Goal: Task Accomplishment & Management: Use online tool/utility

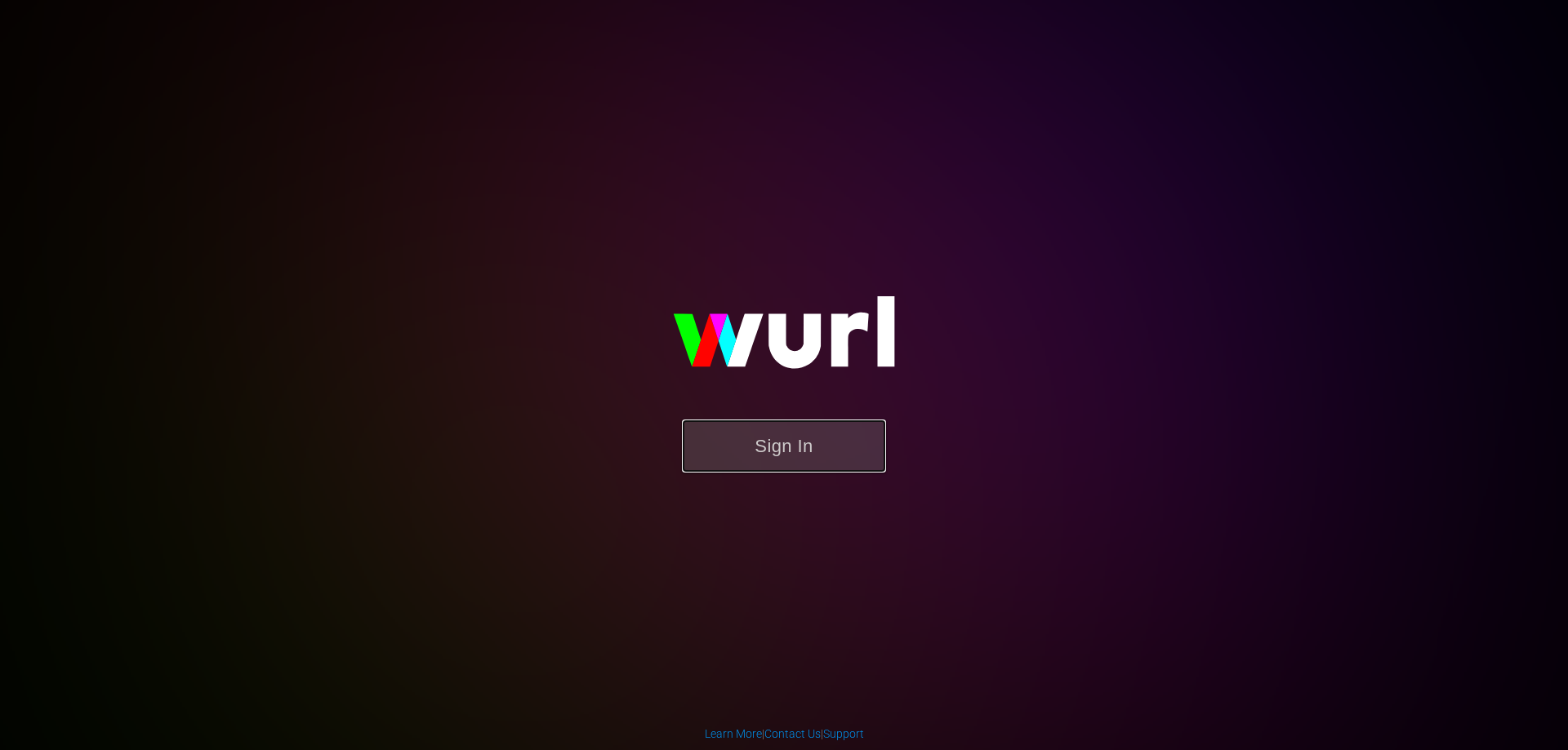
click at [843, 433] on button "Sign In" at bounding box center [784, 446] width 204 height 53
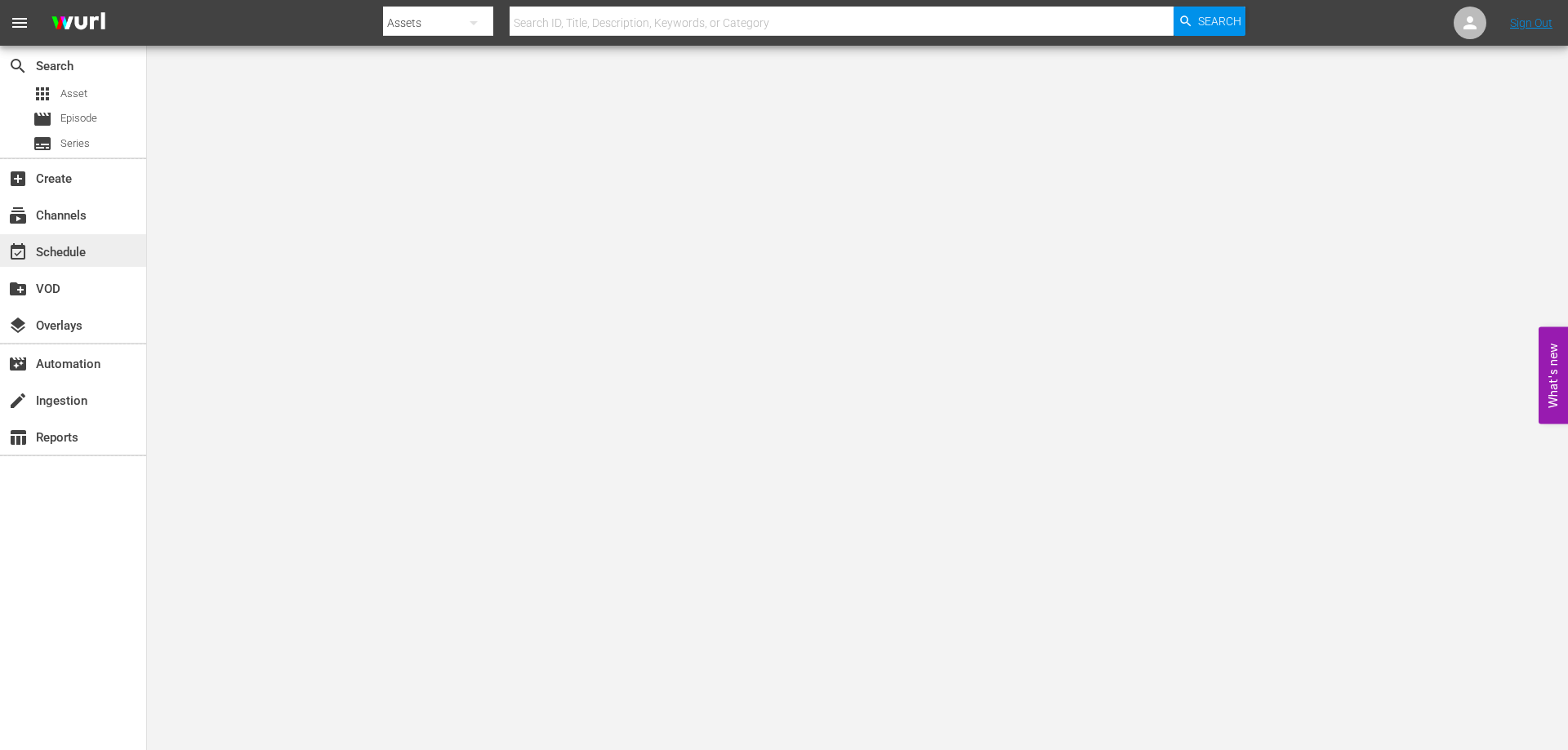
click at [79, 251] on div "event_available Schedule" at bounding box center [46, 249] width 92 height 14
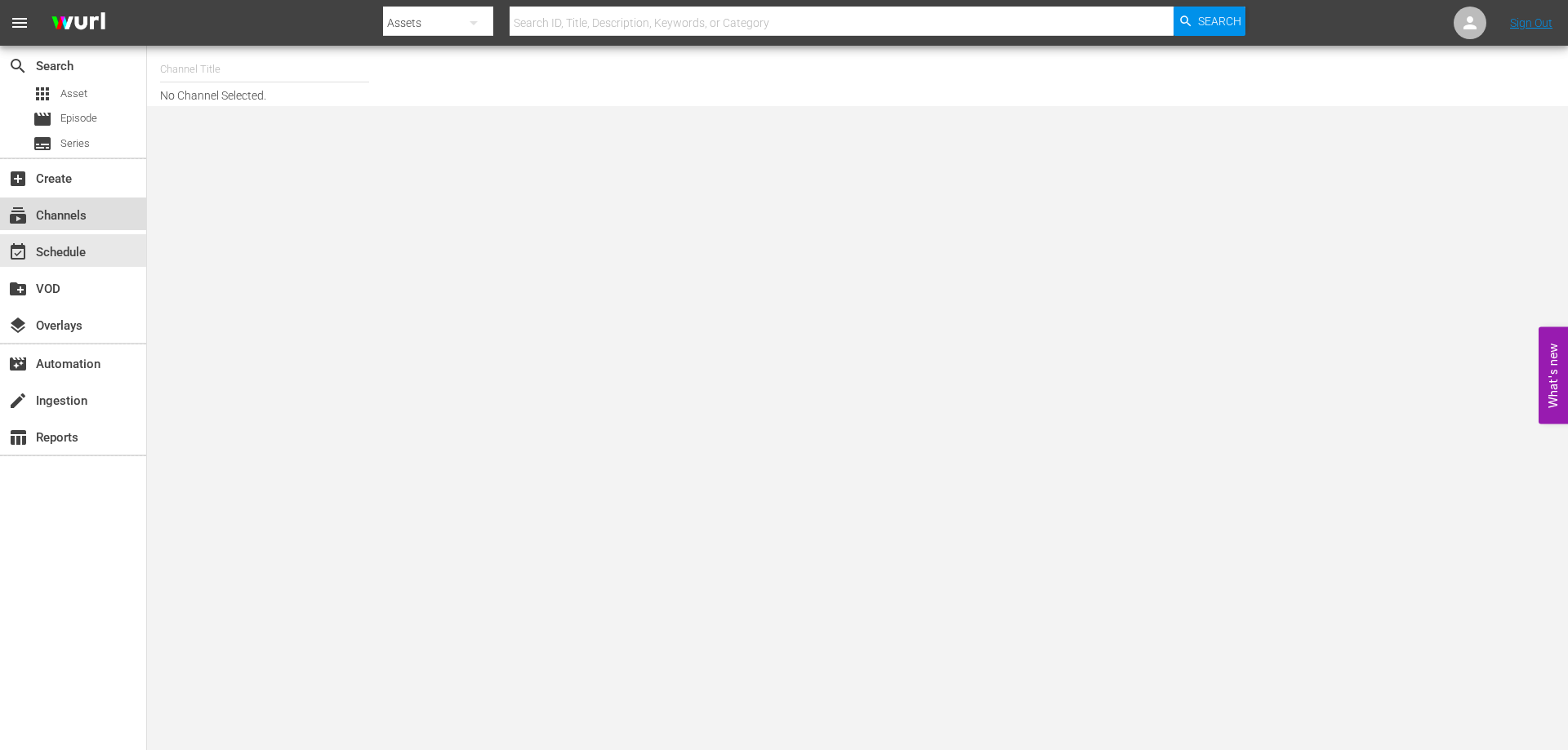
click at [67, 226] on div "subscriptions Channels" at bounding box center [73, 214] width 146 height 32
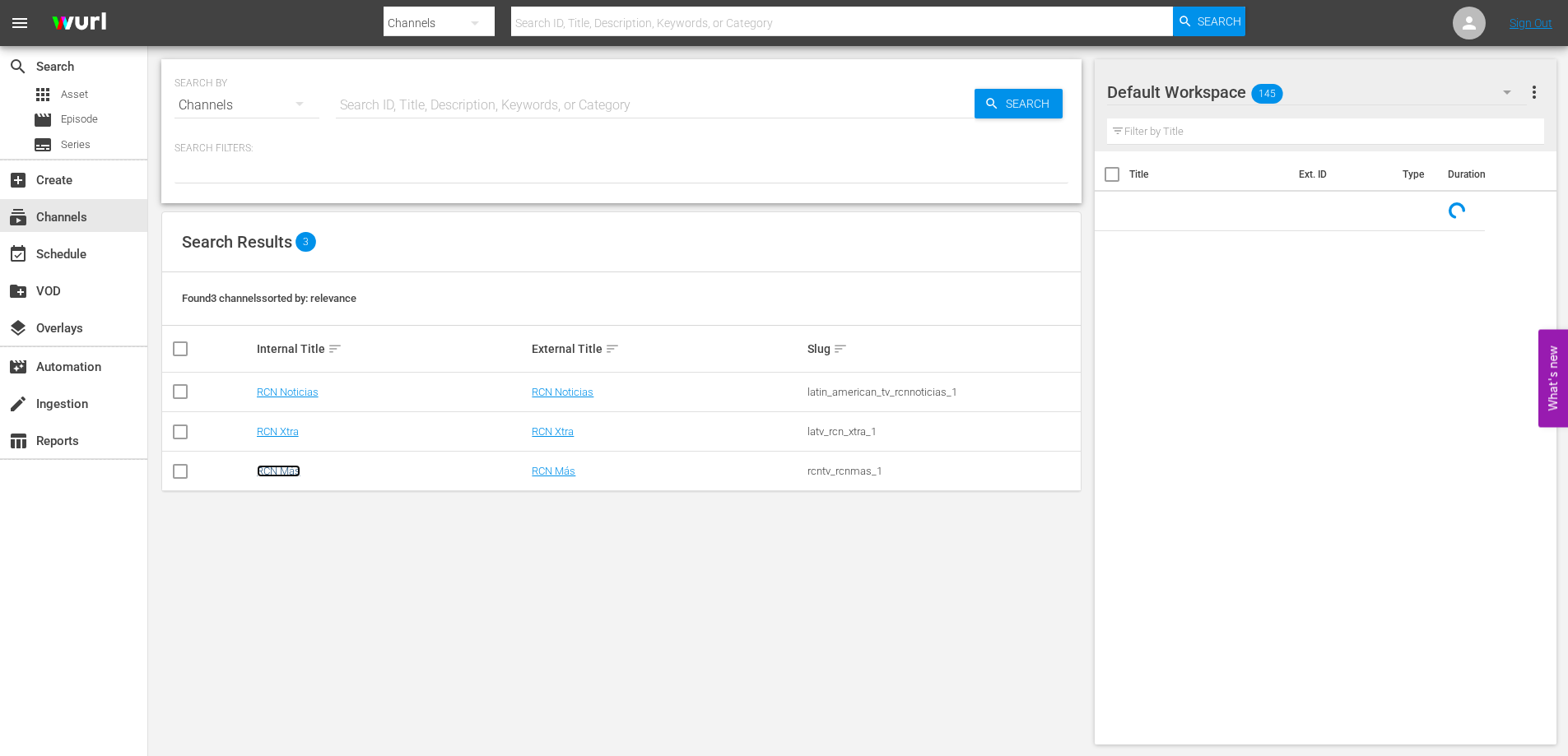
click at [282, 468] on link "RCN Más" at bounding box center [278, 471] width 44 height 12
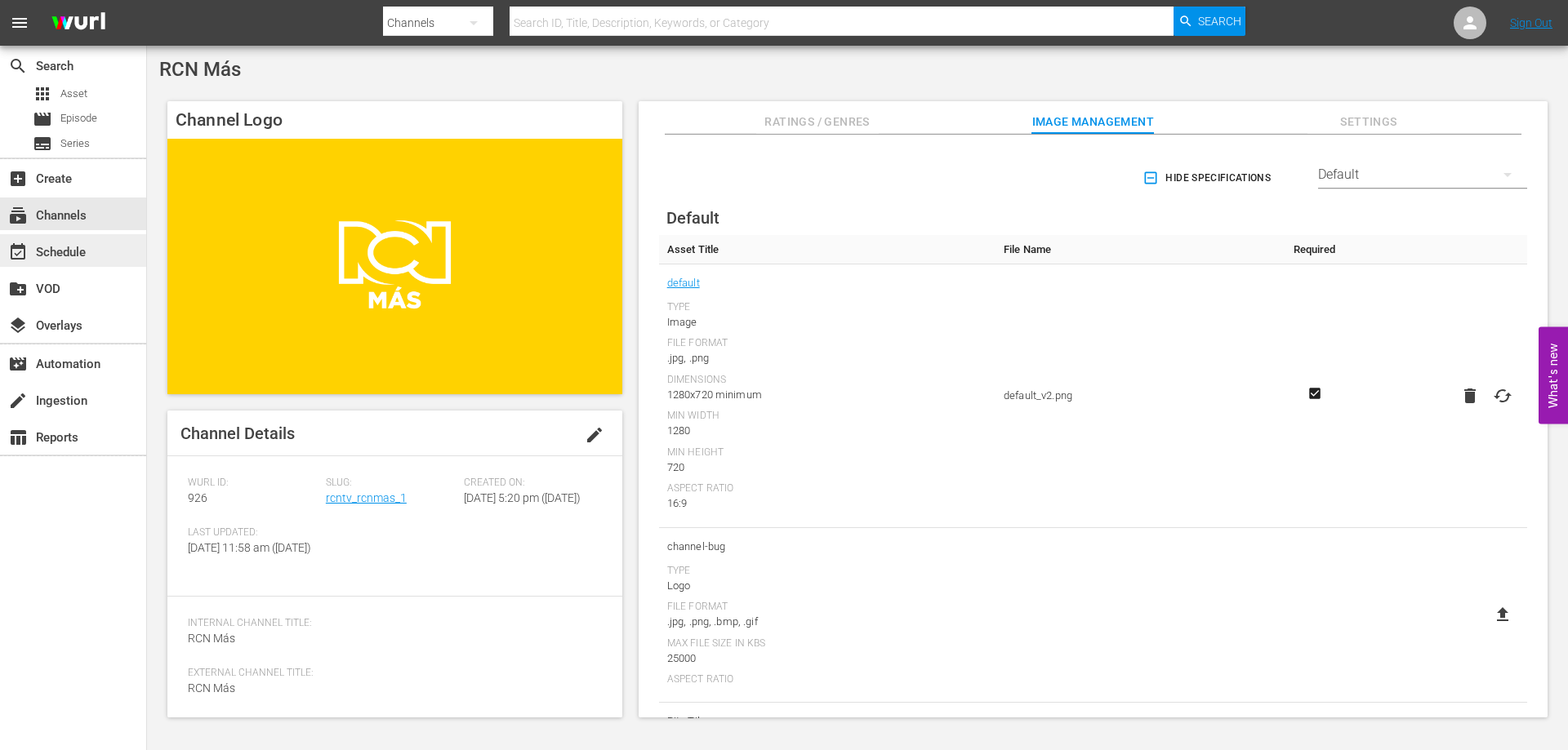
click at [74, 250] on div "event_available Schedule" at bounding box center [46, 249] width 92 height 14
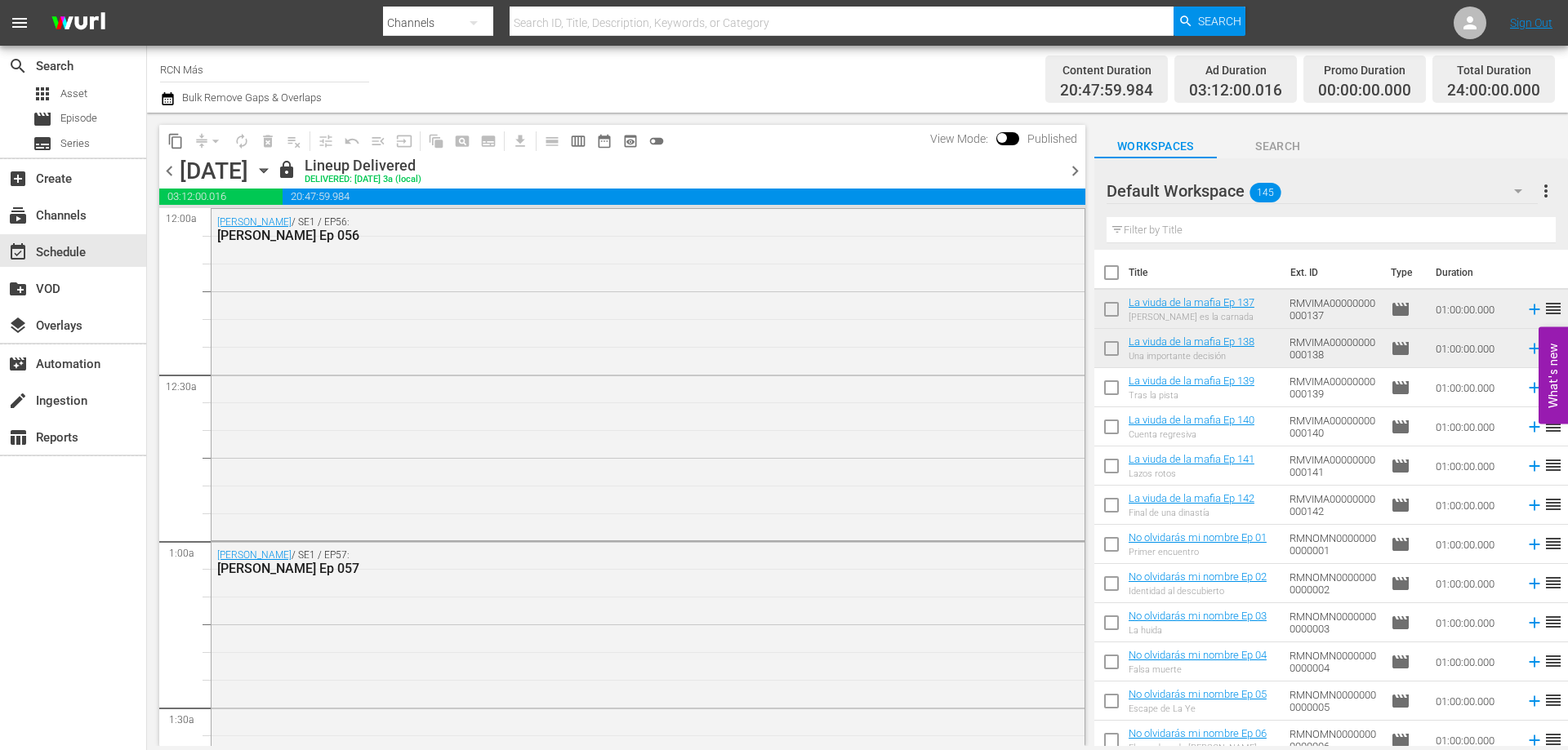
click at [1067, 167] on span "chevron_right" at bounding box center [1075, 171] width 20 height 20
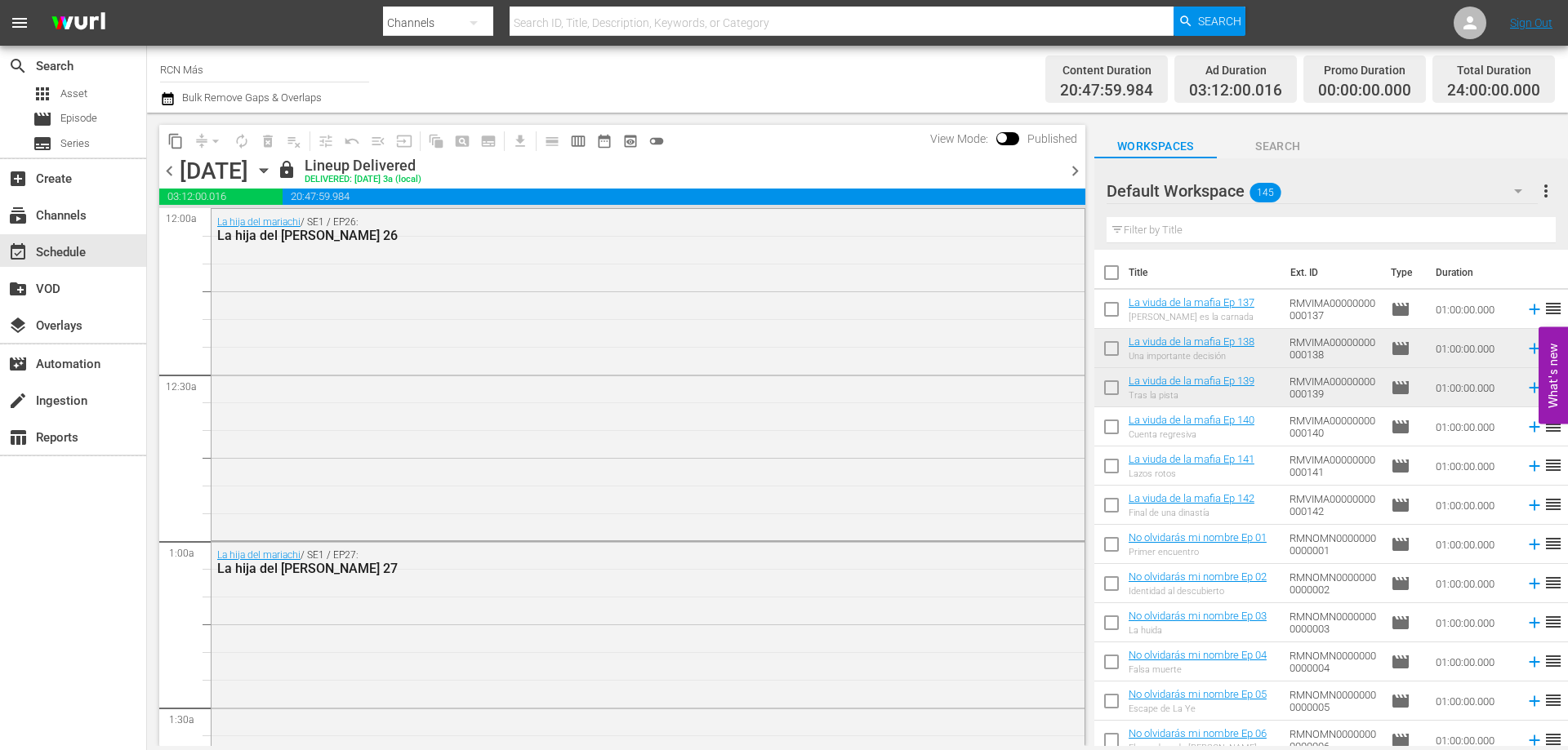
click at [166, 168] on span "chevron_left" at bounding box center [169, 171] width 20 height 20
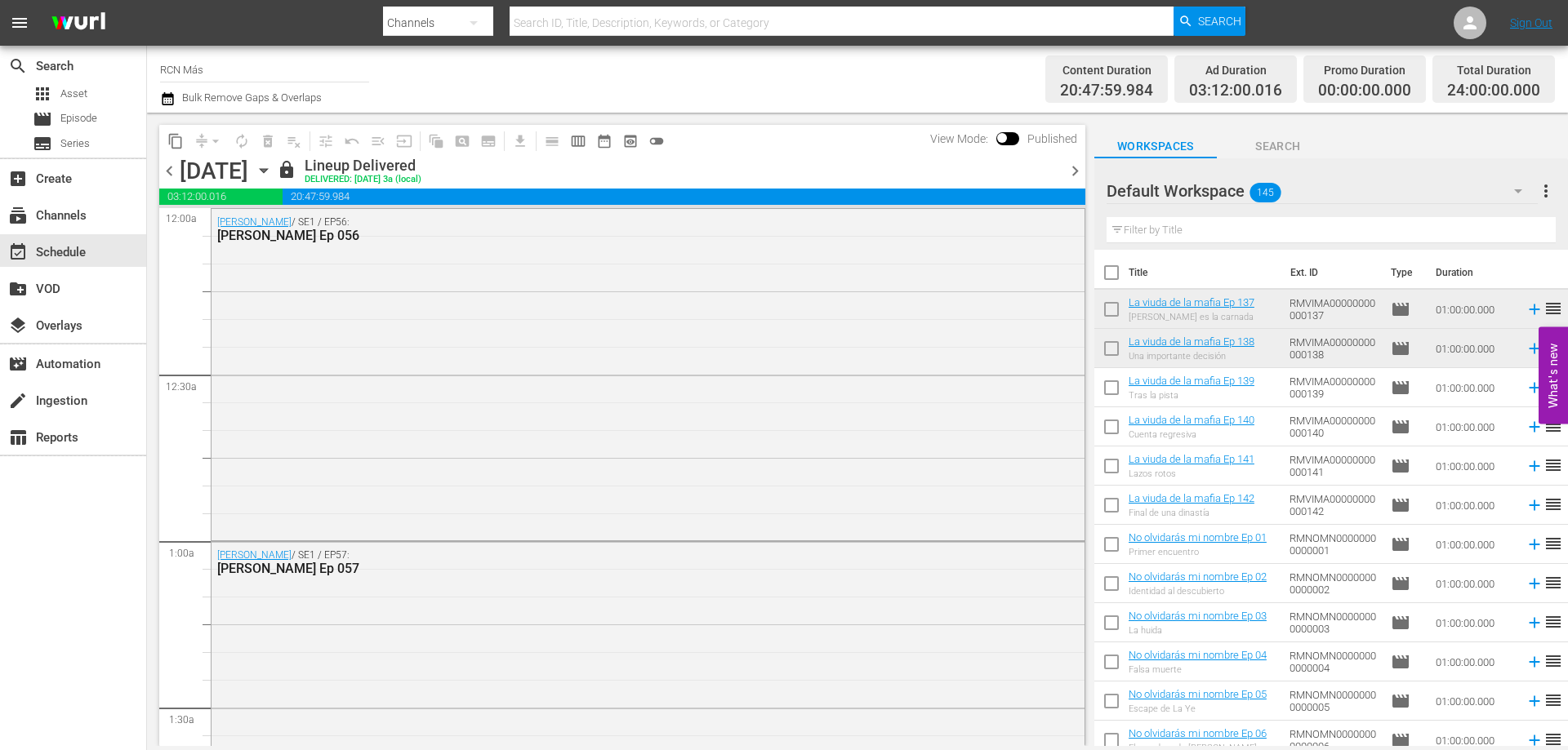
click at [1077, 171] on span "chevron_right" at bounding box center [1075, 171] width 20 height 20
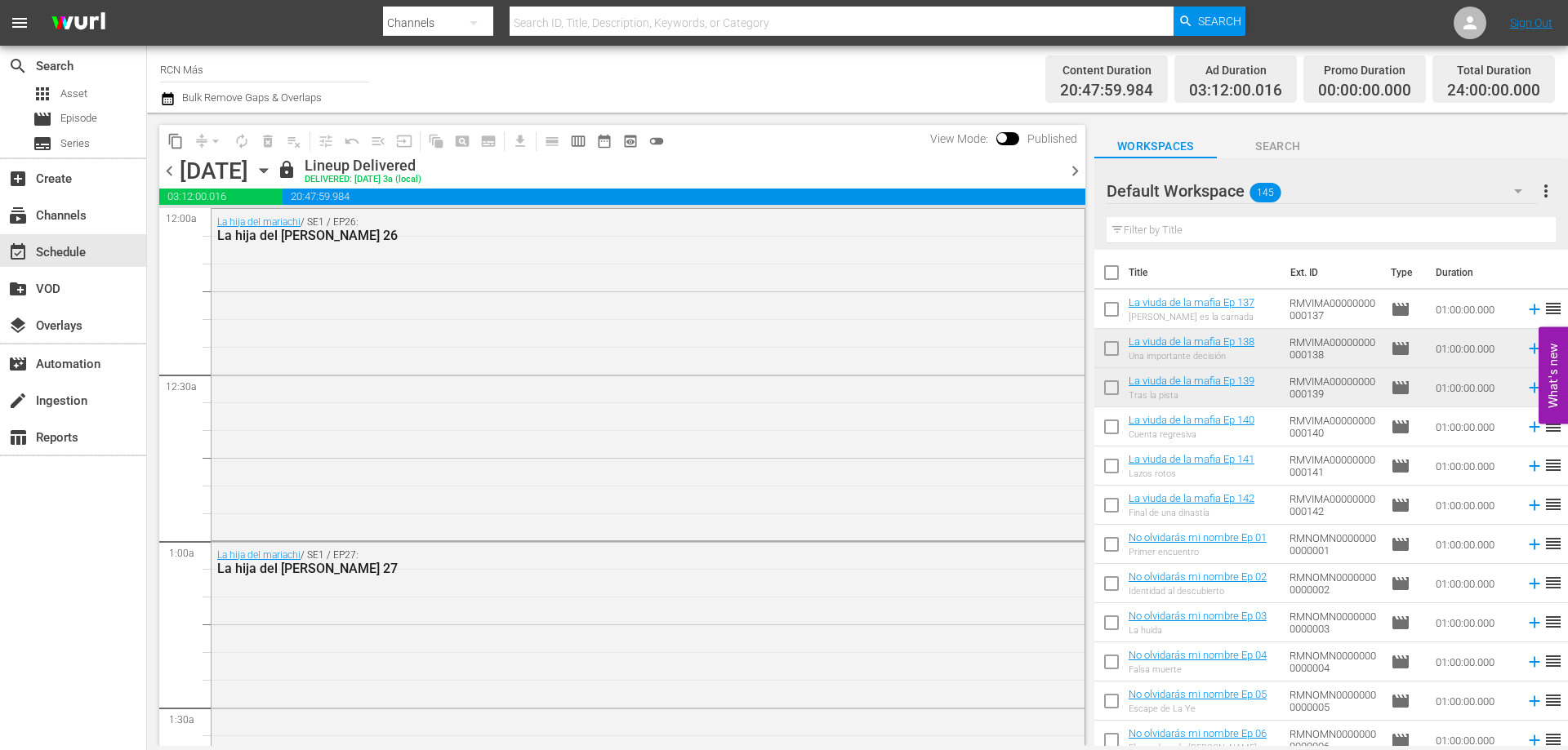
click at [1077, 171] on span "chevron_right" at bounding box center [1075, 171] width 20 height 20
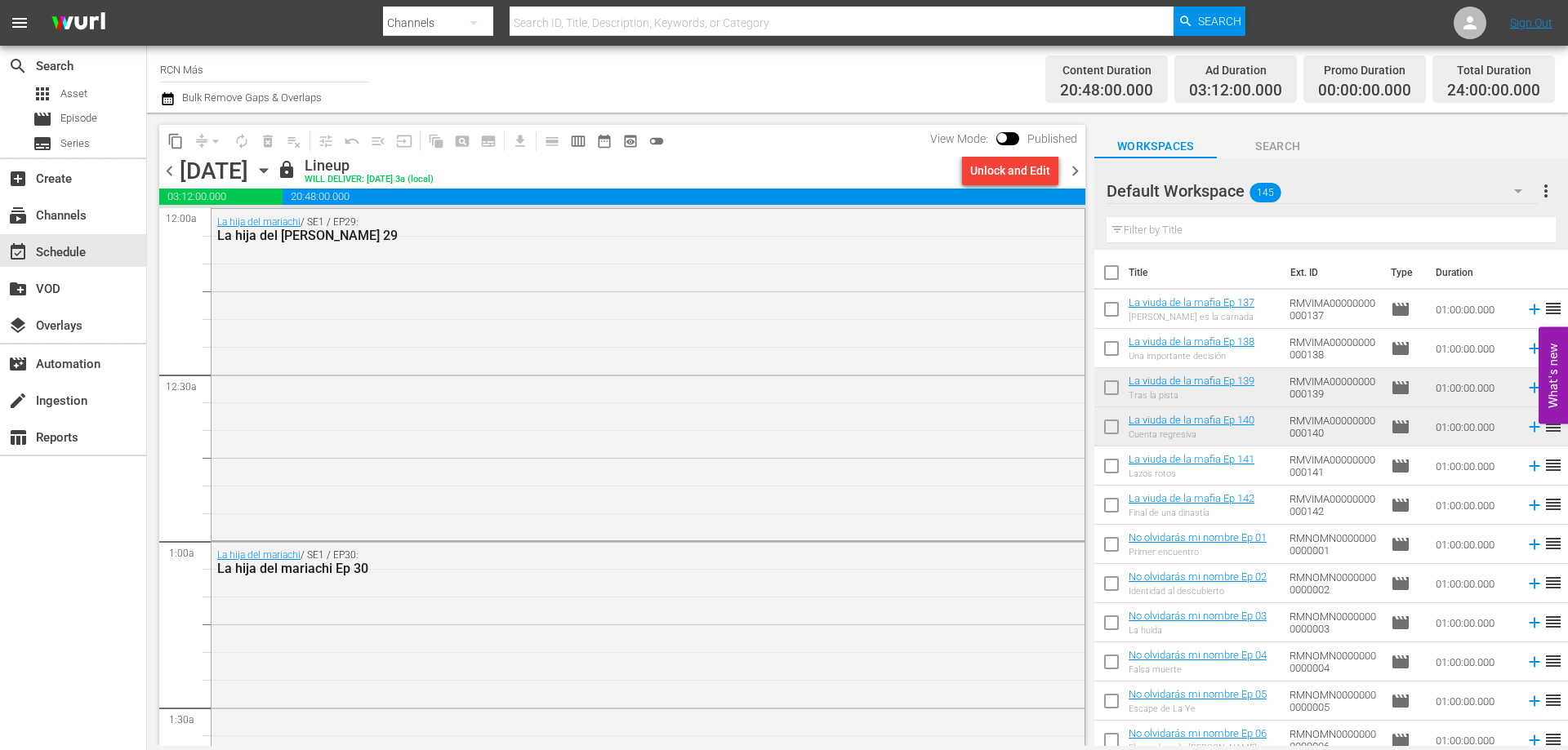
click at [273, 174] on icon "button" at bounding box center [263, 170] width 18 height 18
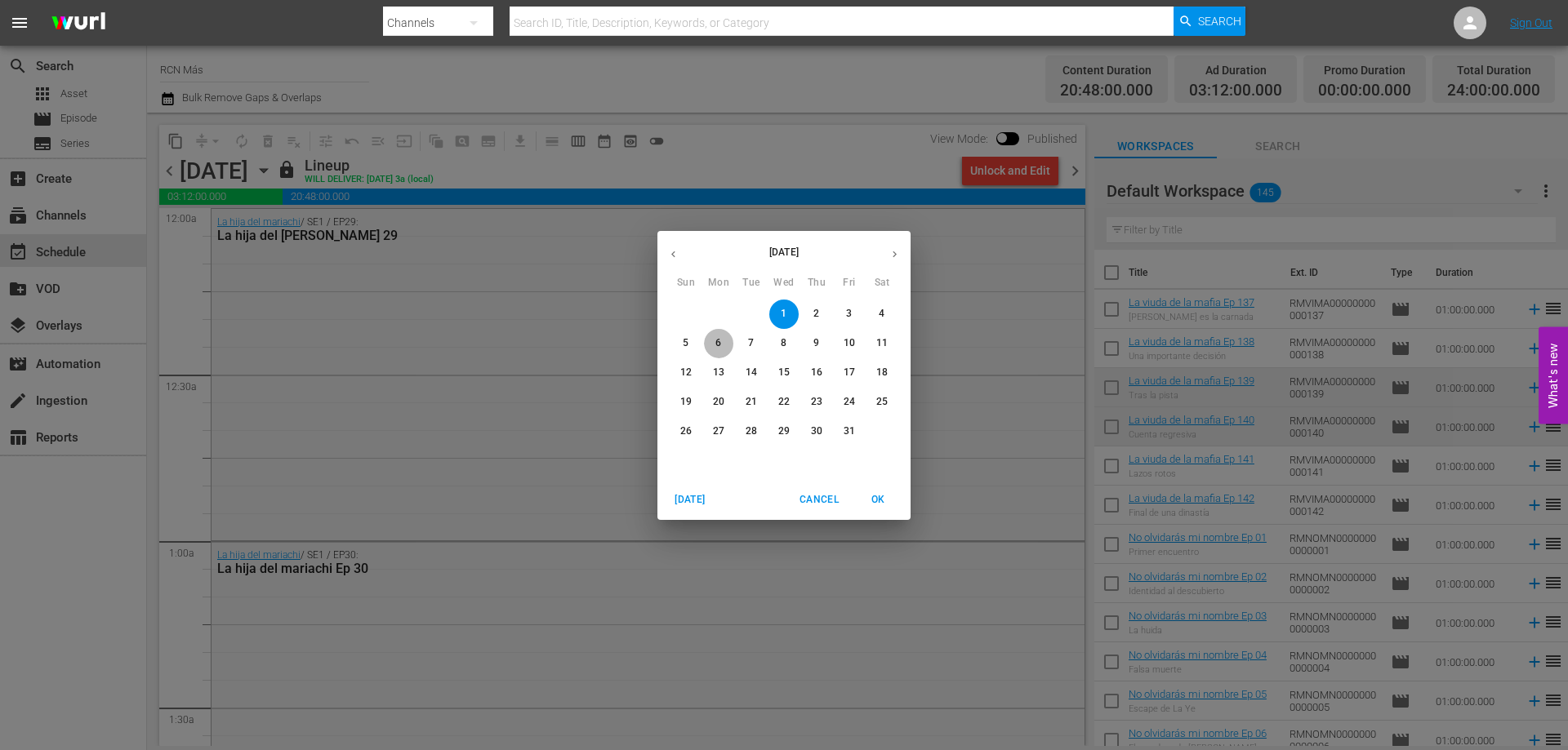
click at [719, 343] on p "6" at bounding box center [718, 343] width 6 height 14
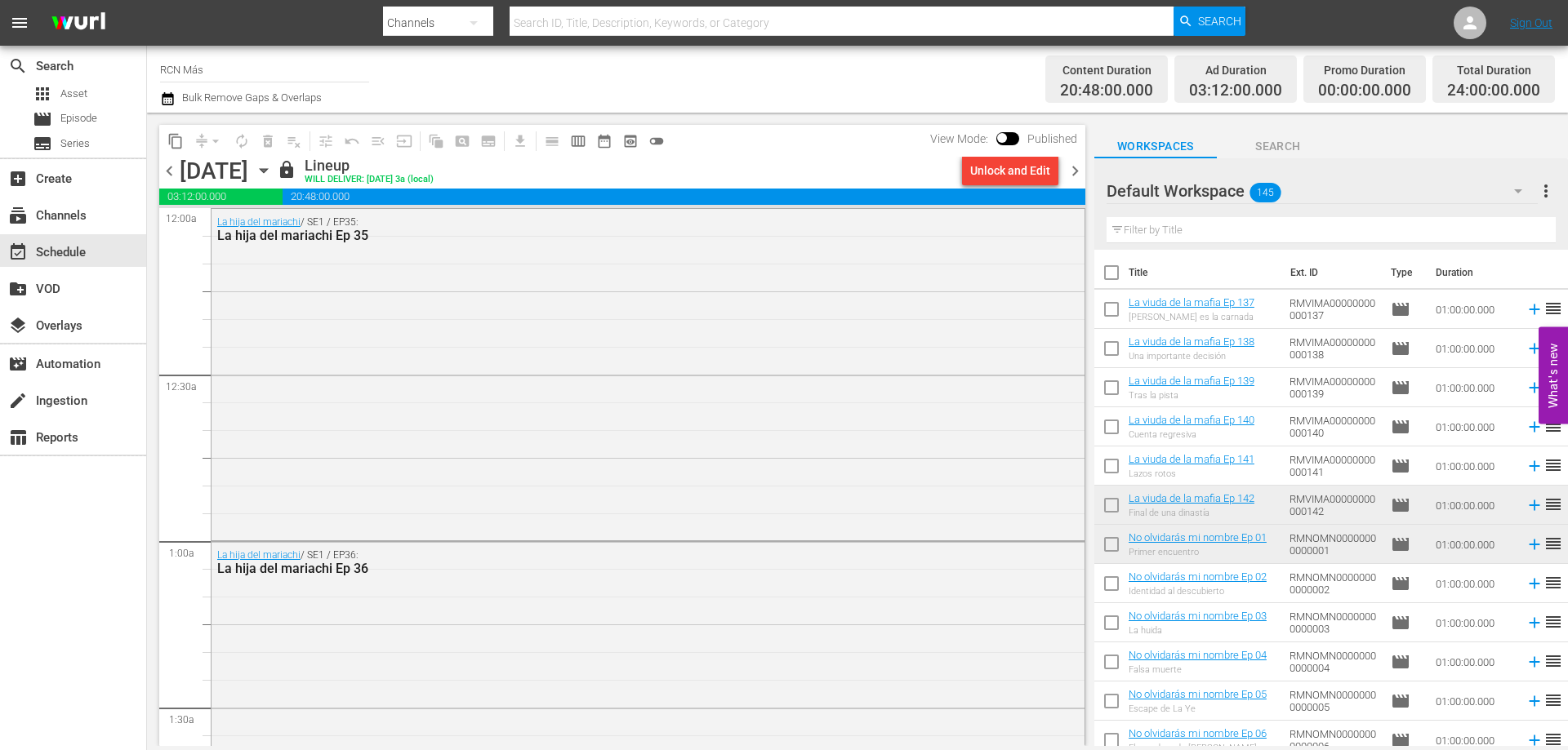
click at [1074, 170] on span "chevron_right" at bounding box center [1075, 171] width 20 height 20
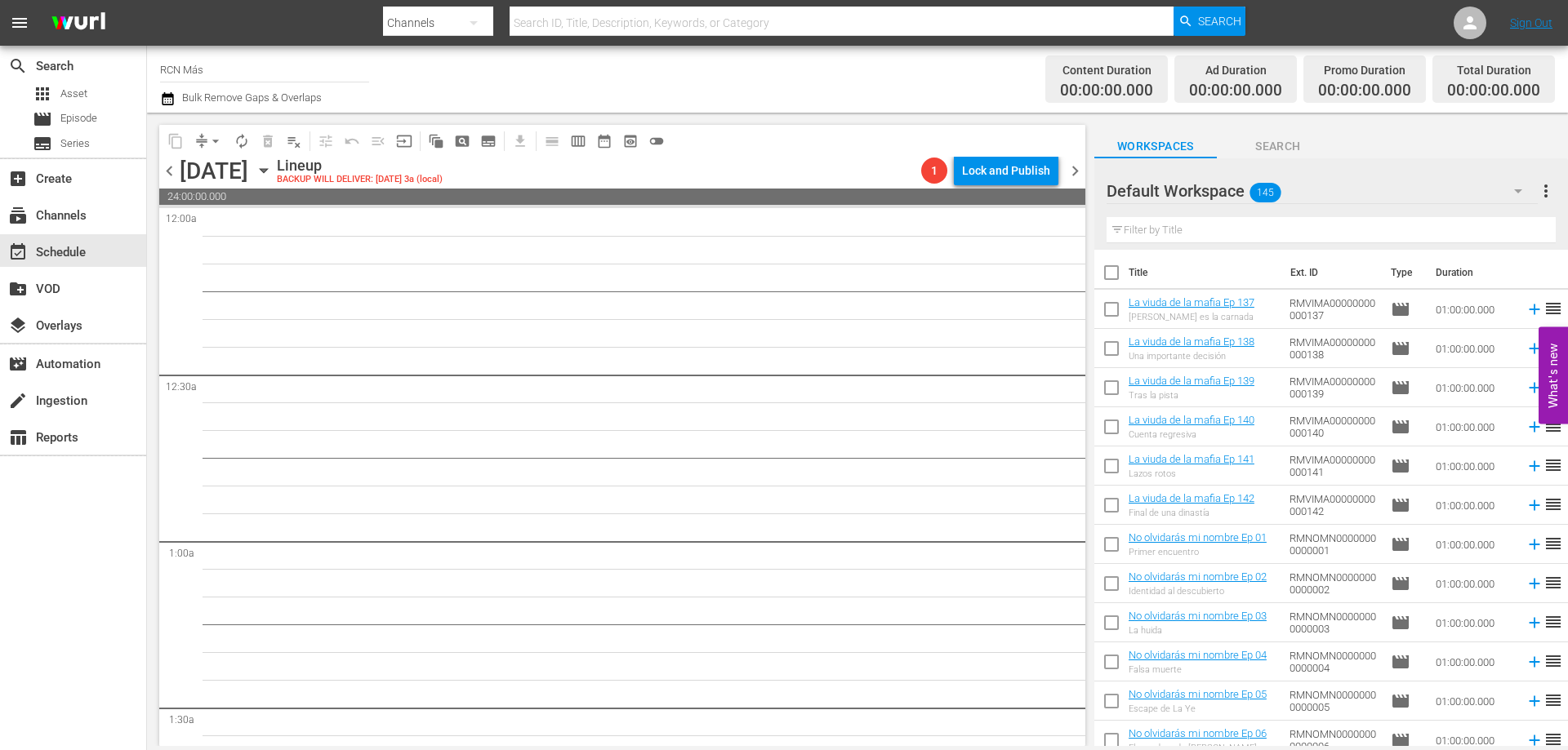
click at [162, 178] on span "chevron_left" at bounding box center [169, 171] width 20 height 20
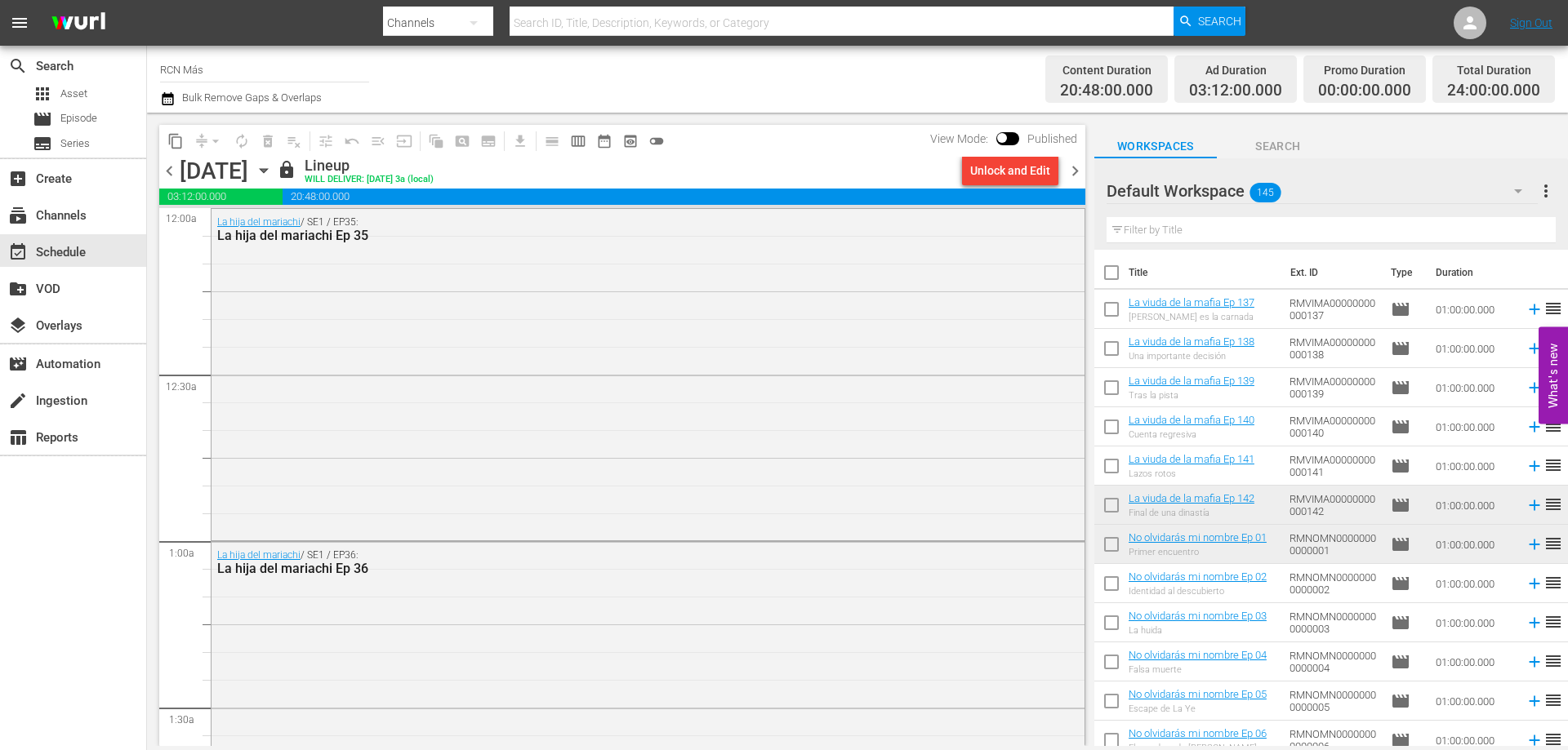
click at [1079, 174] on span "chevron_right" at bounding box center [1075, 171] width 20 height 20
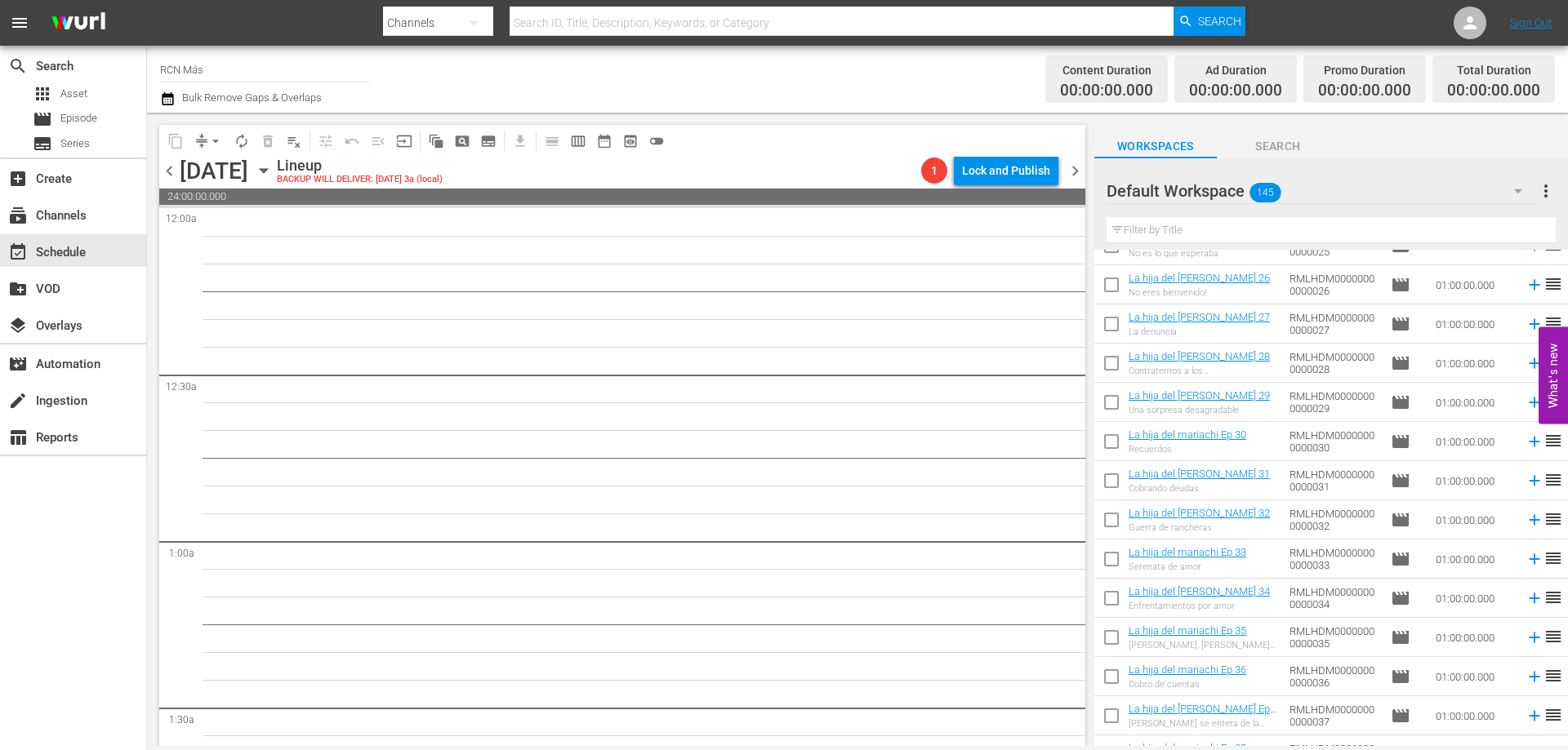
scroll to position [2326, 0]
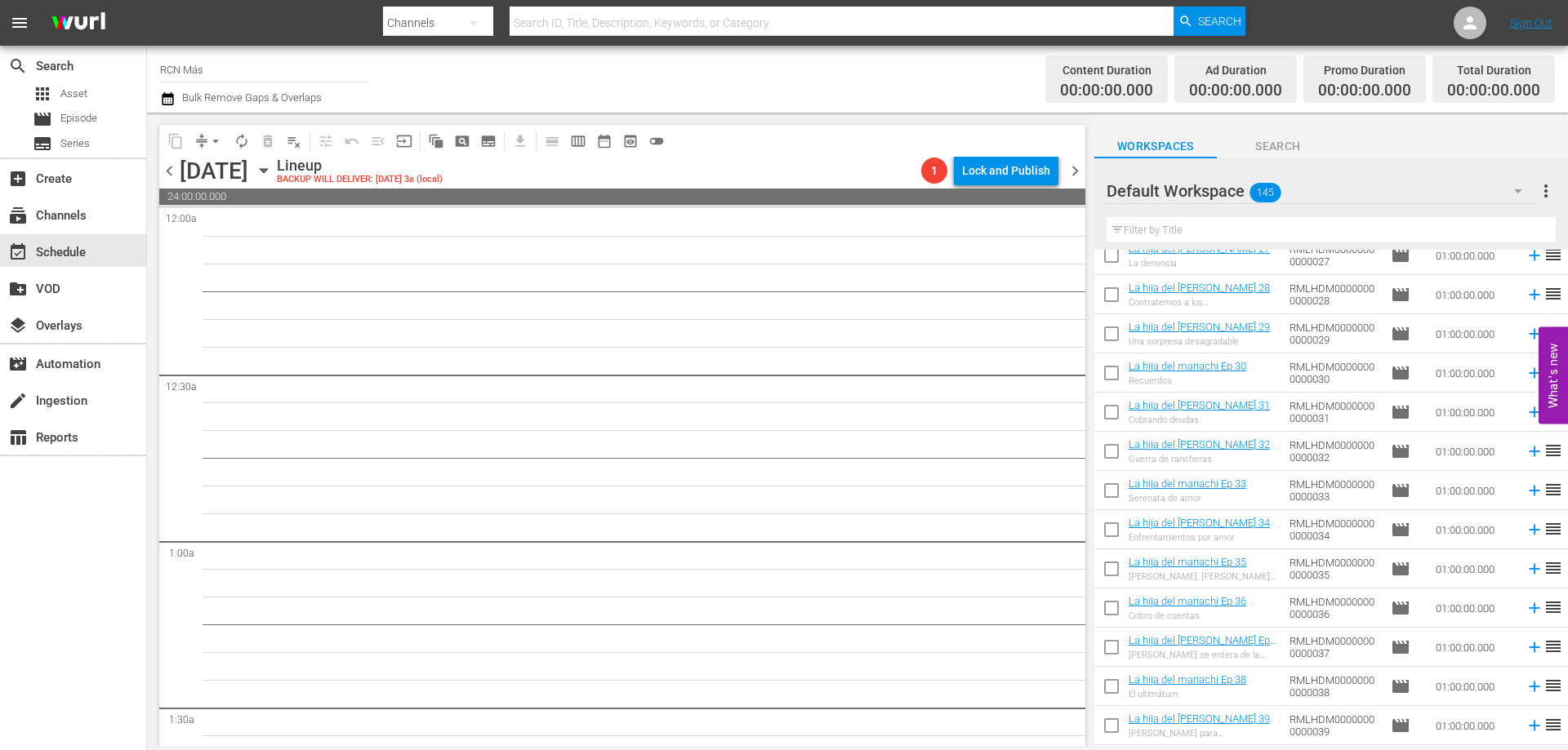
click at [1116, 411] on input "checkbox" at bounding box center [1112, 415] width 34 height 34
checkbox input "true"
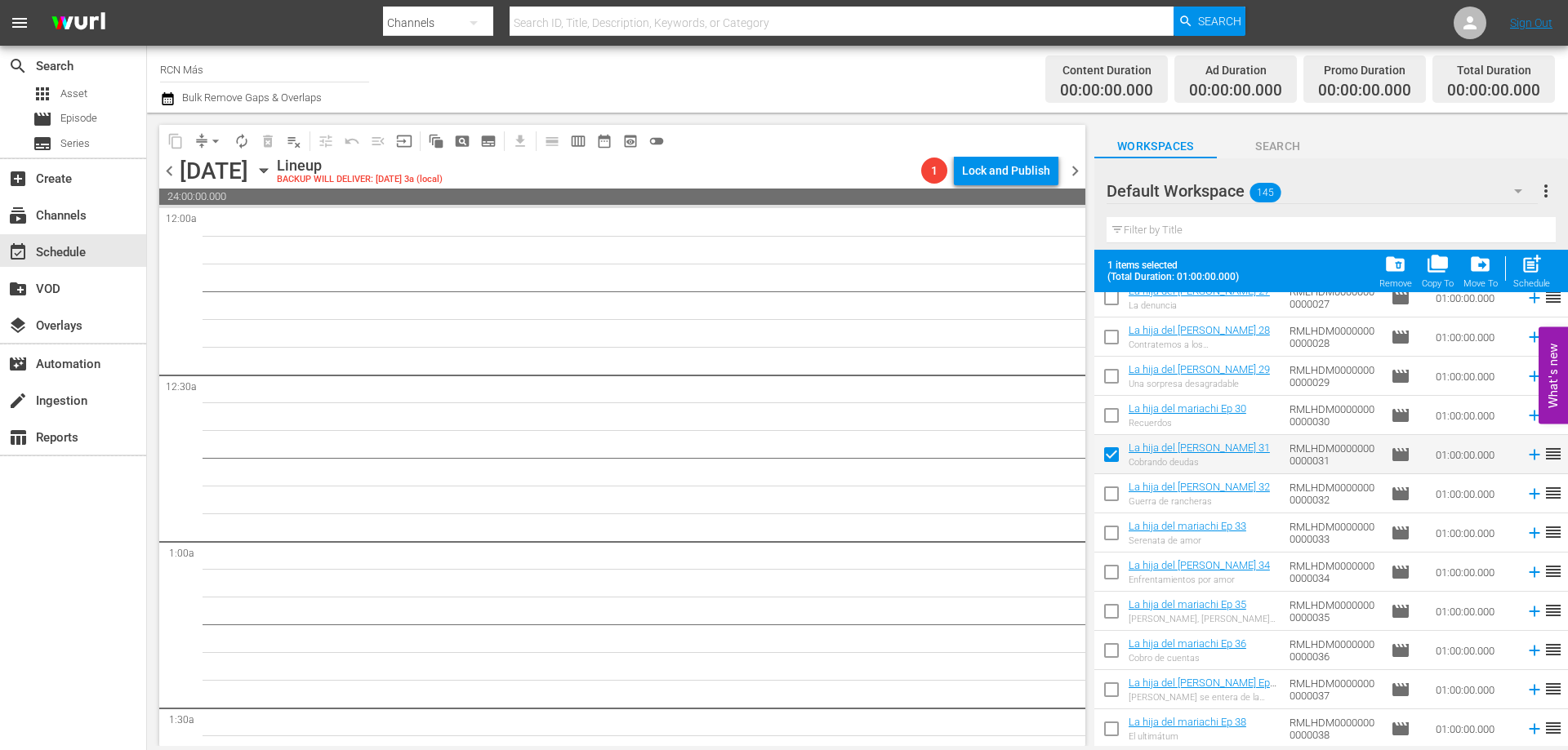
click at [1112, 488] on input "checkbox" at bounding box center [1112, 497] width 34 height 34
checkbox input "true"
click at [1110, 535] on input "checkbox" at bounding box center [1112, 536] width 34 height 34
checkbox input "true"
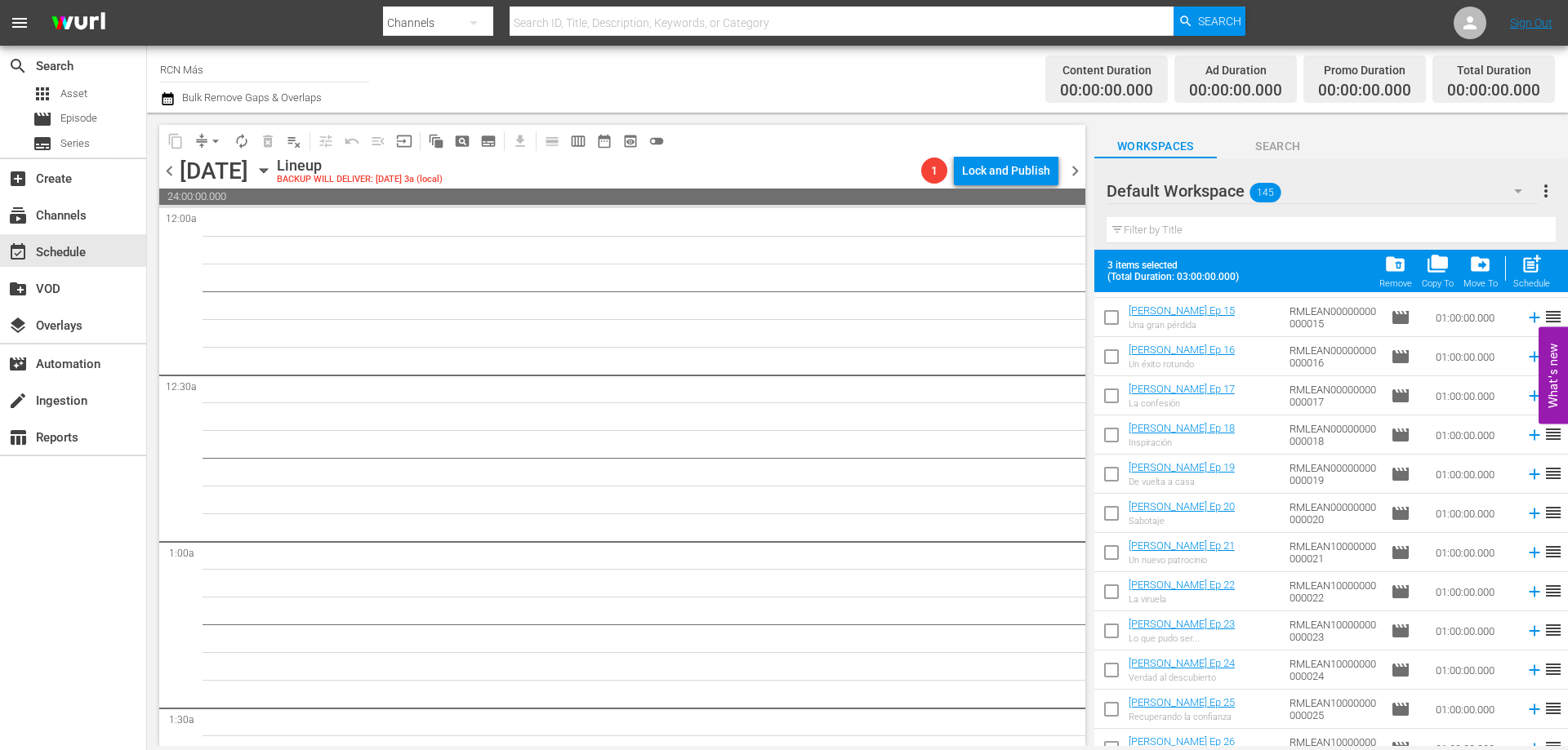
scroll to position [4796, 0]
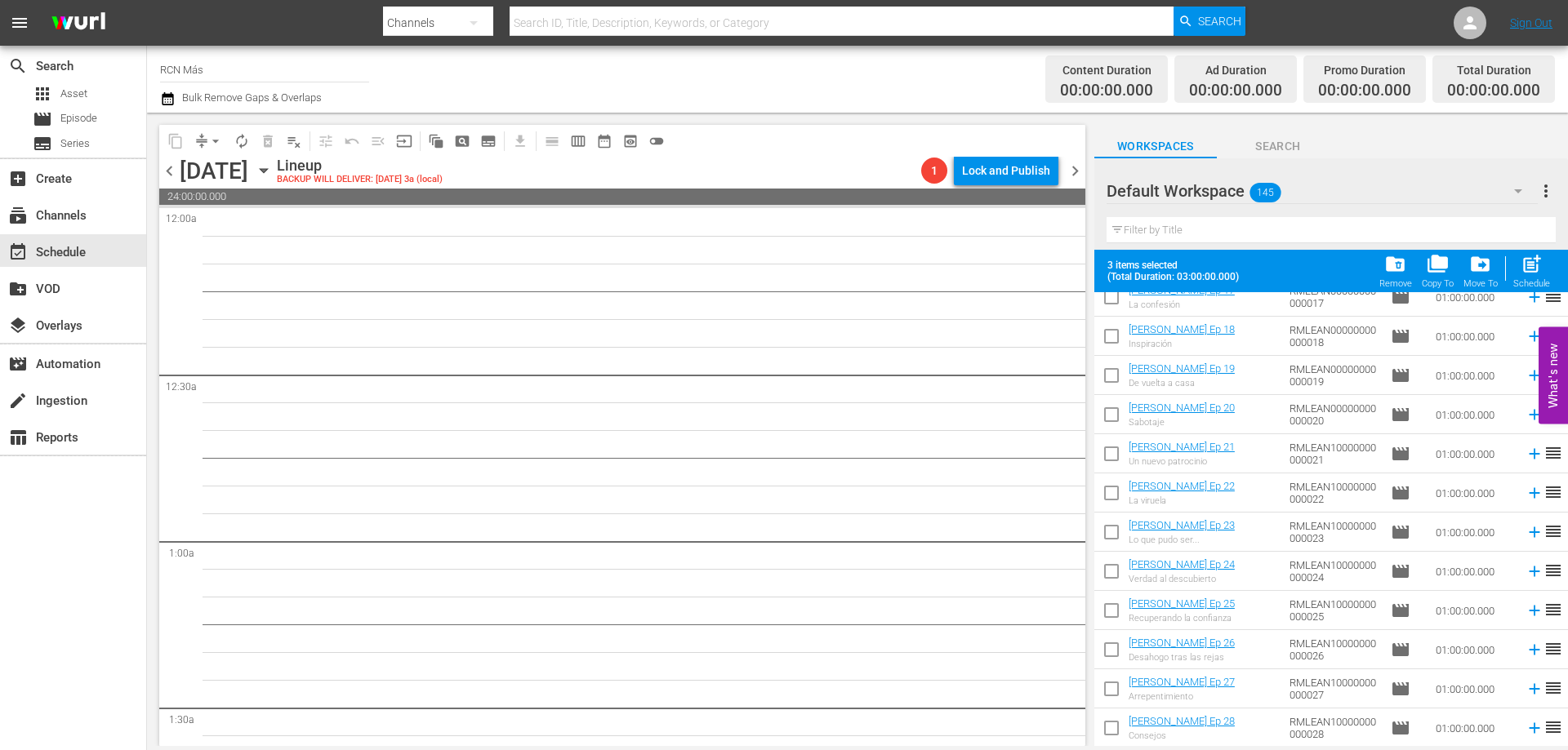
click at [1115, 450] on input "checkbox" at bounding box center [1112, 457] width 34 height 34
checkbox input "true"
drag, startPoint x: 1118, startPoint y: 499, endPoint x: 1110, endPoint y: 518, distance: 20.6
click at [1117, 499] on input "checkbox" at bounding box center [1112, 496] width 34 height 34
checkbox input "true"
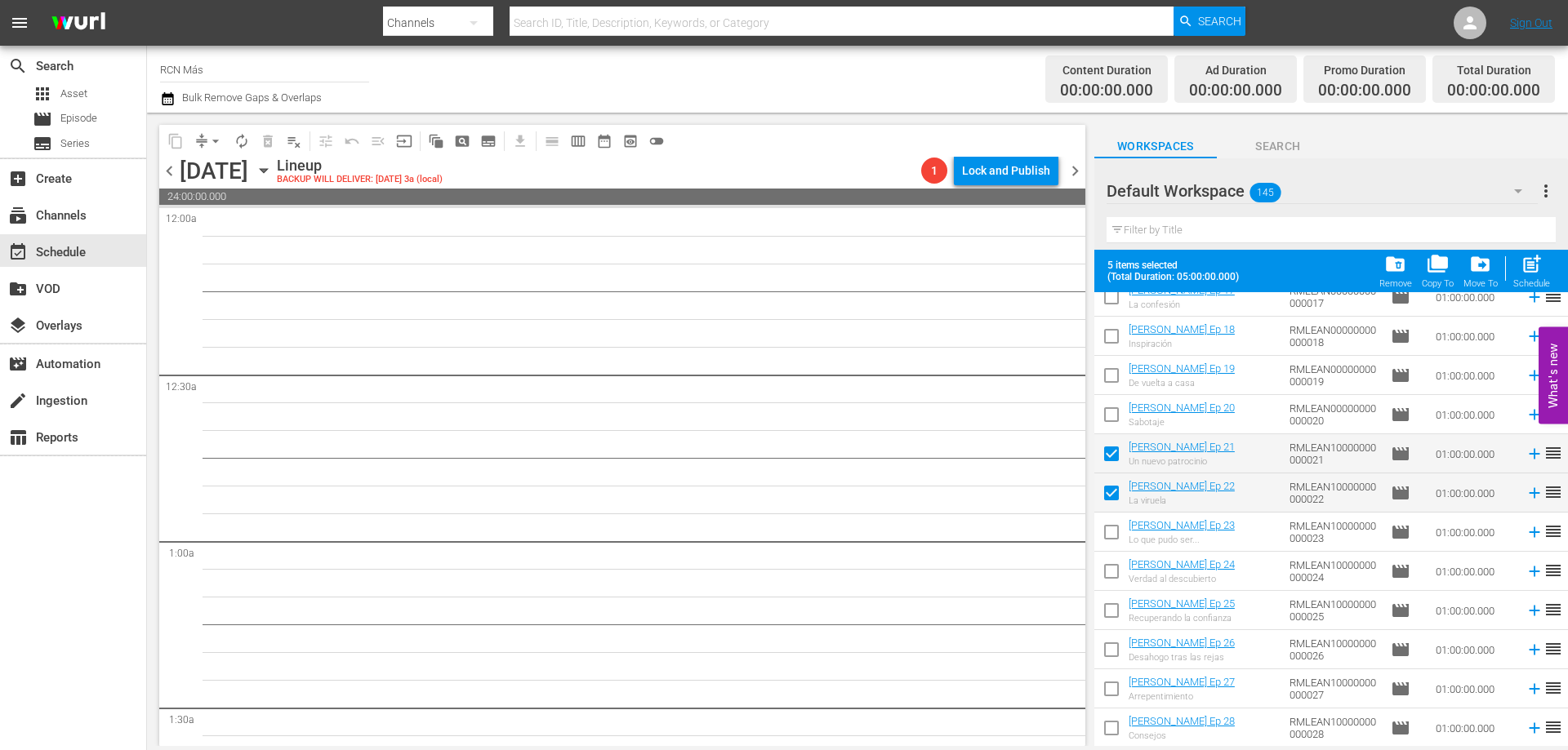
click at [1107, 530] on input "checkbox" at bounding box center [1112, 535] width 34 height 34
checkbox input "true"
click at [1529, 265] on span "post_add" at bounding box center [1531, 264] width 22 height 22
checkbox input "false"
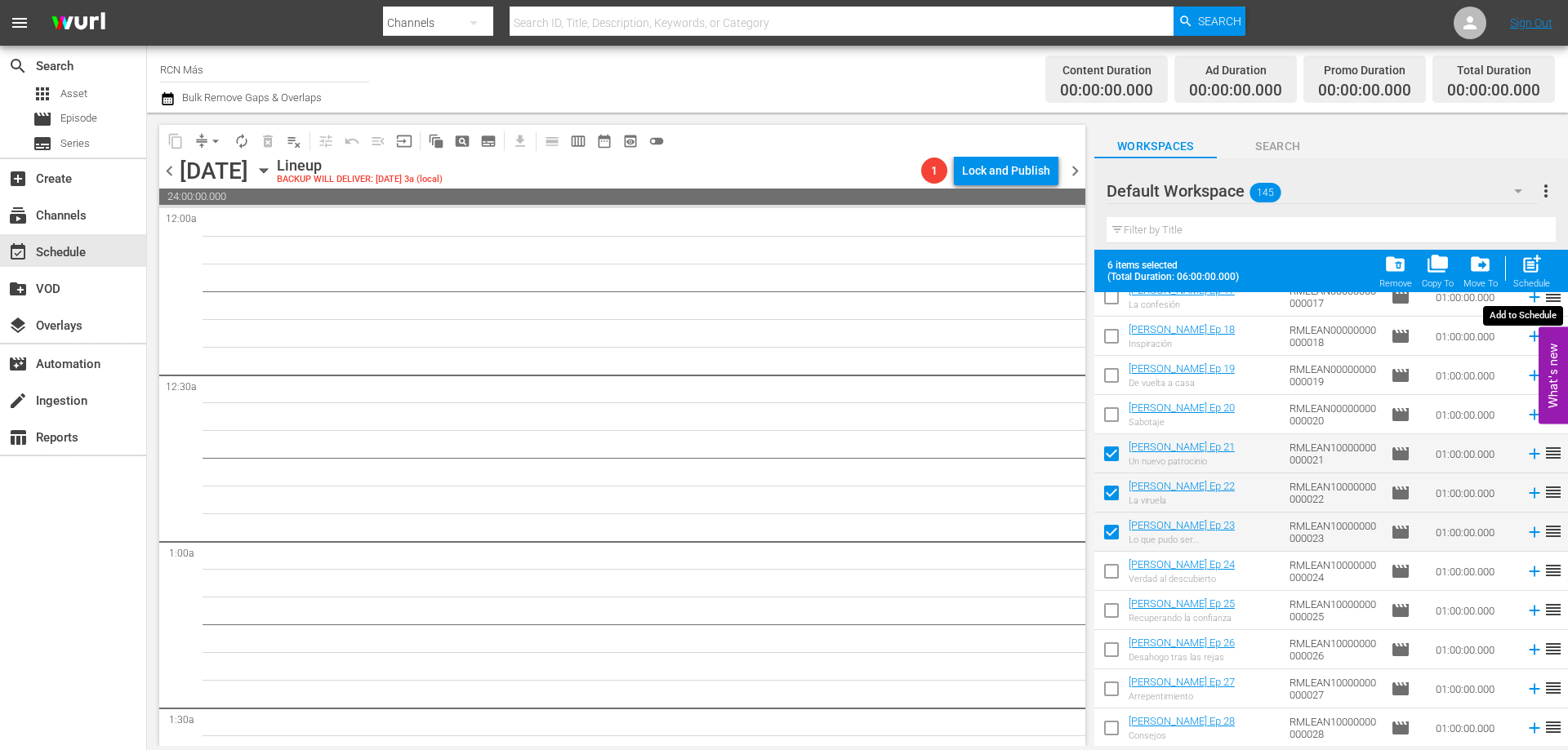
checkbox input "false"
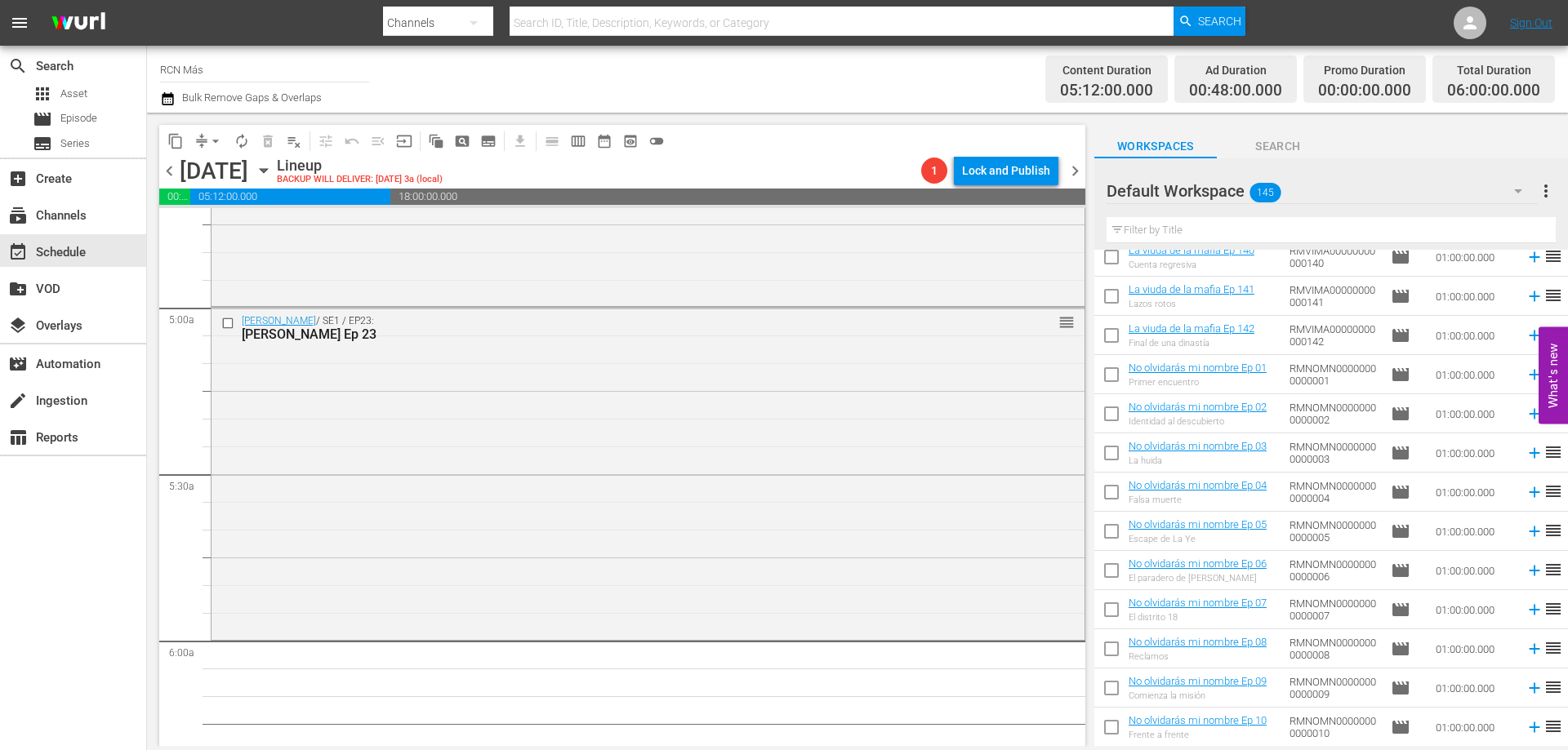
scroll to position [149, 0]
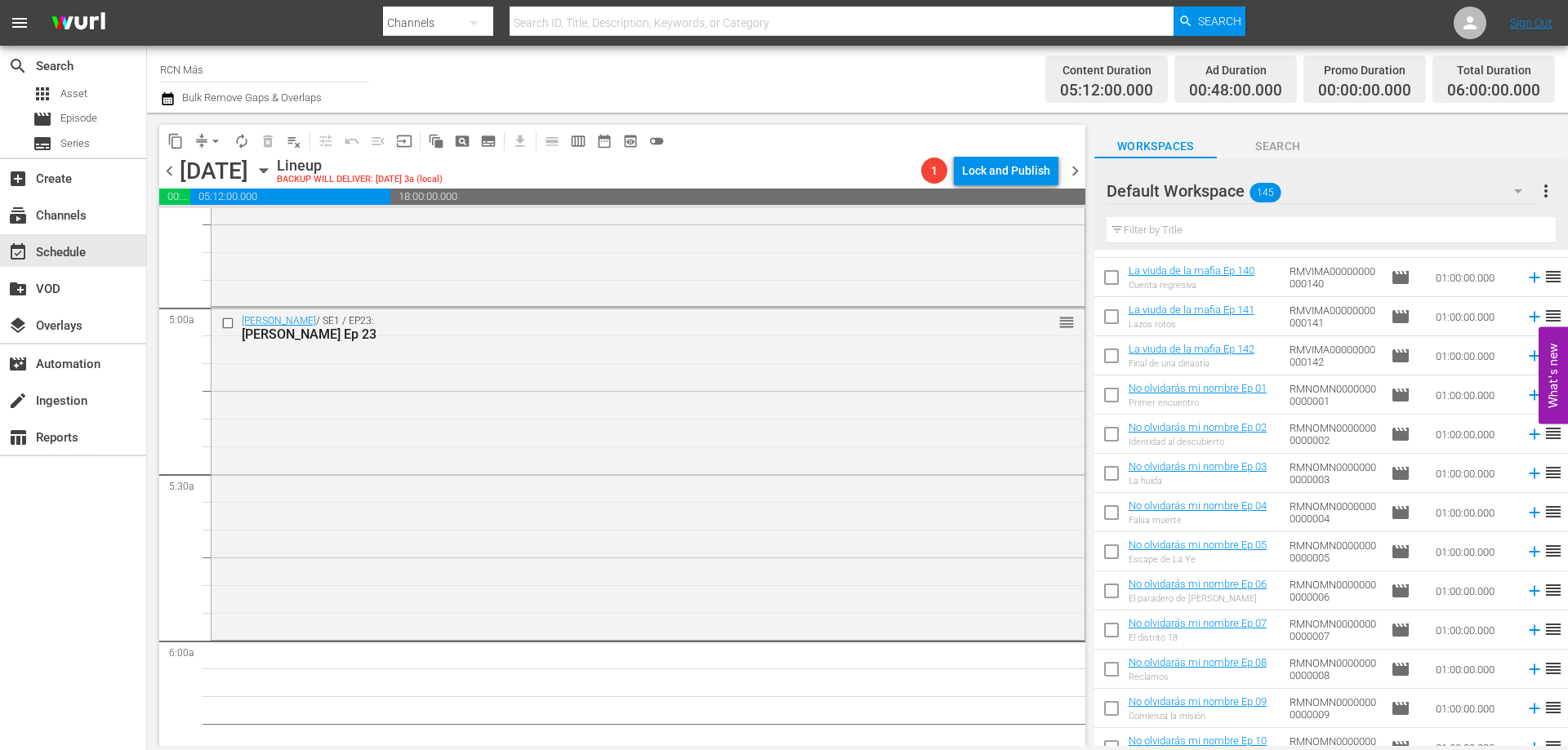
click at [1107, 393] on input "checkbox" at bounding box center [1112, 398] width 34 height 34
checkbox input "true"
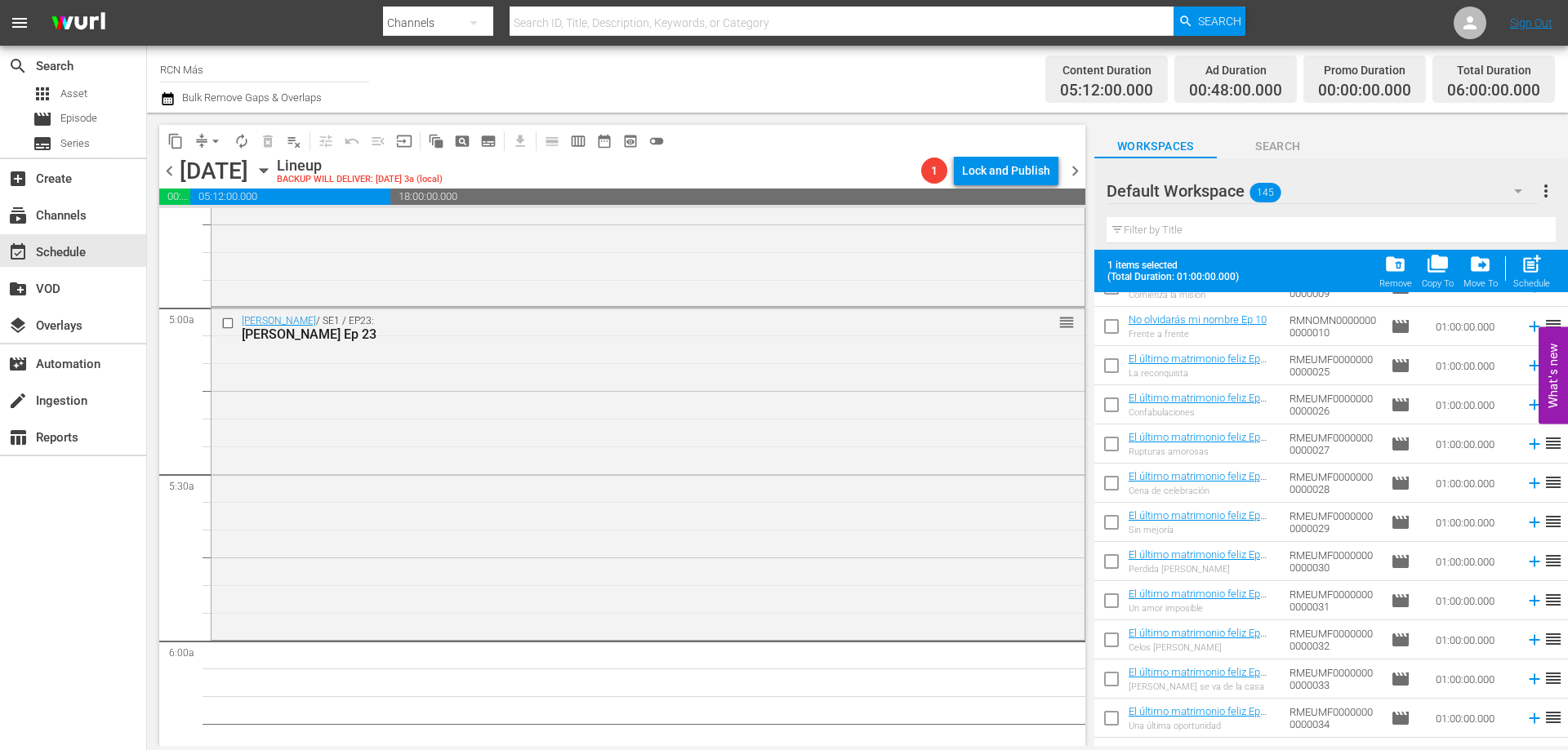
scroll to position [744, 0]
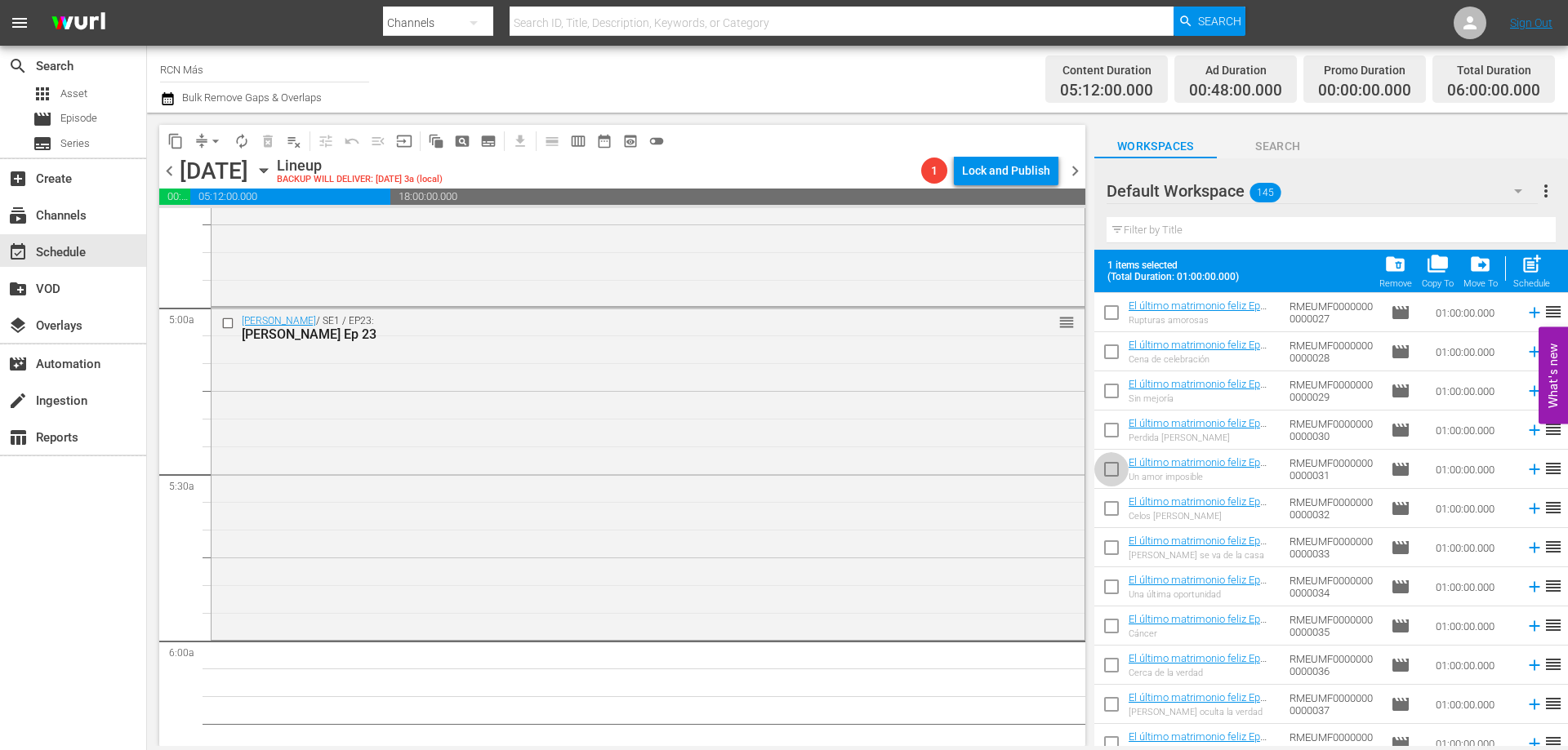
click at [1101, 463] on input "checkbox" at bounding box center [1112, 472] width 34 height 34
checkbox input "true"
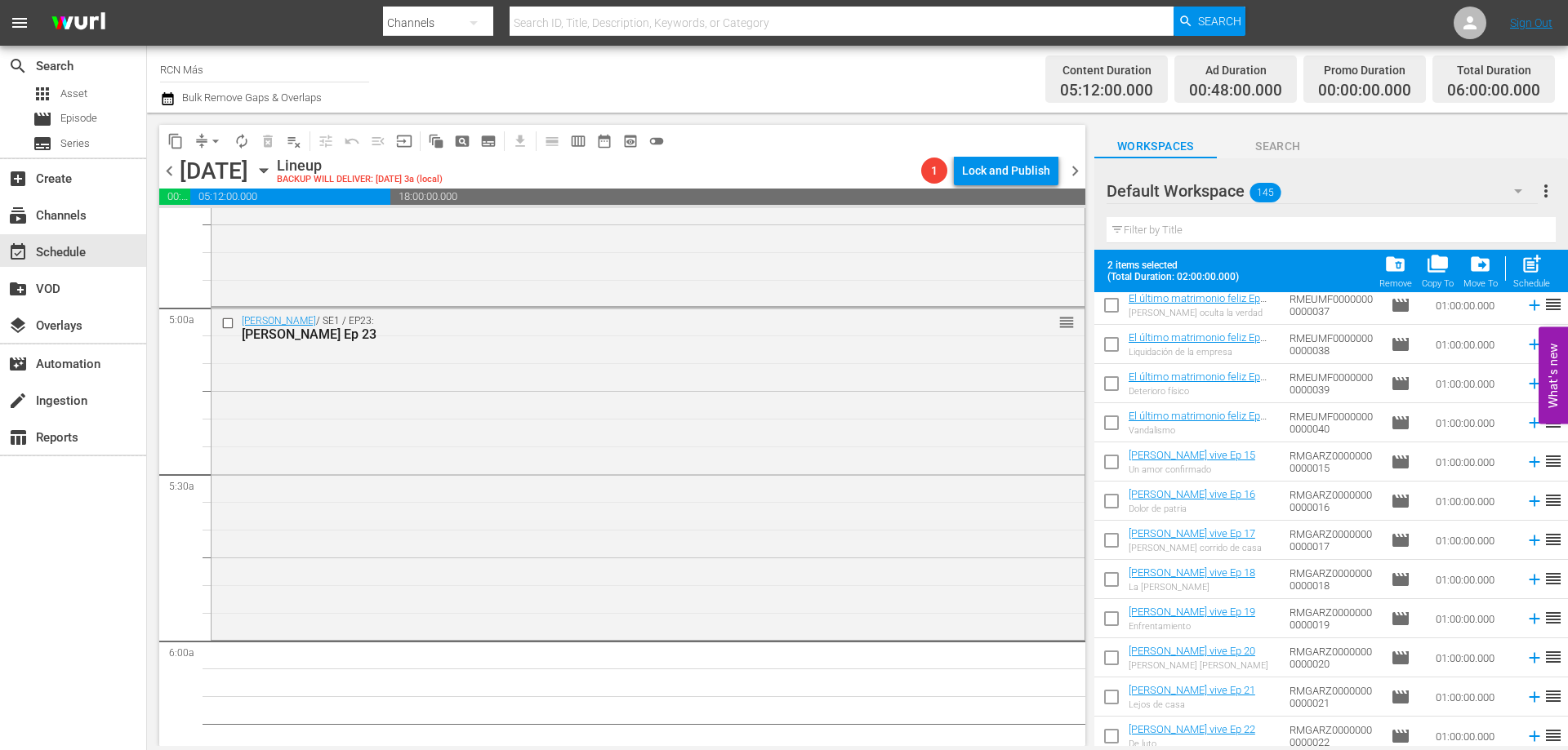
scroll to position [1193, 0]
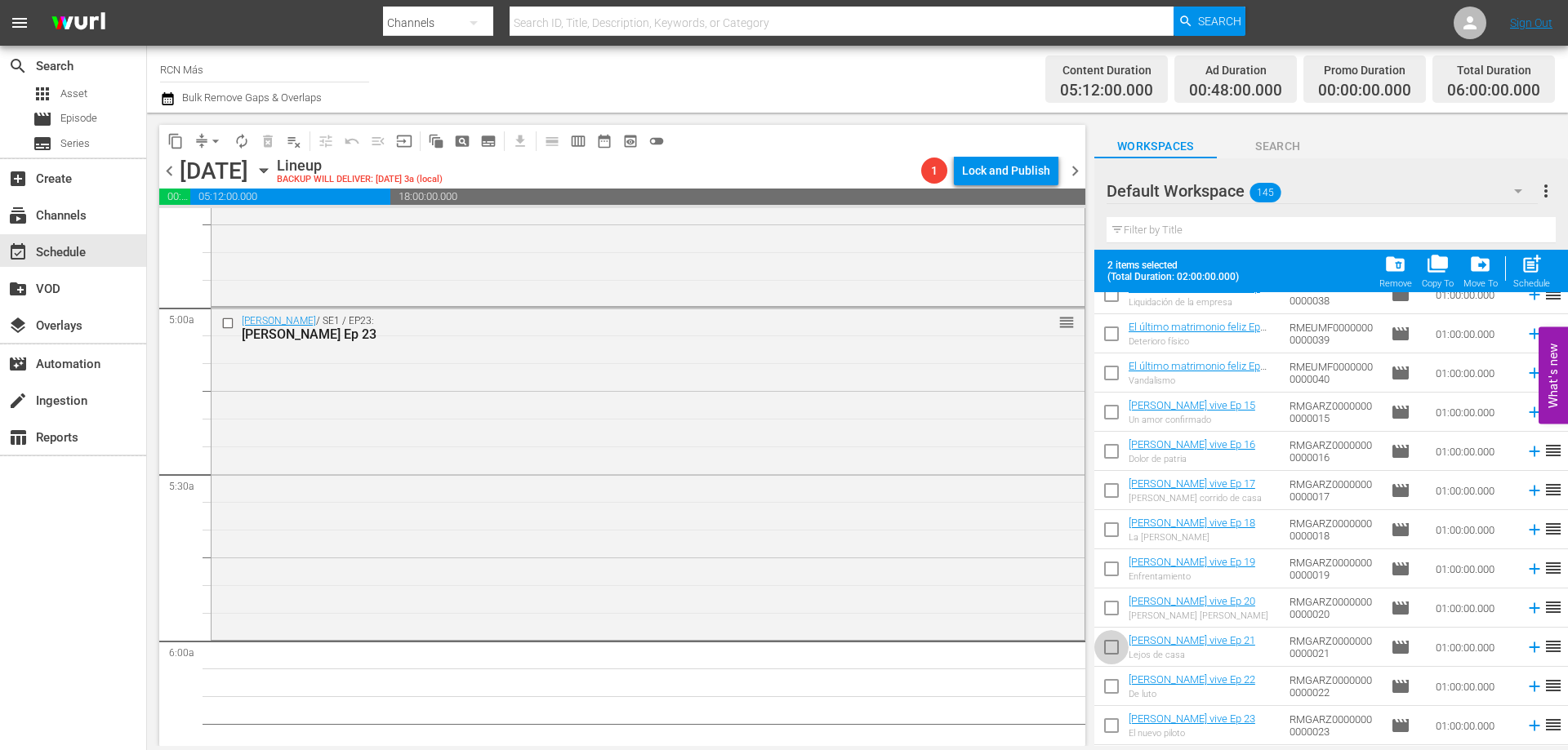
click at [1110, 646] on input "checkbox" at bounding box center [1112, 651] width 34 height 34
checkbox input "true"
drag, startPoint x: 1557, startPoint y: 372, endPoint x: 1558, endPoint y: 163, distance: 209.0
click at [1558, 163] on body "menu Search By Channels Search ID, Title, Description, Keywords, or Category Se…" at bounding box center [784, 375] width 1568 height 750
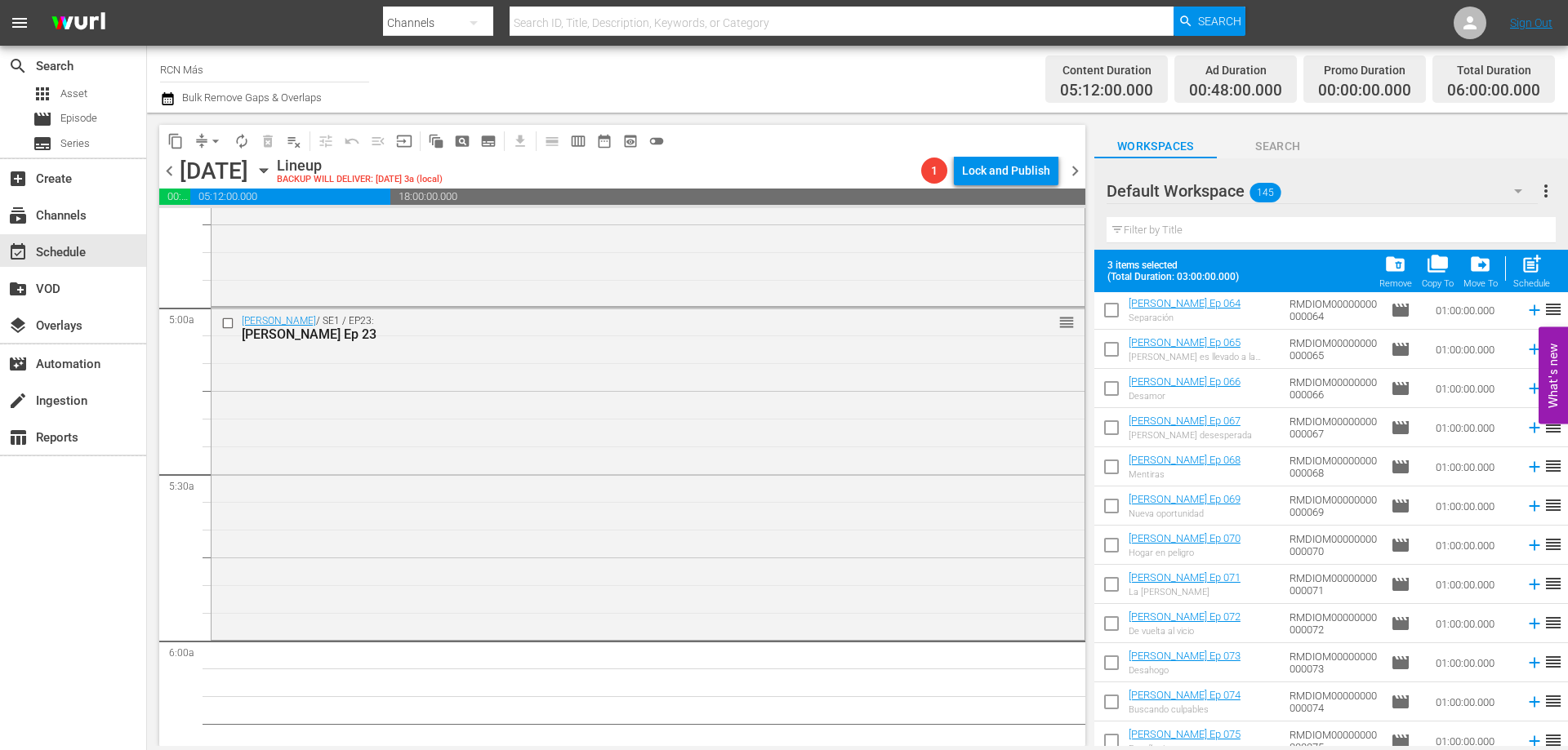
scroll to position [3634, 0]
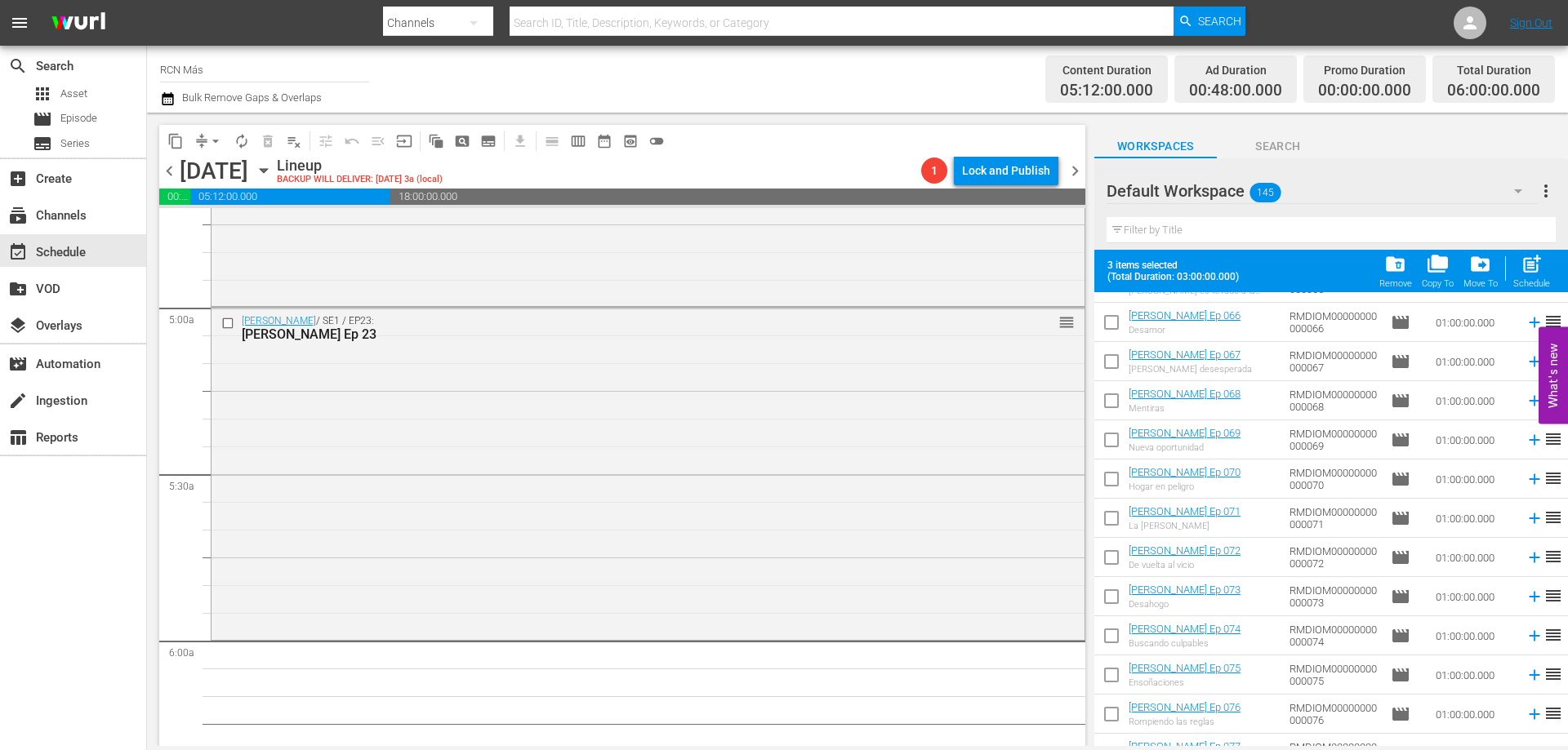
click at [1110, 522] on input "checkbox" at bounding box center [1112, 522] width 34 height 34
checkbox input "true"
click at [1112, 557] on input "checkbox" at bounding box center [1112, 561] width 34 height 34
checkbox input "true"
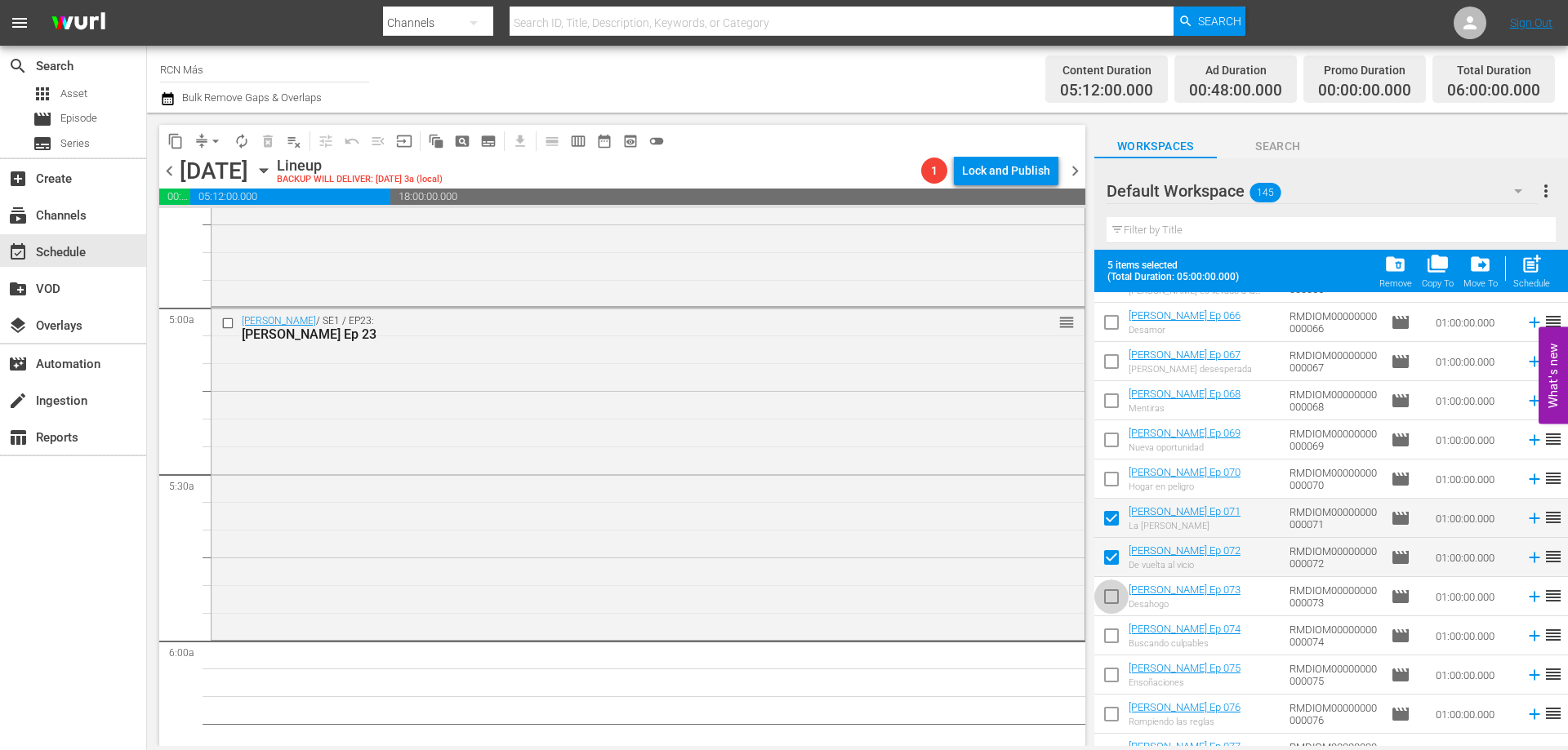
click at [1120, 603] on input "checkbox" at bounding box center [1112, 600] width 34 height 34
checkbox input "true"
click at [1529, 272] on span "post_add" at bounding box center [1531, 264] width 22 height 22
checkbox input "false"
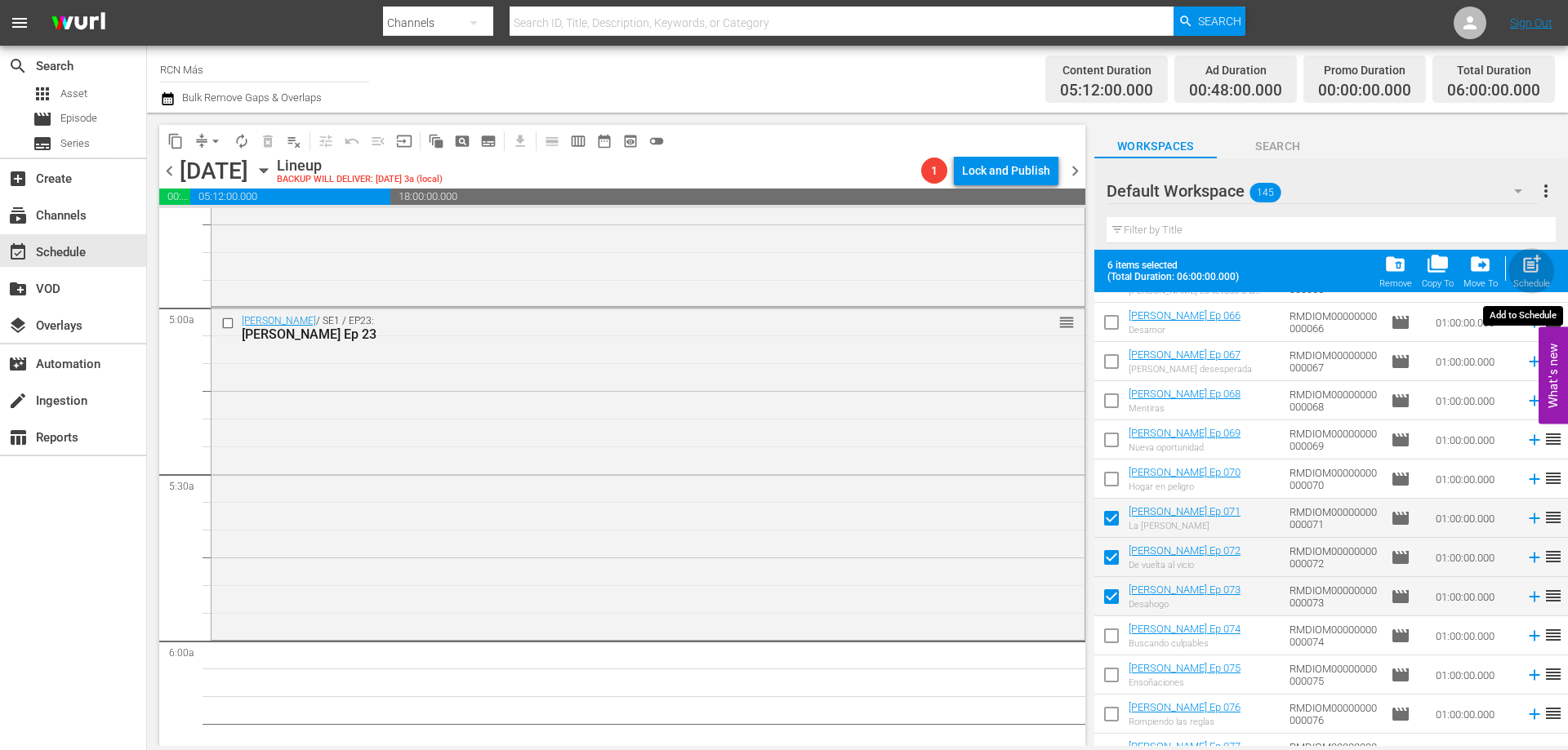
checkbox input "false"
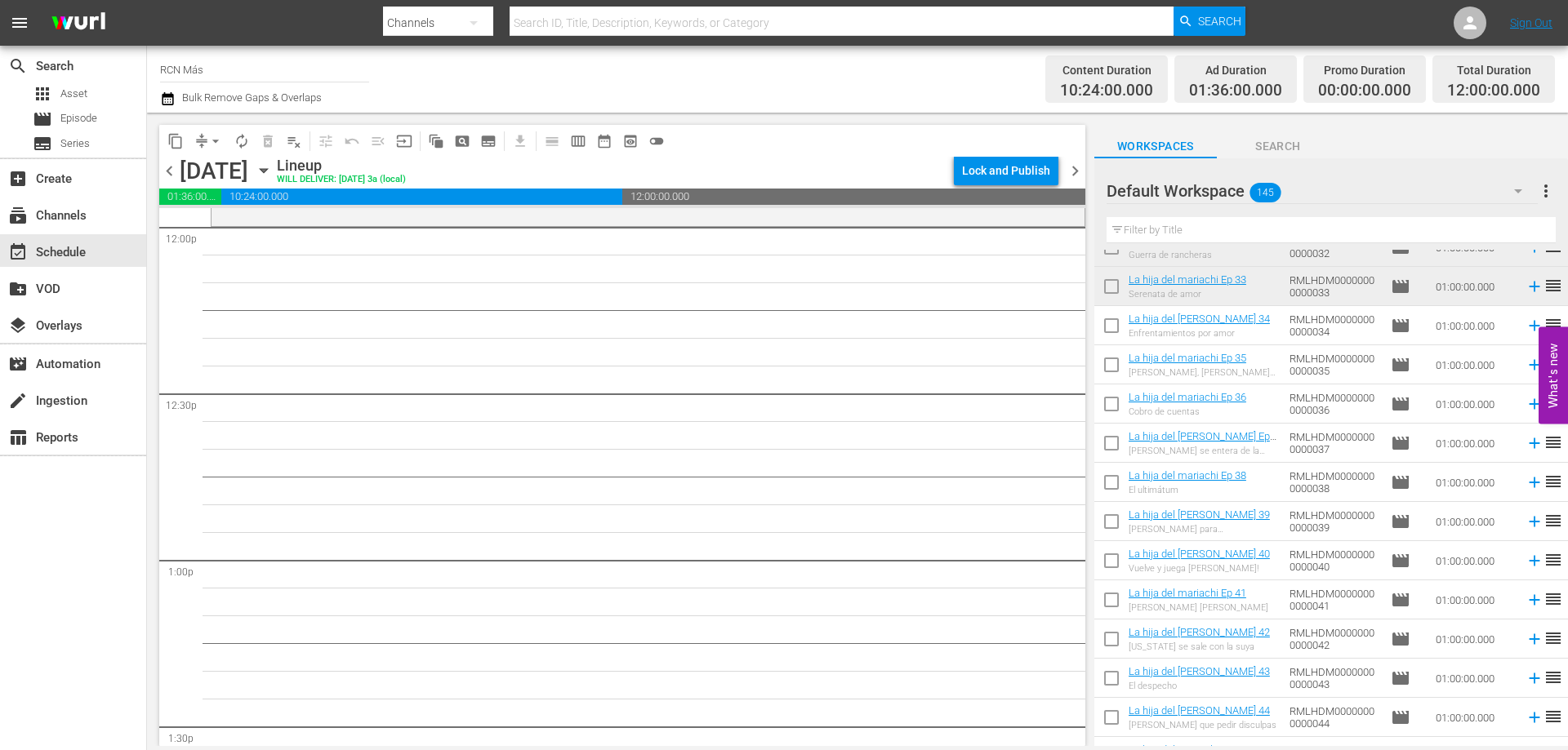
scroll to position [2460, 0]
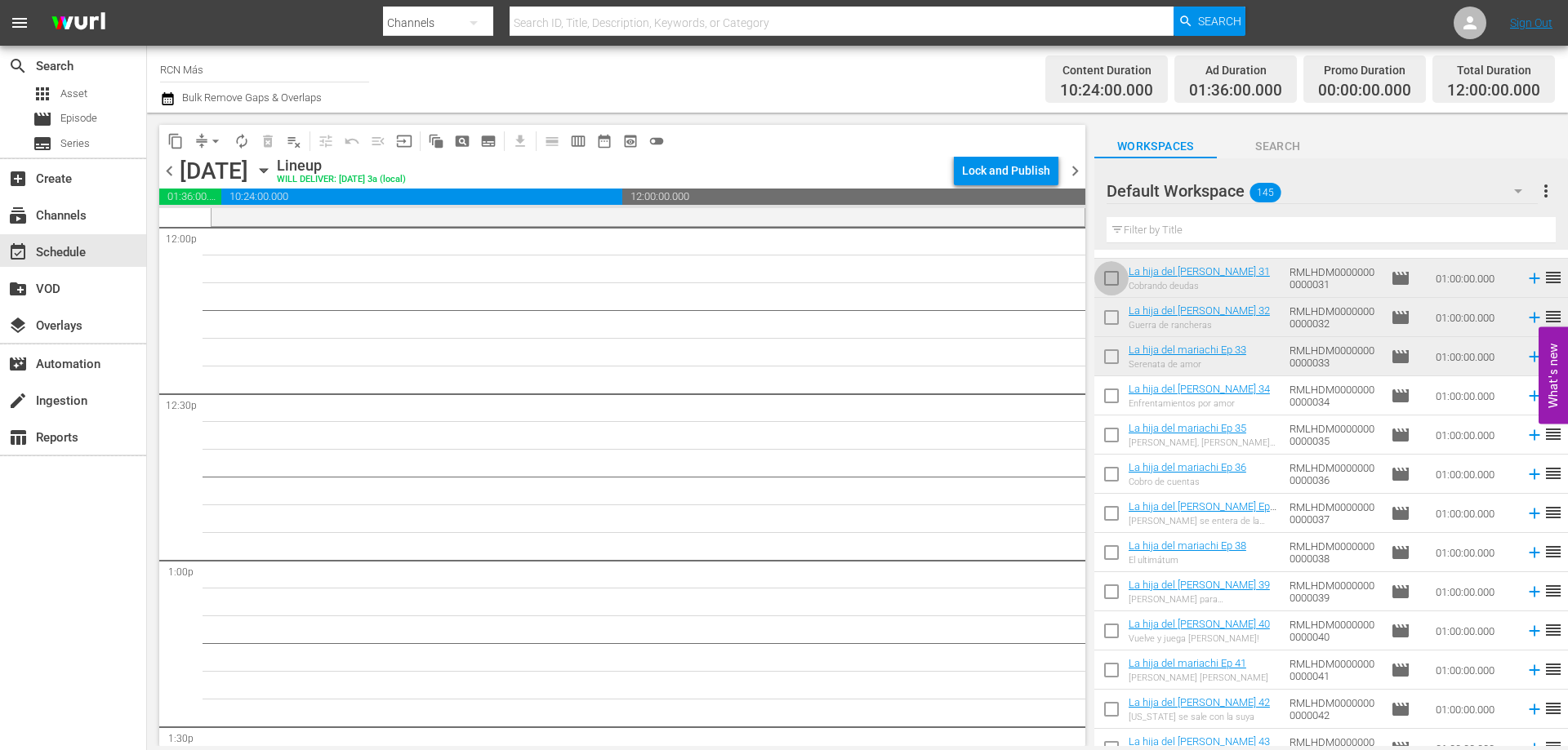
click at [1103, 279] on input "checkbox" at bounding box center [1112, 281] width 34 height 34
checkbox input "true"
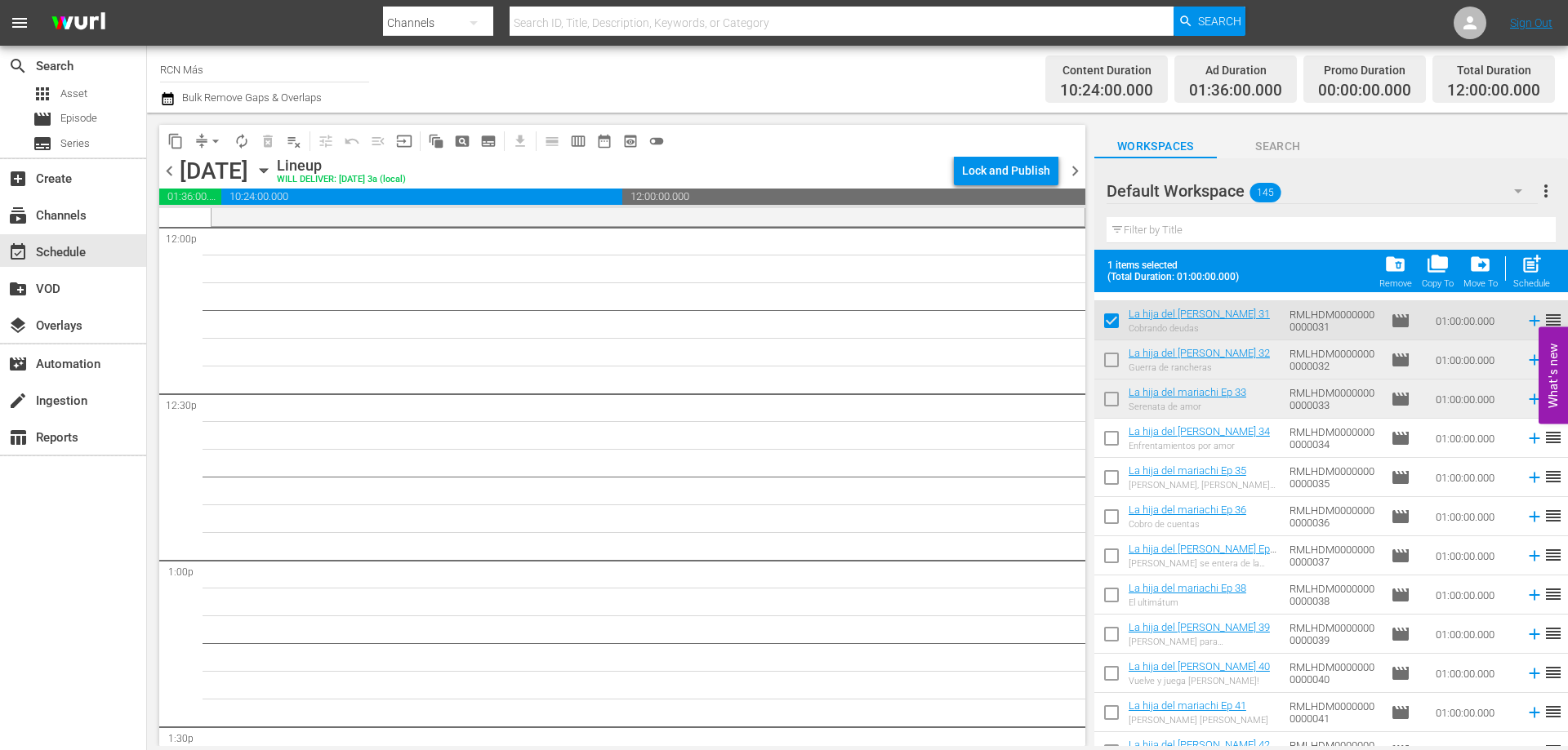
click at [1112, 362] on input "checkbox" at bounding box center [1112, 363] width 34 height 34
checkbox input "true"
drag, startPoint x: 1111, startPoint y: 398, endPoint x: 1145, endPoint y: 421, distance: 41.0
click at [1110, 398] on input "checkbox" at bounding box center [1112, 403] width 34 height 34
checkbox input "true"
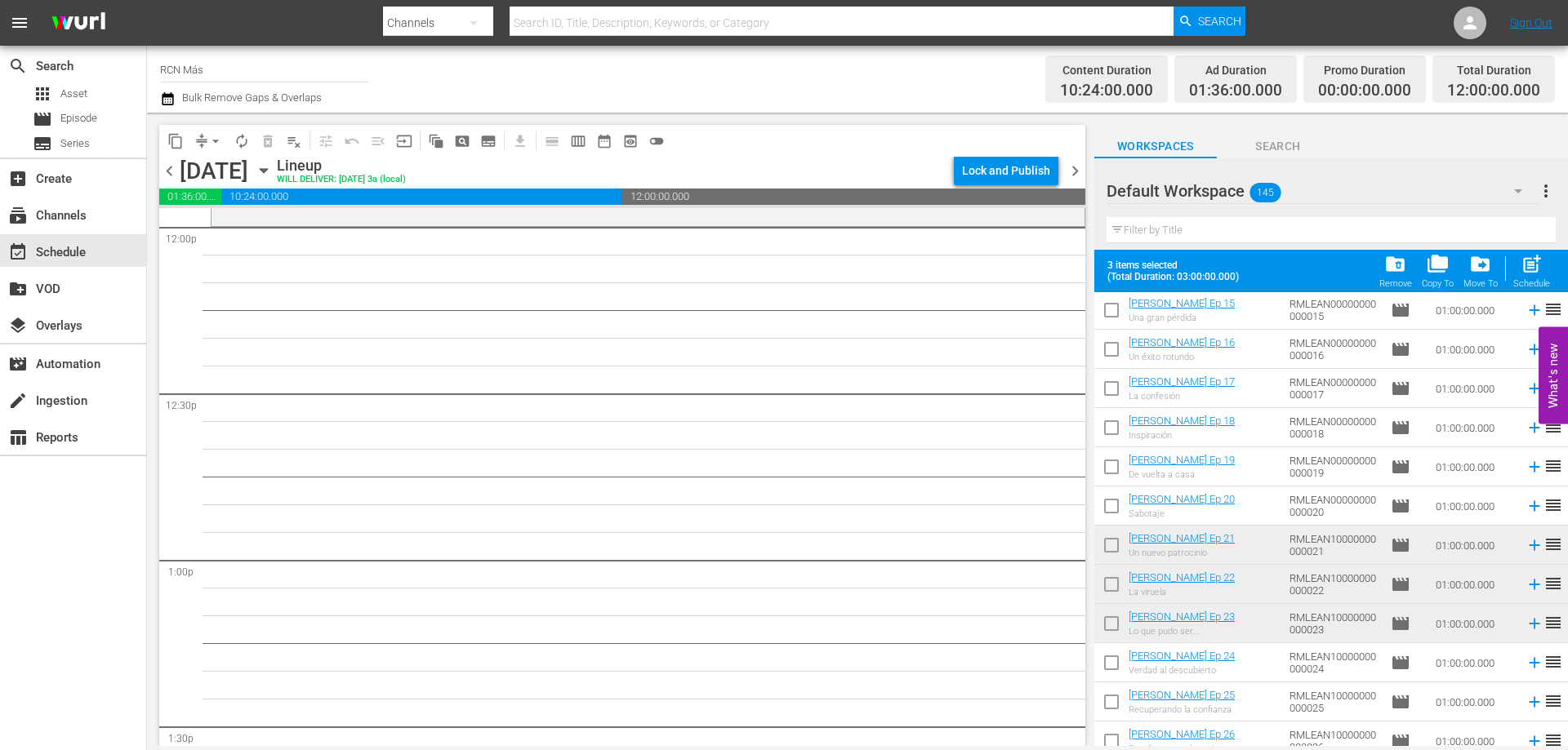
scroll to position [4770, 0]
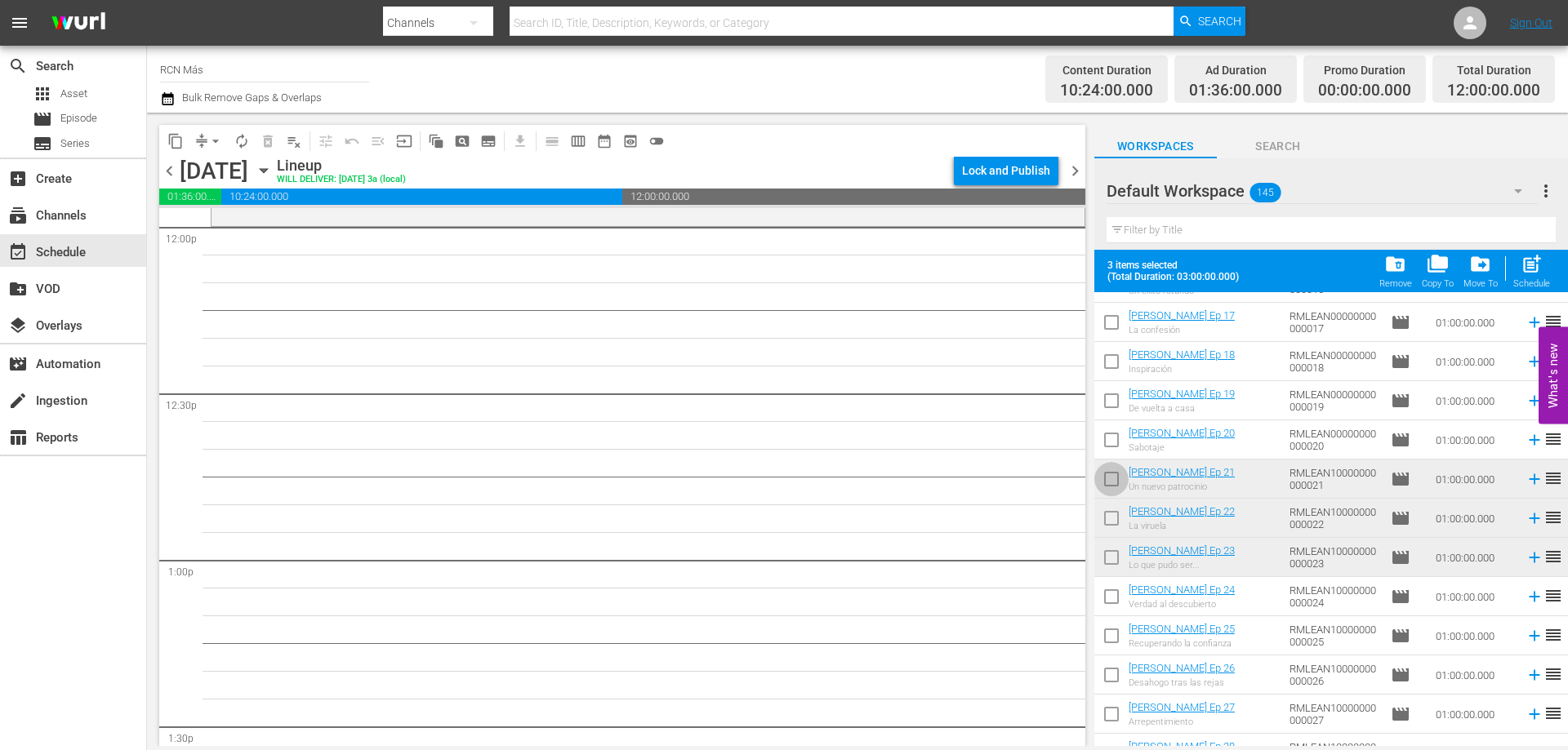
click at [1111, 483] on input "checkbox" at bounding box center [1112, 482] width 34 height 34
checkbox input "true"
click at [1112, 514] on input "checkbox" at bounding box center [1112, 522] width 34 height 34
checkbox input "true"
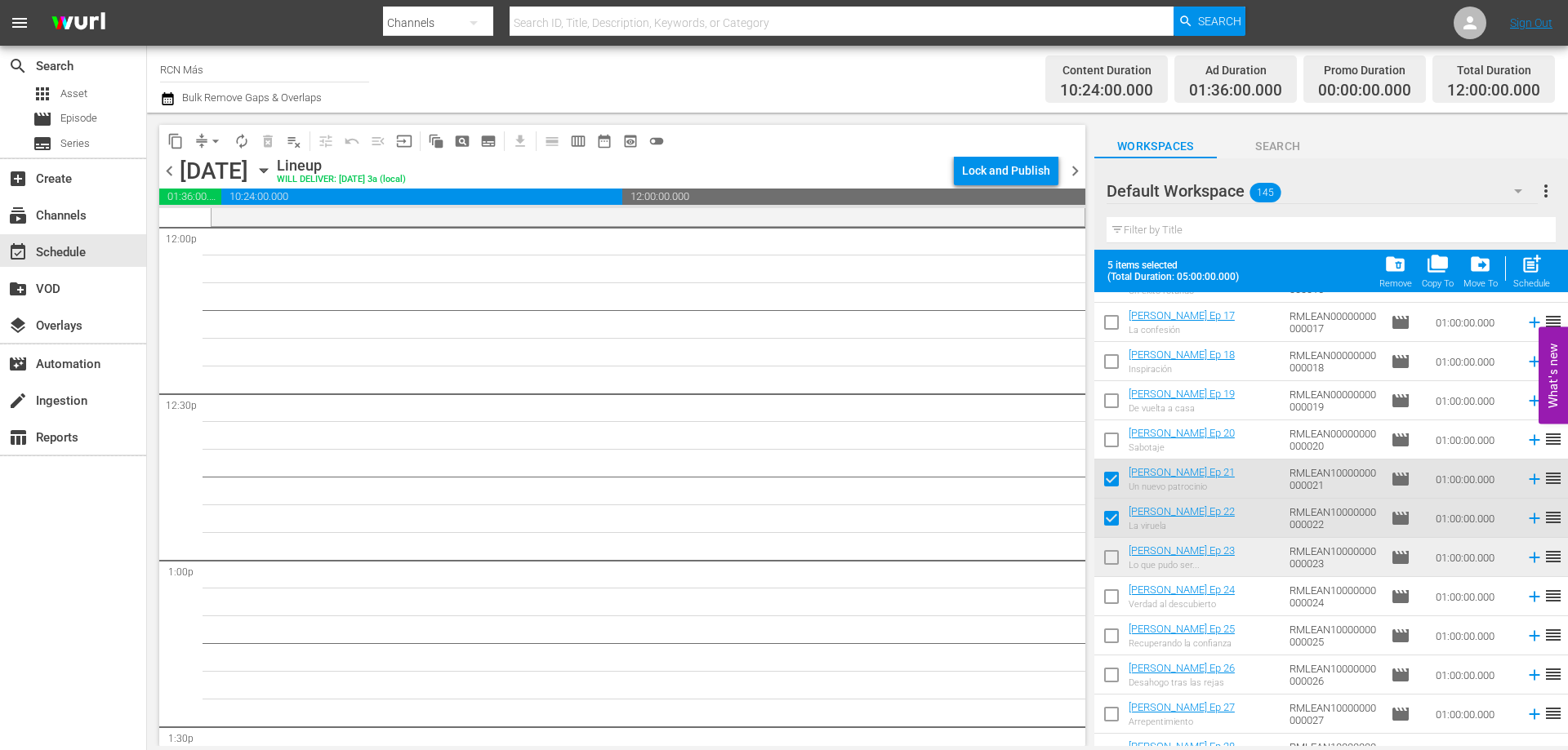
click at [1114, 553] on input "checkbox" at bounding box center [1112, 561] width 34 height 34
checkbox input "true"
click at [1535, 273] on span "post_add" at bounding box center [1531, 264] width 22 height 22
checkbox input "false"
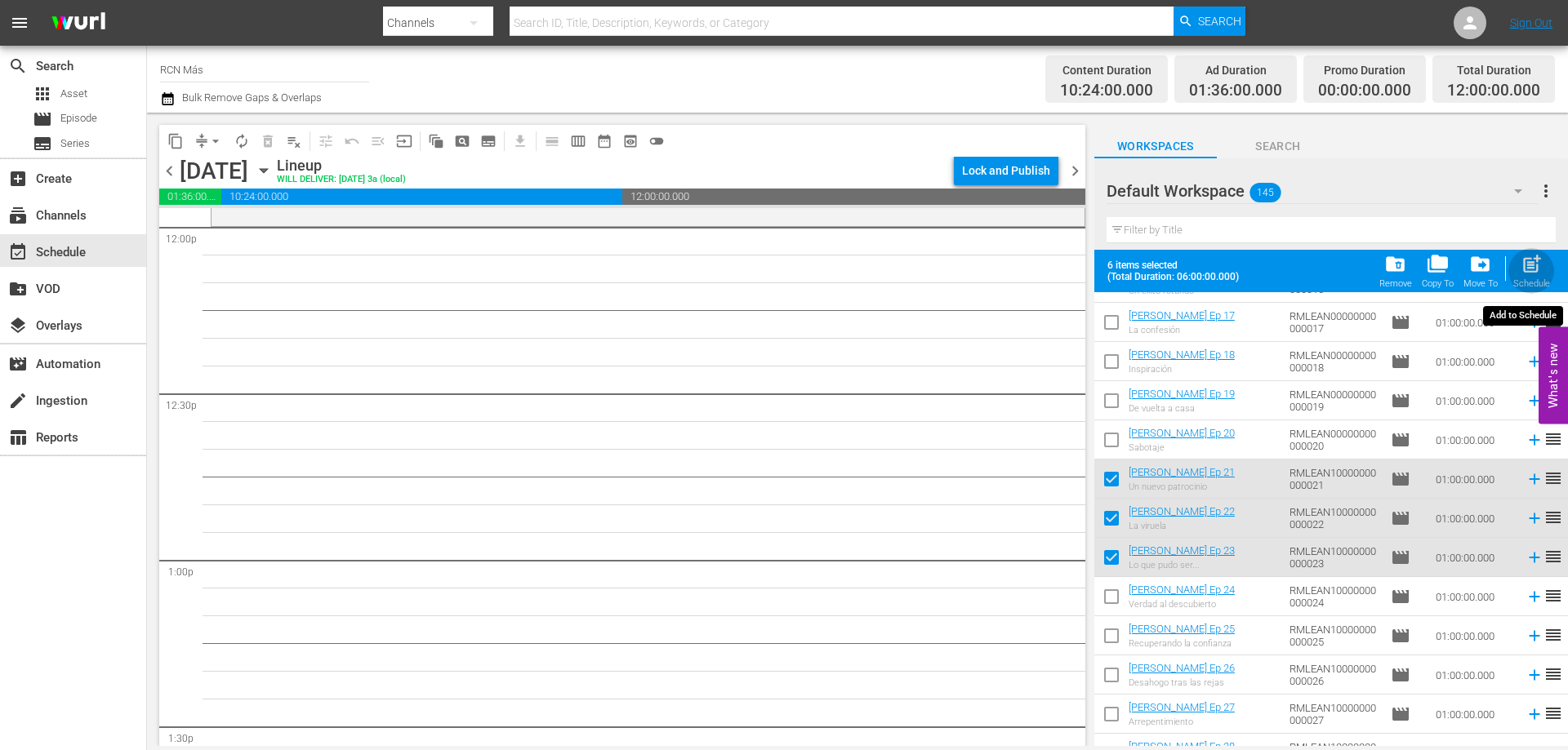
checkbox input "false"
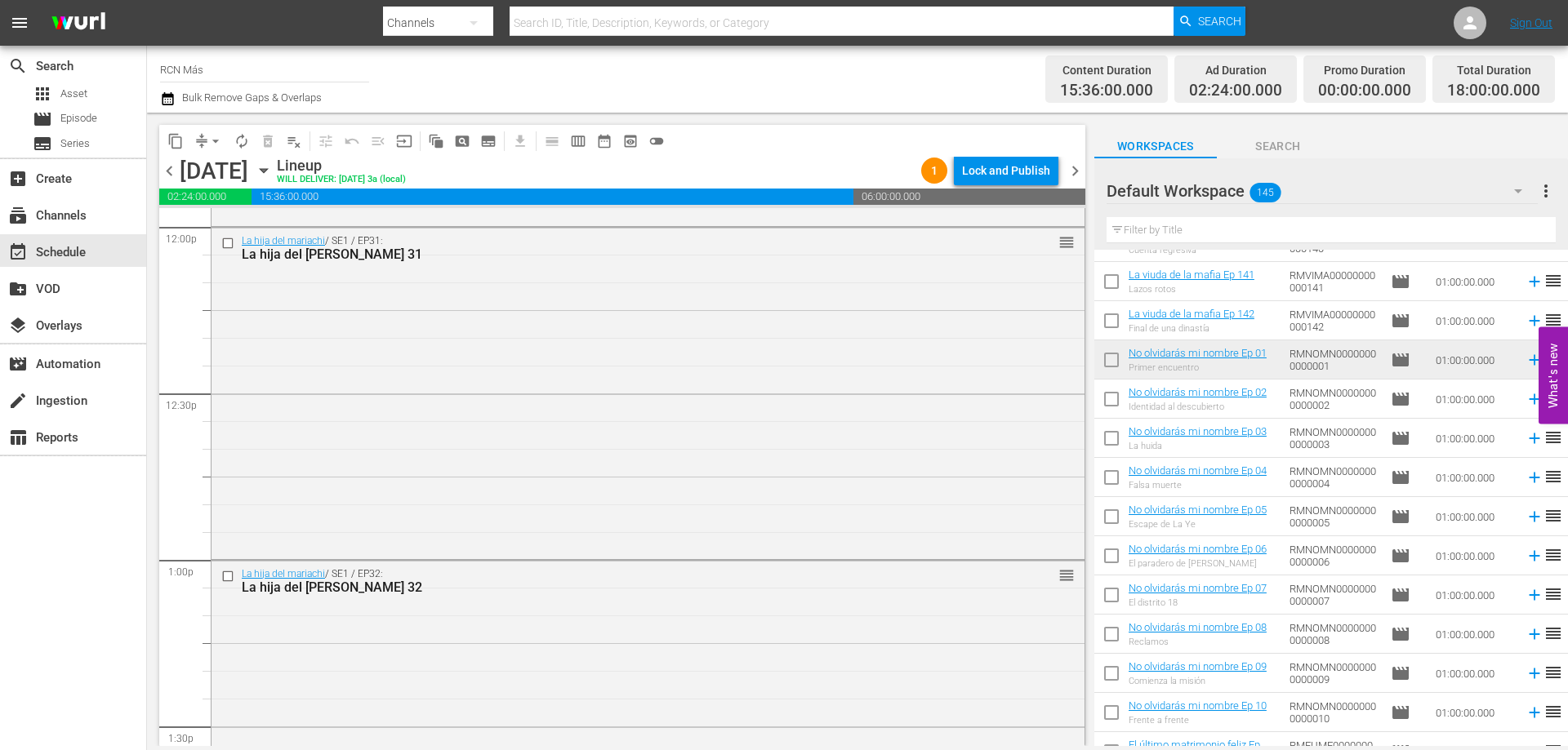
scroll to position [164, 0]
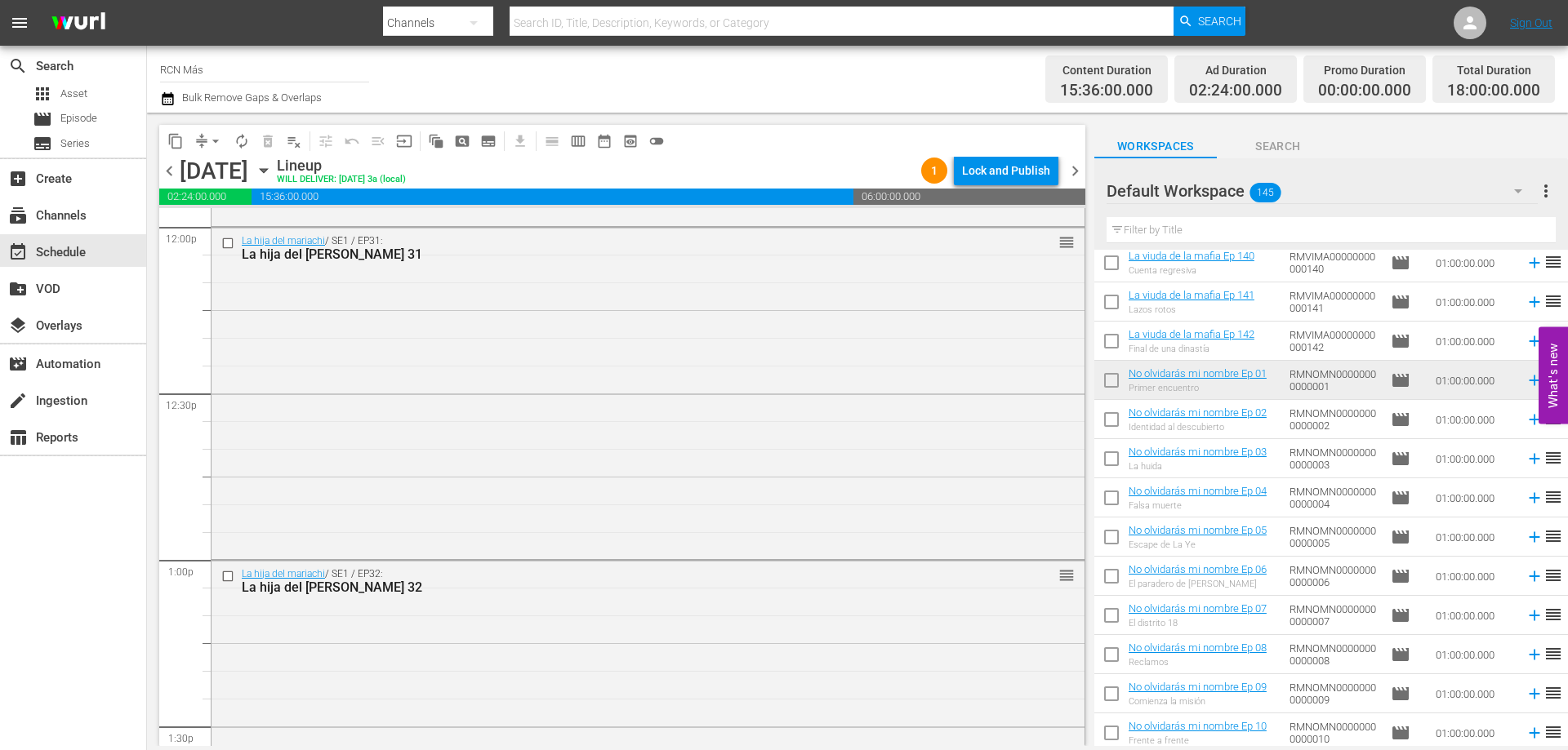
click at [1107, 417] on input "checkbox" at bounding box center [1112, 423] width 34 height 34
checkbox input "true"
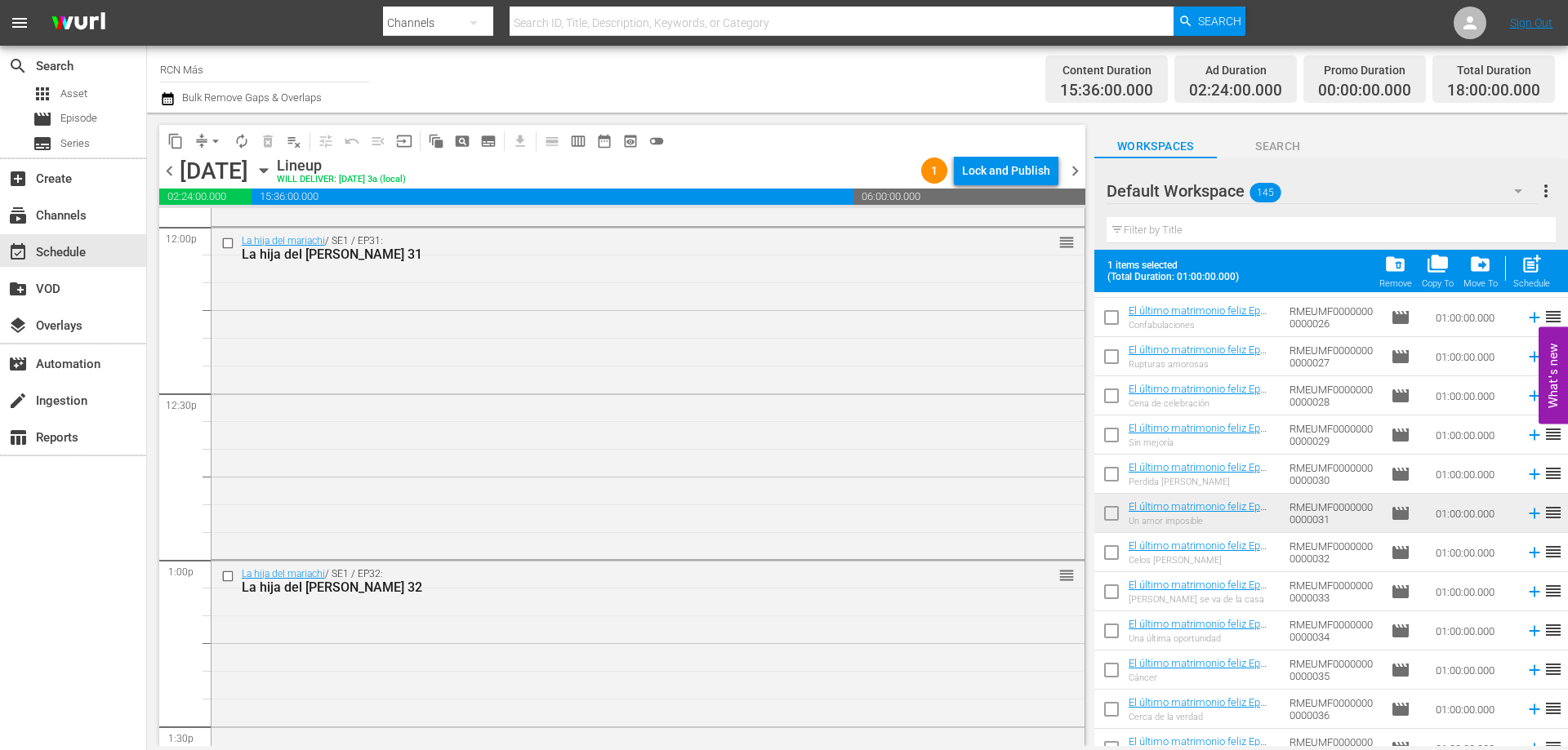
scroll to position [788, 0]
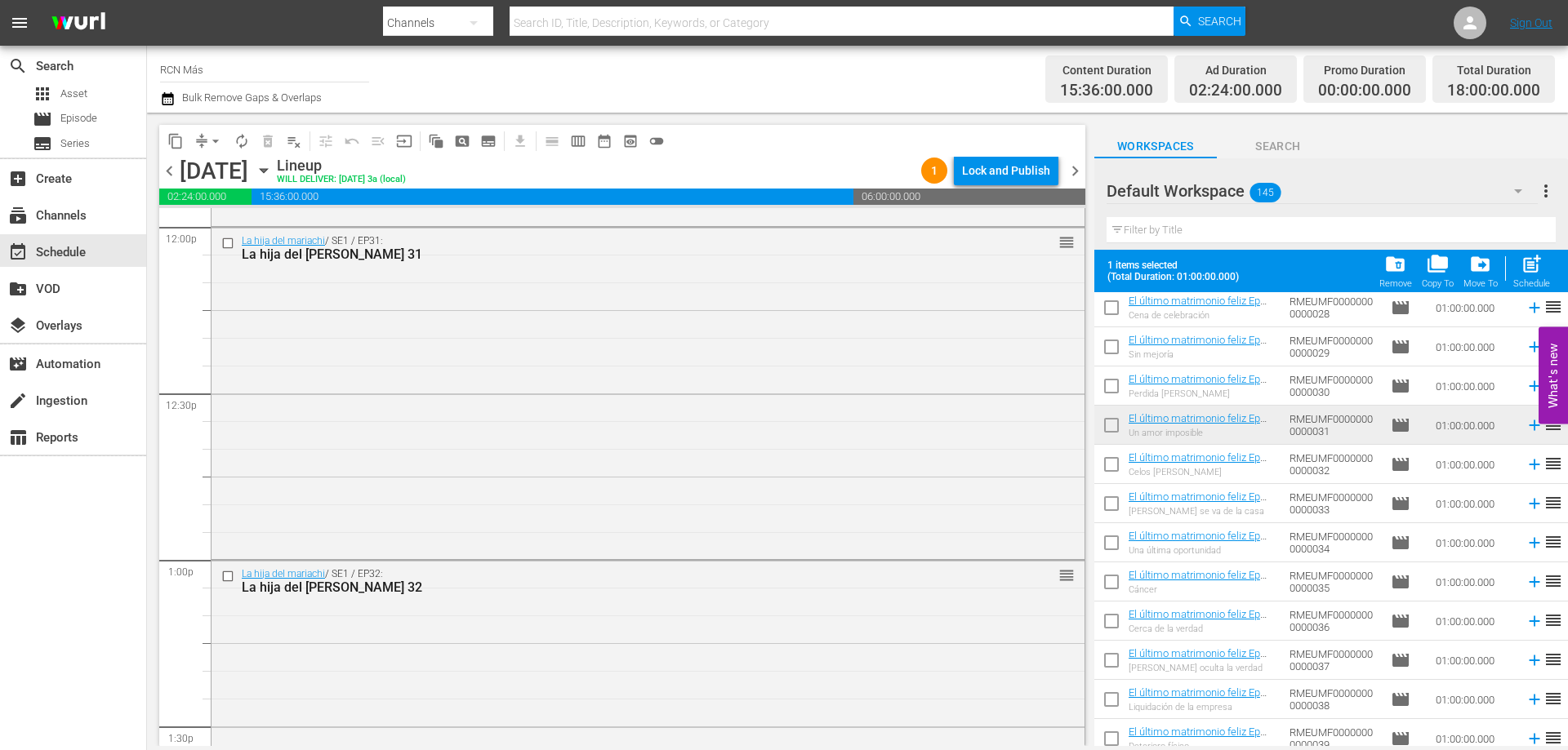
click at [1119, 462] on input "checkbox" at bounding box center [1112, 467] width 34 height 34
checkbox input "true"
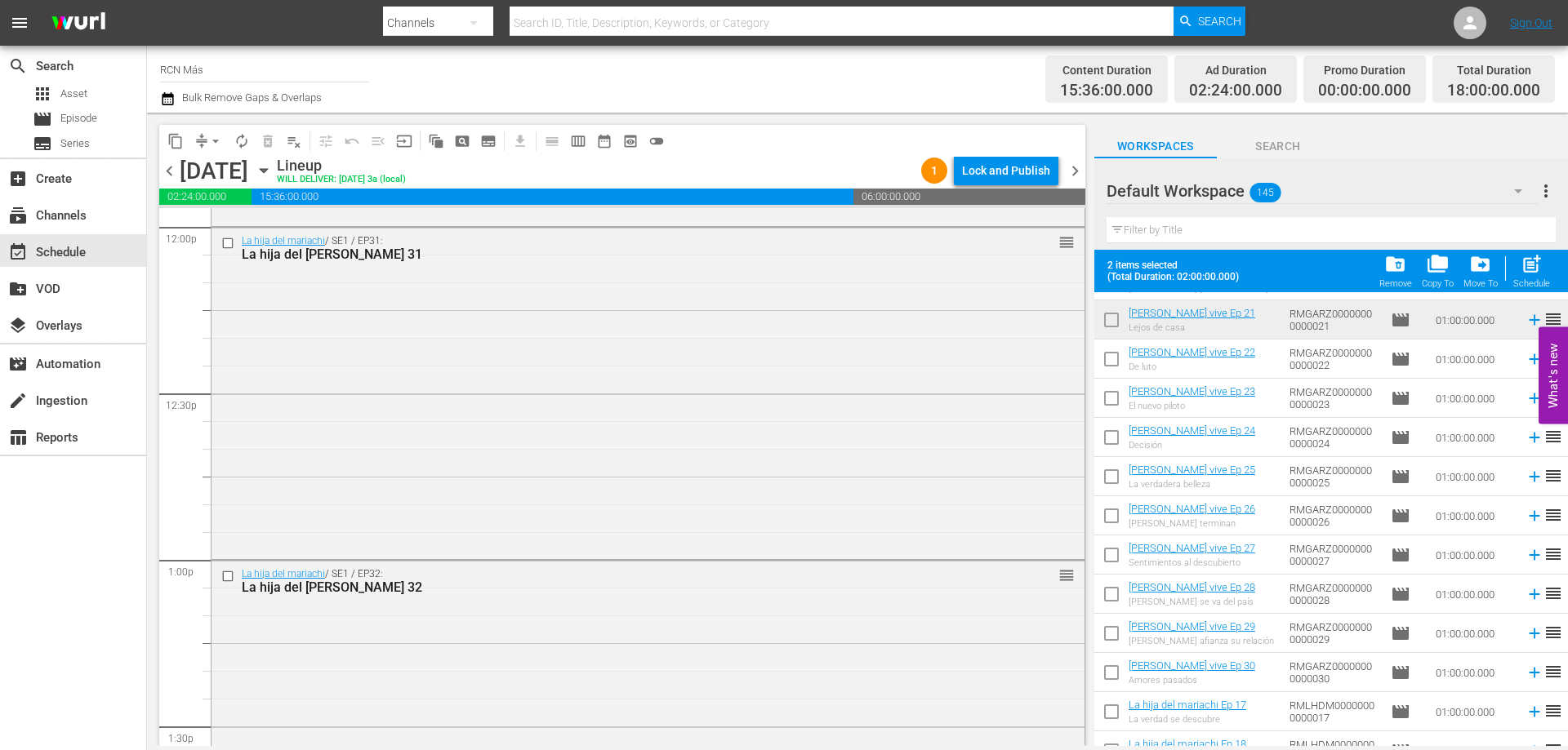
scroll to position [1498, 0]
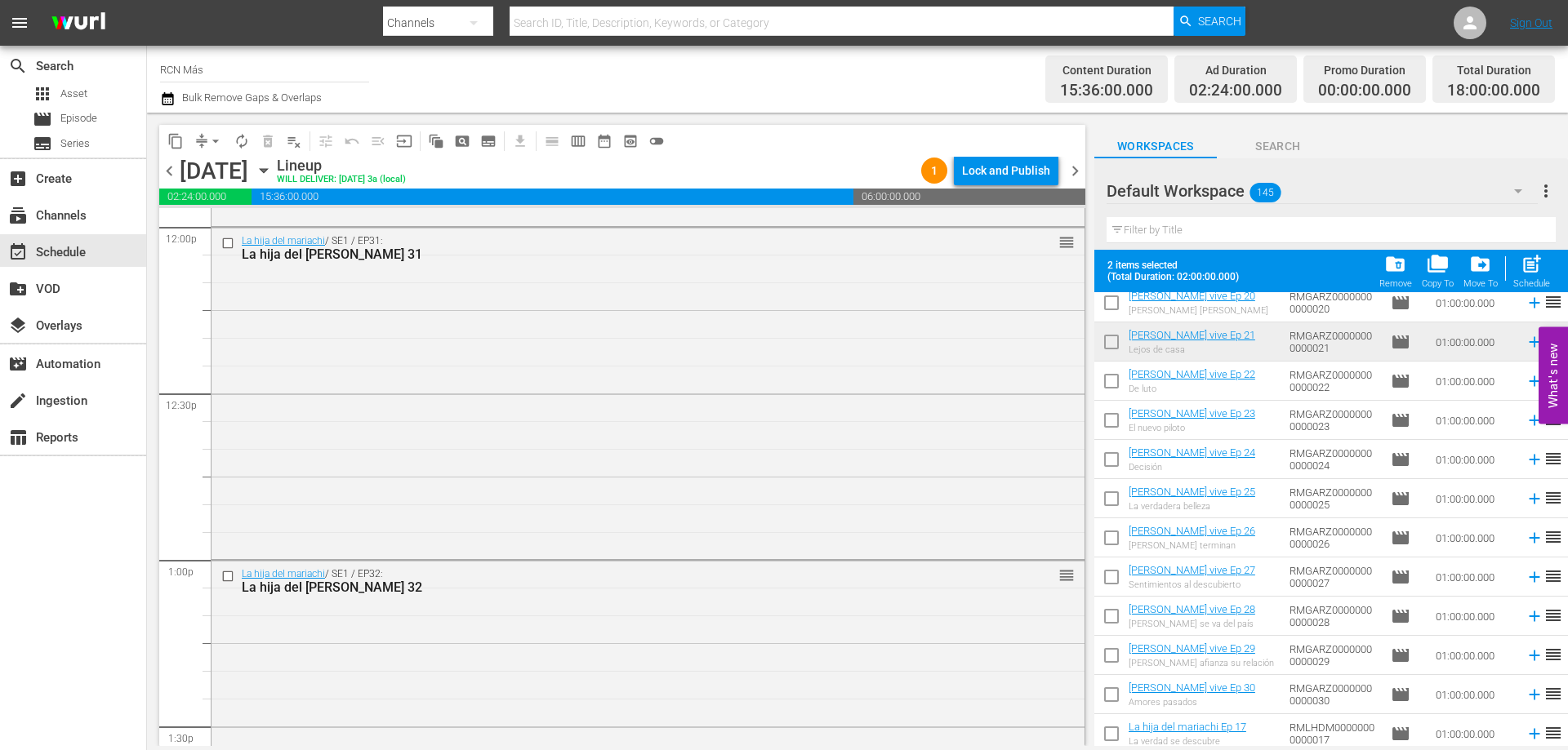
click at [1107, 382] on input "checkbox" at bounding box center [1112, 384] width 34 height 34
checkbox input "true"
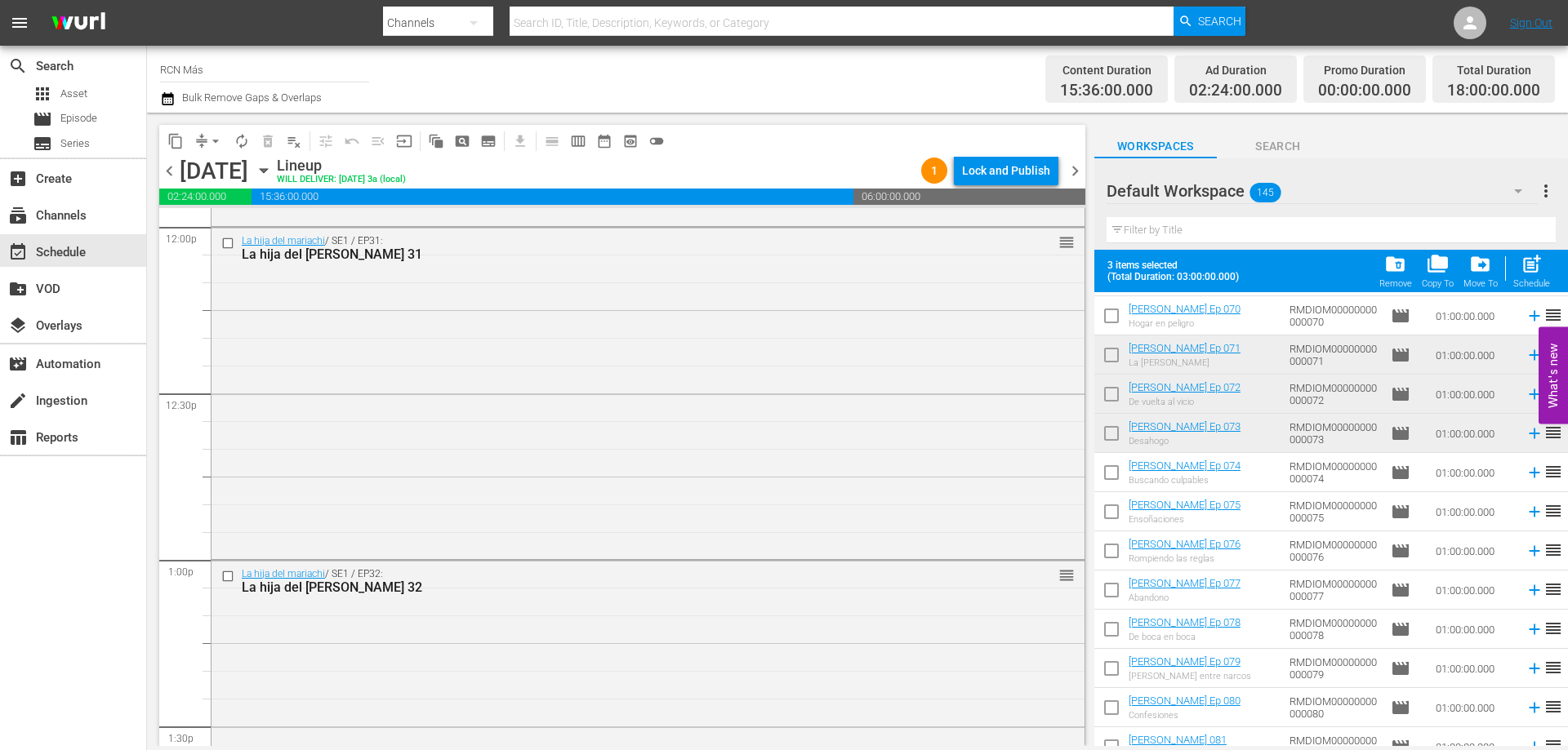
scroll to position [3819, 0]
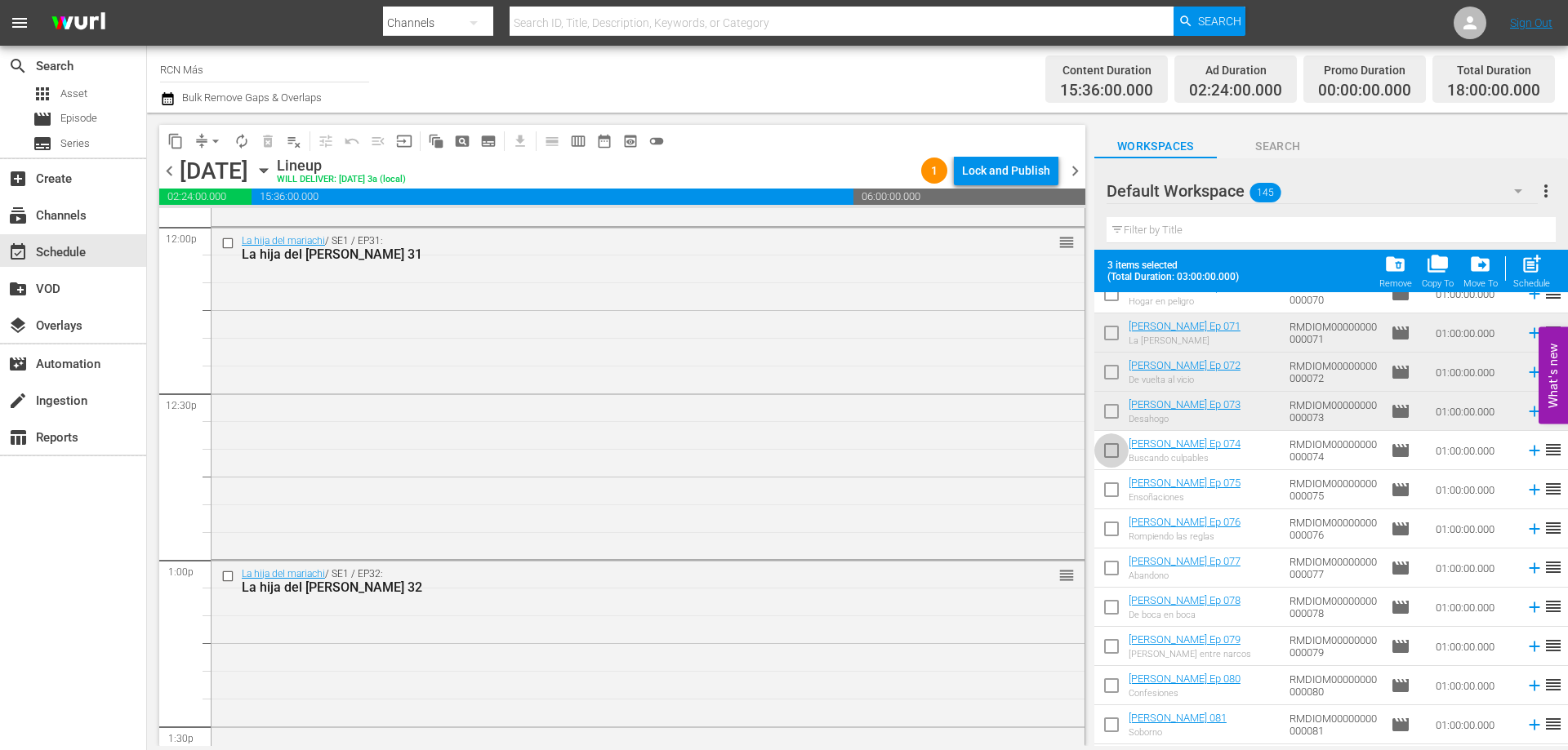
click at [1101, 459] on input "checkbox" at bounding box center [1112, 454] width 34 height 34
checkbox input "true"
click at [1118, 495] on input "checkbox" at bounding box center [1112, 493] width 34 height 34
checkbox input "true"
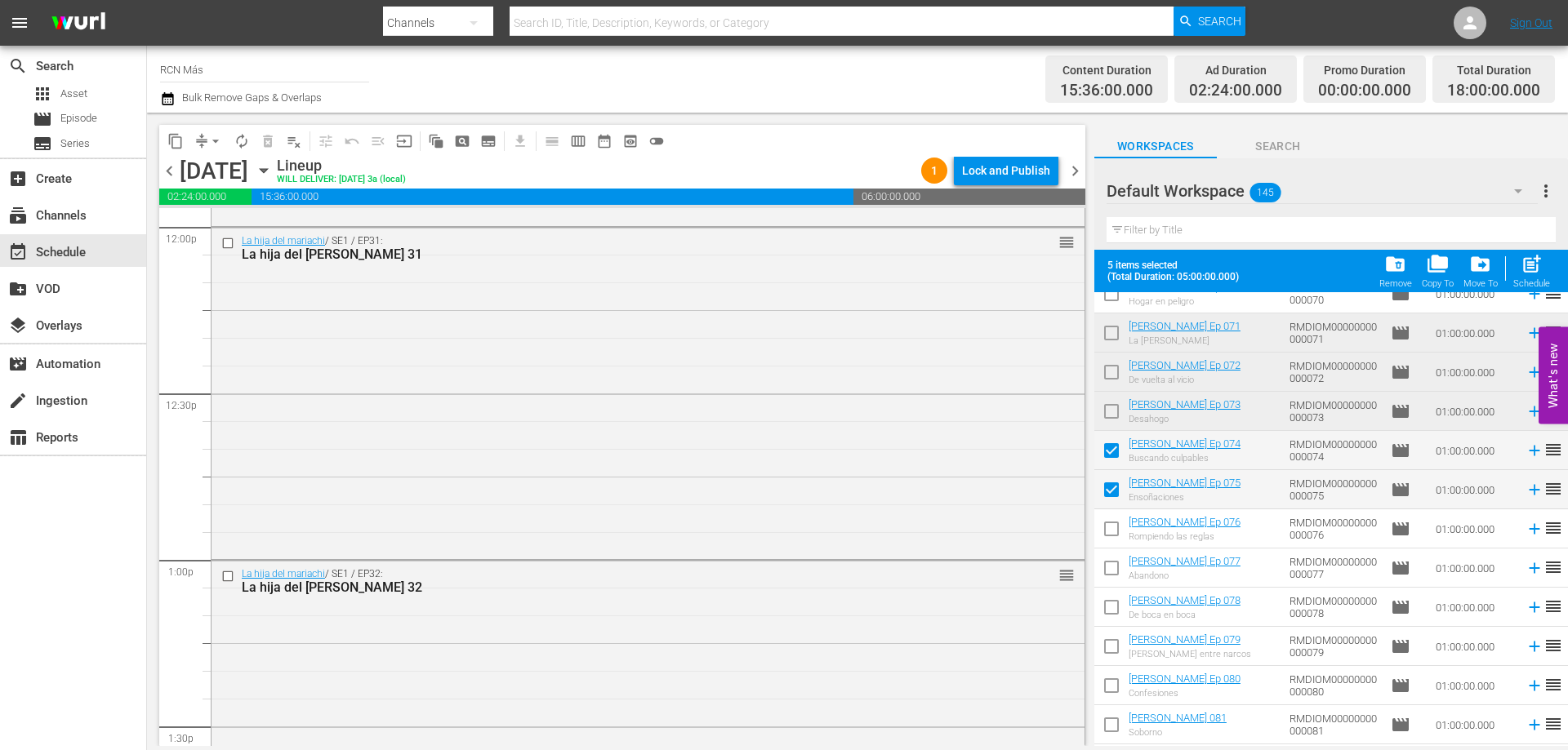
click at [1118, 527] on input "checkbox" at bounding box center [1112, 532] width 34 height 34
checkbox input "true"
click at [1529, 270] on span "post_add" at bounding box center [1531, 264] width 22 height 22
checkbox input "false"
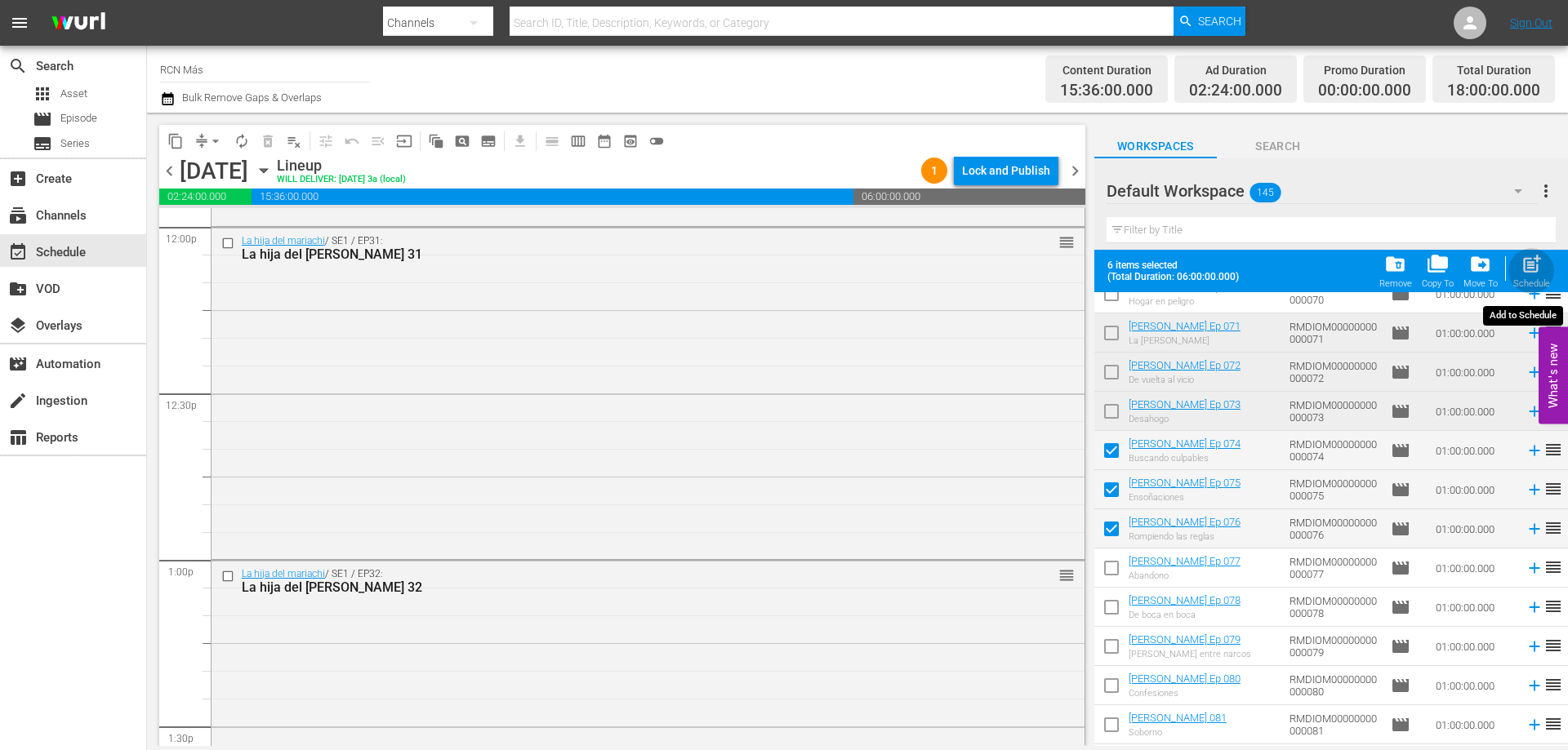
checkbox input "false"
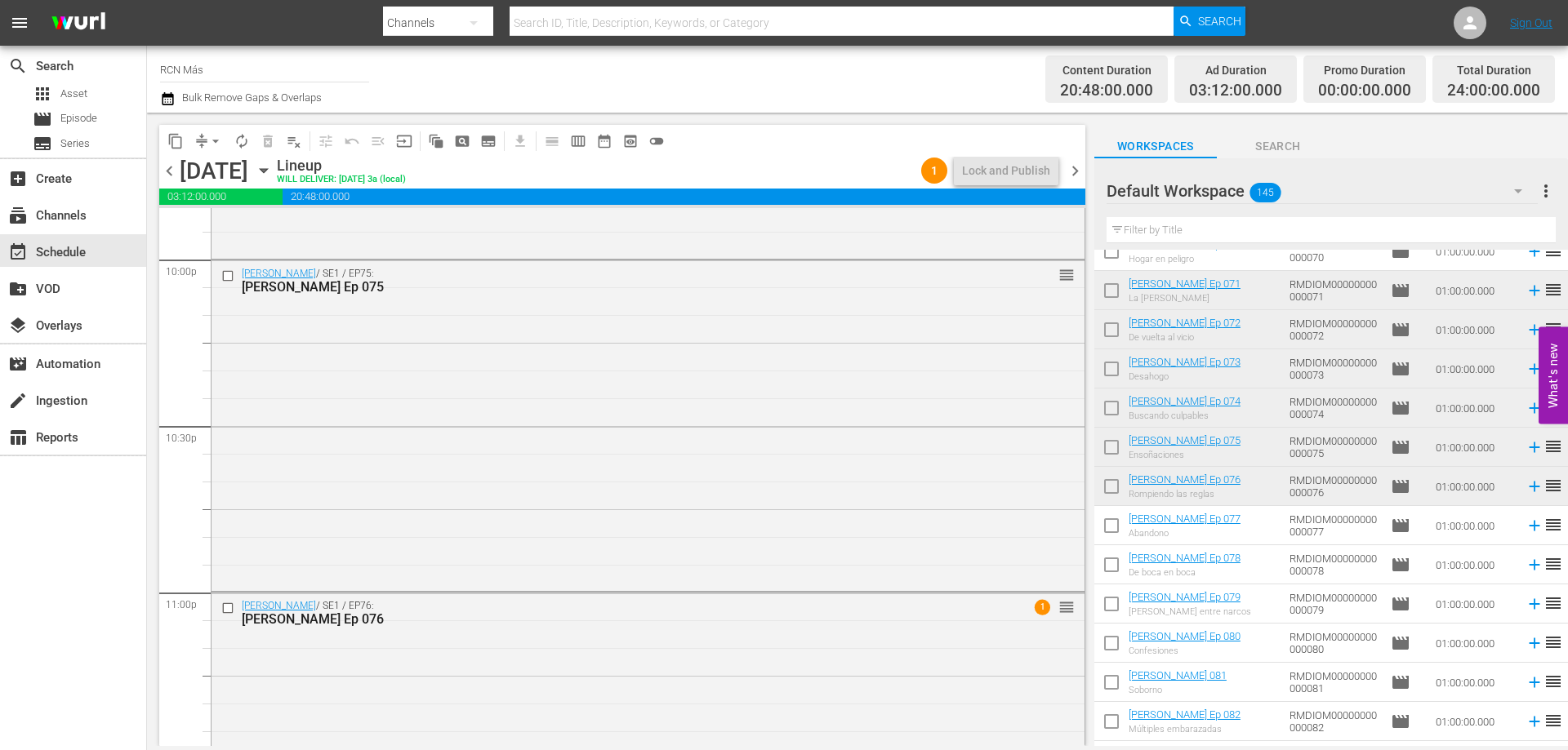
scroll to position [7454, 0]
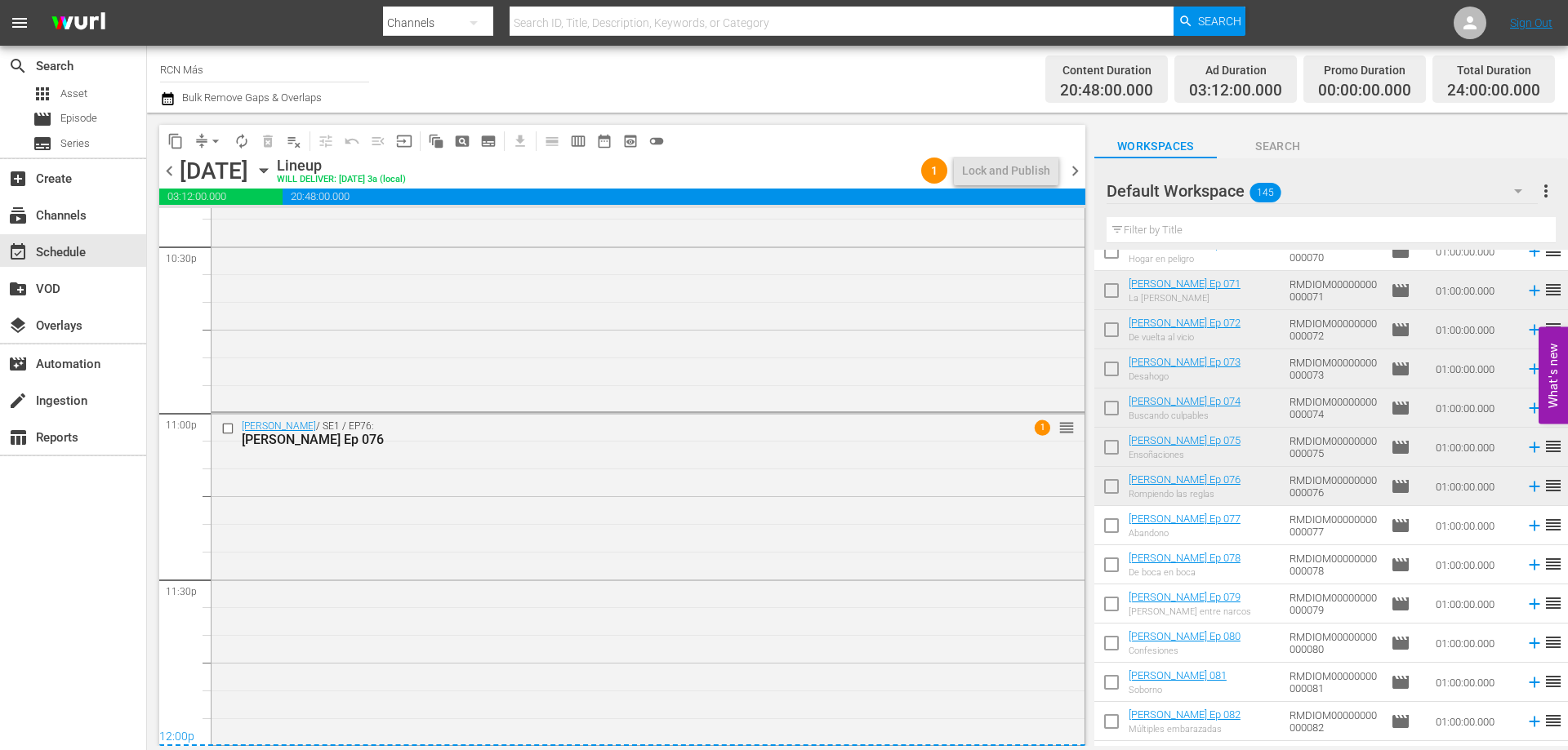
click at [1077, 172] on span "chevron_right" at bounding box center [1075, 171] width 20 height 20
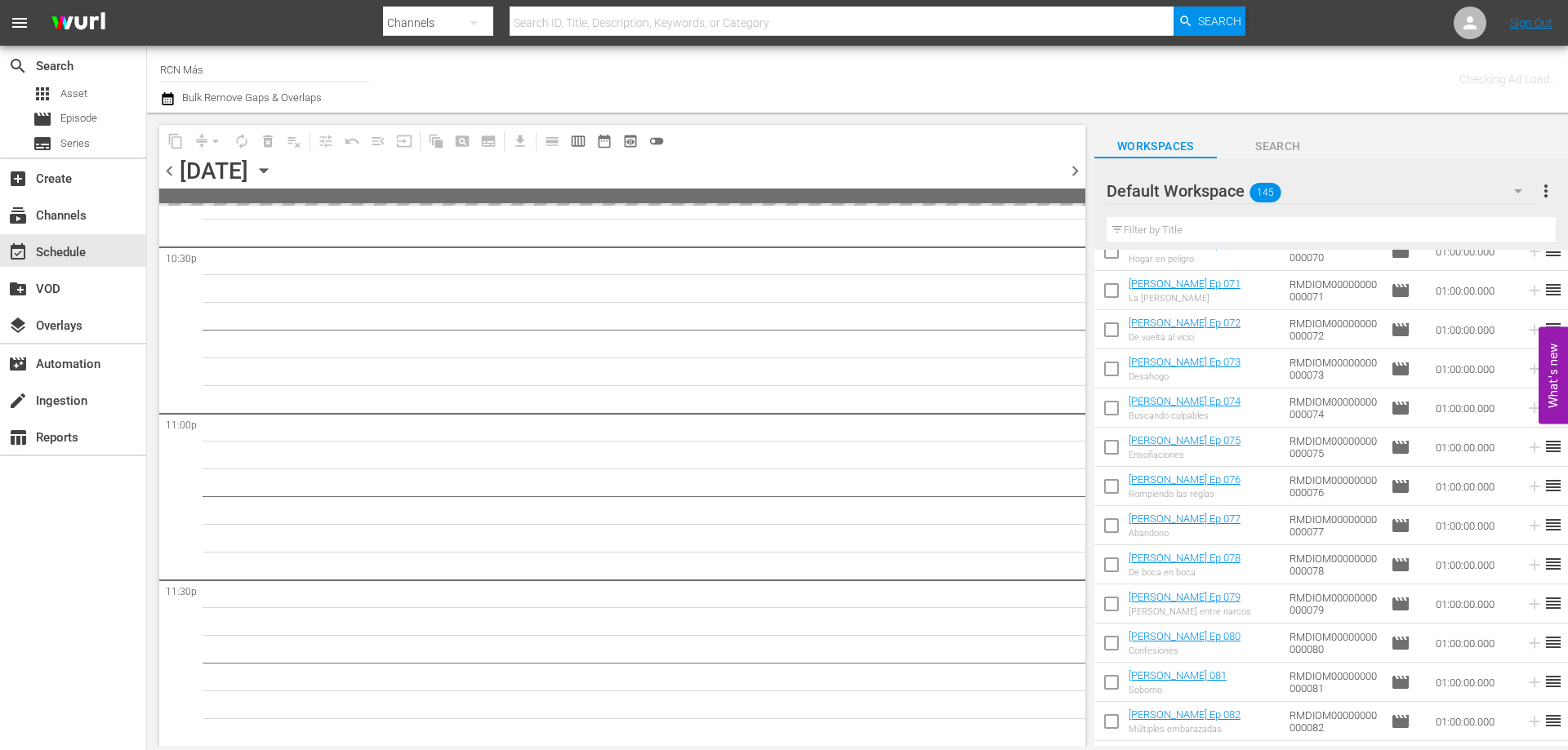
scroll to position [7452, 0]
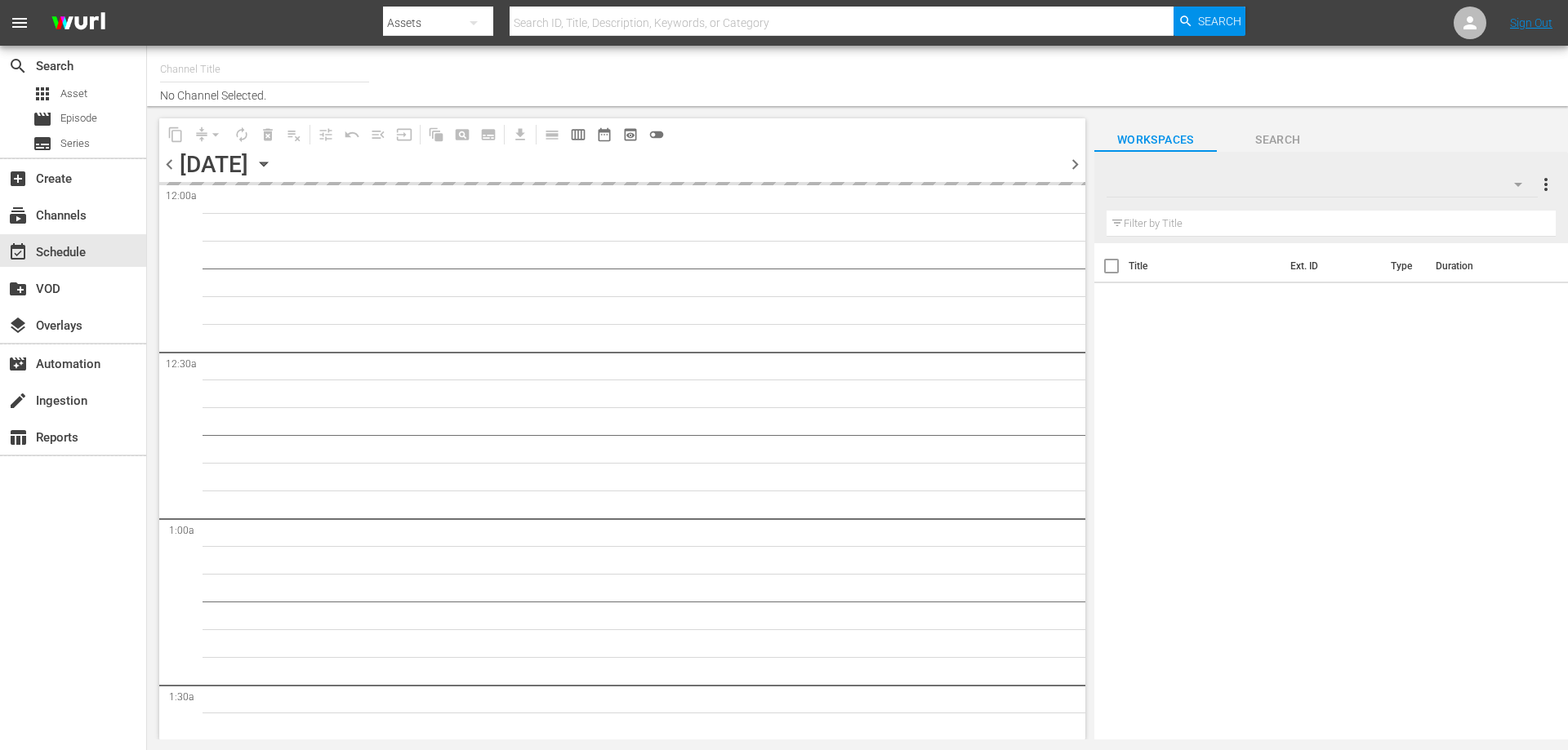
type input "RCN Más (926)"
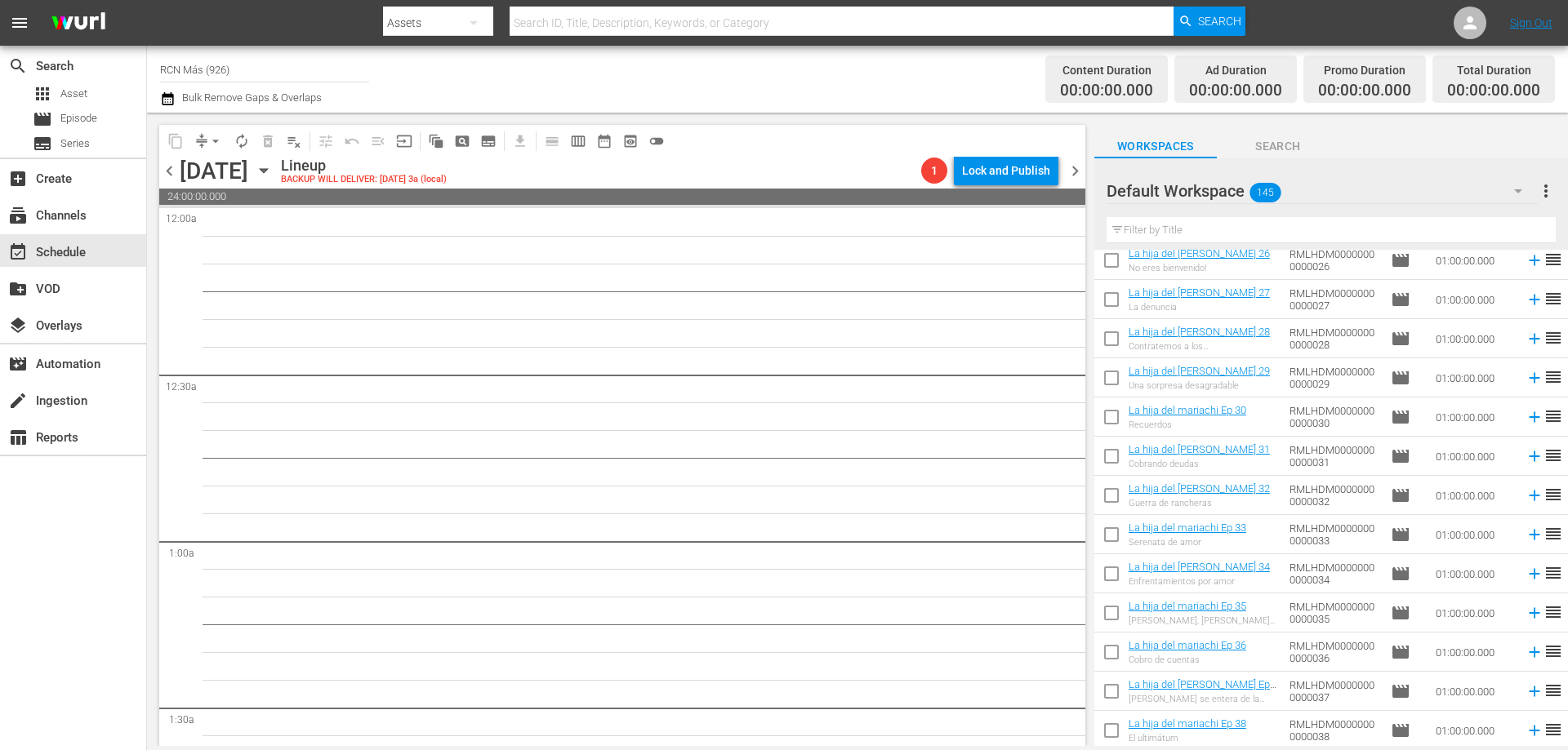
scroll to position [2372, 0]
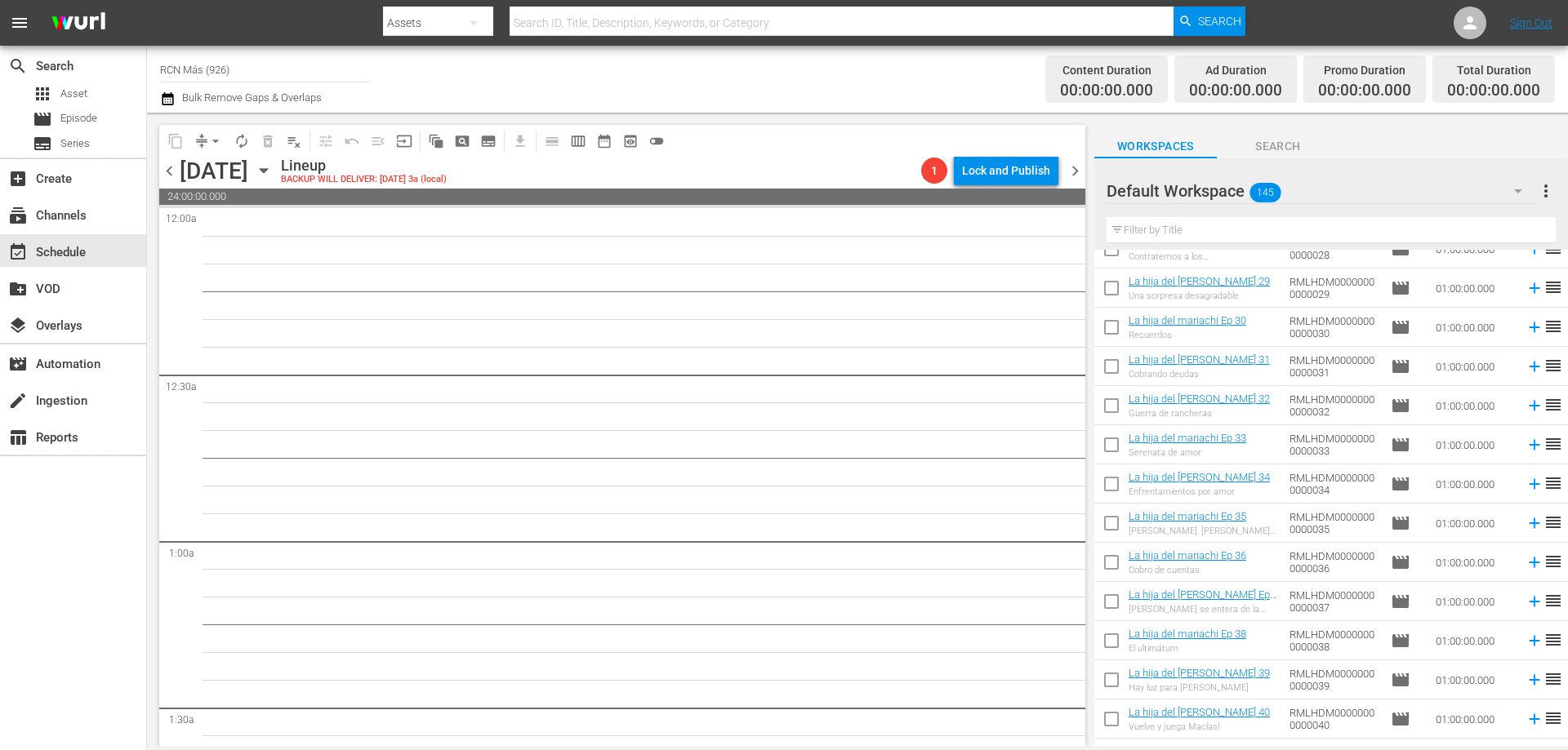
click at [1116, 478] on input "checkbox" at bounding box center [1112, 488] width 34 height 34
checkbox input "true"
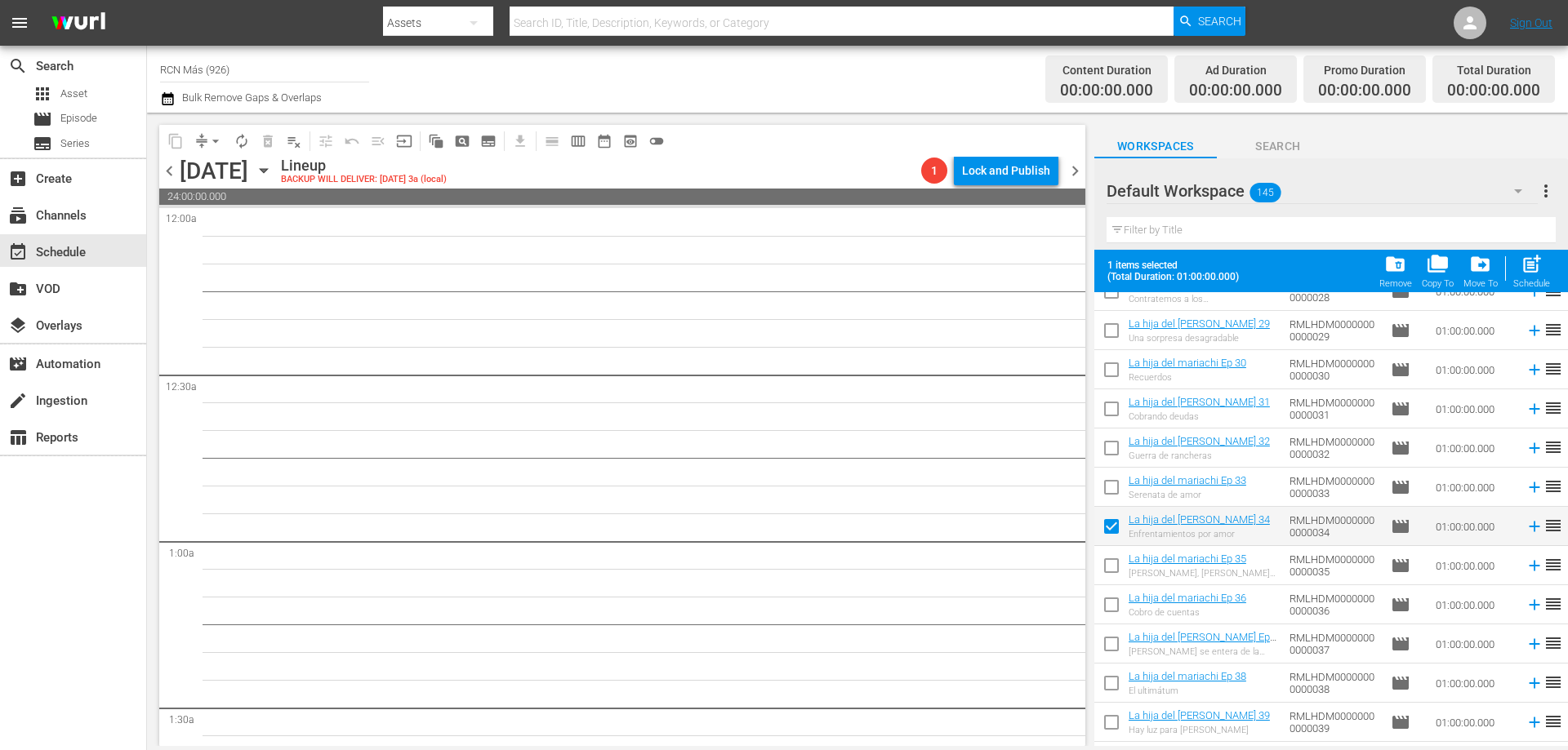
click at [1111, 567] on input "checkbox" at bounding box center [1112, 569] width 34 height 34
checkbox input "true"
click at [1111, 604] on input "checkbox" at bounding box center [1112, 608] width 34 height 34
checkbox input "true"
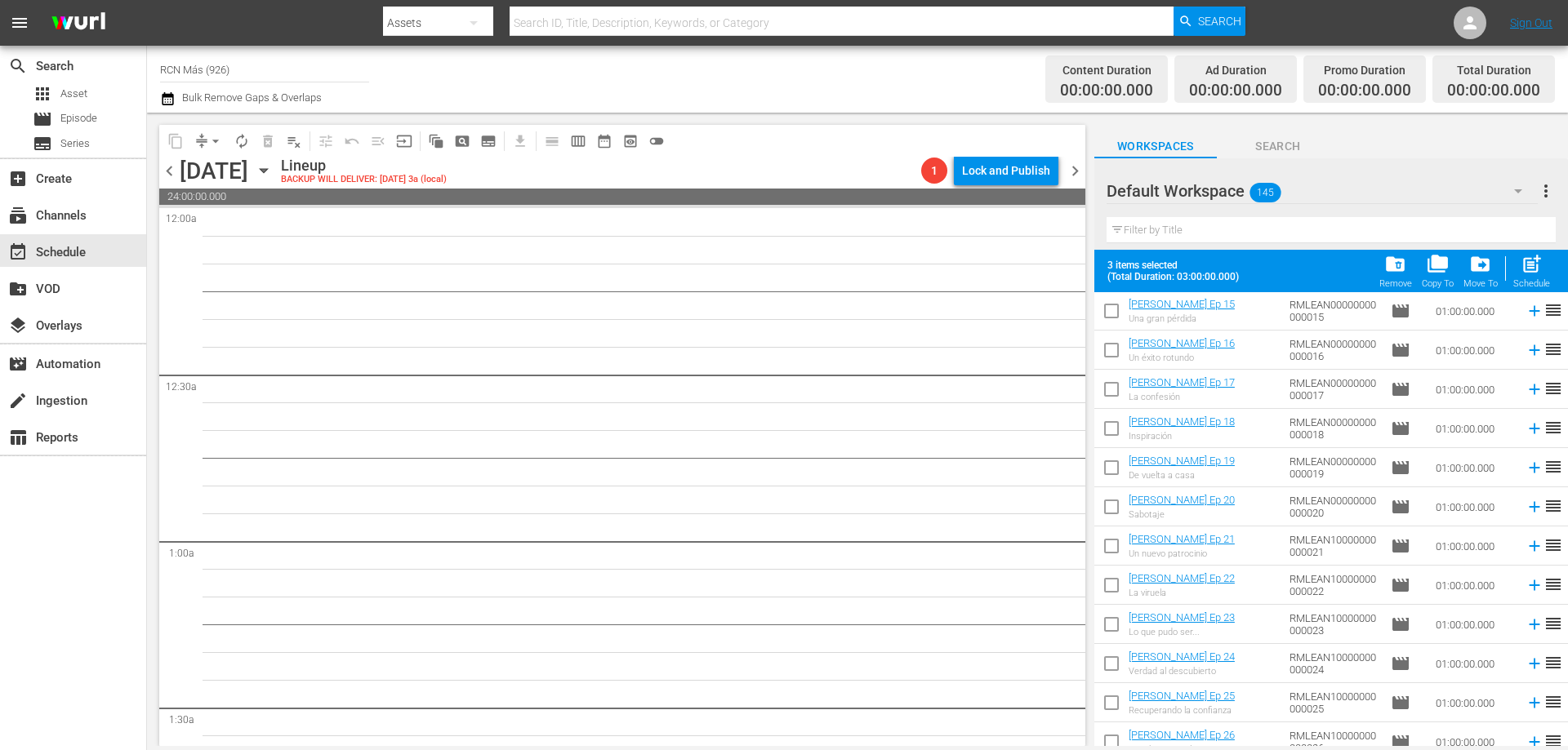
scroll to position [4846, 0]
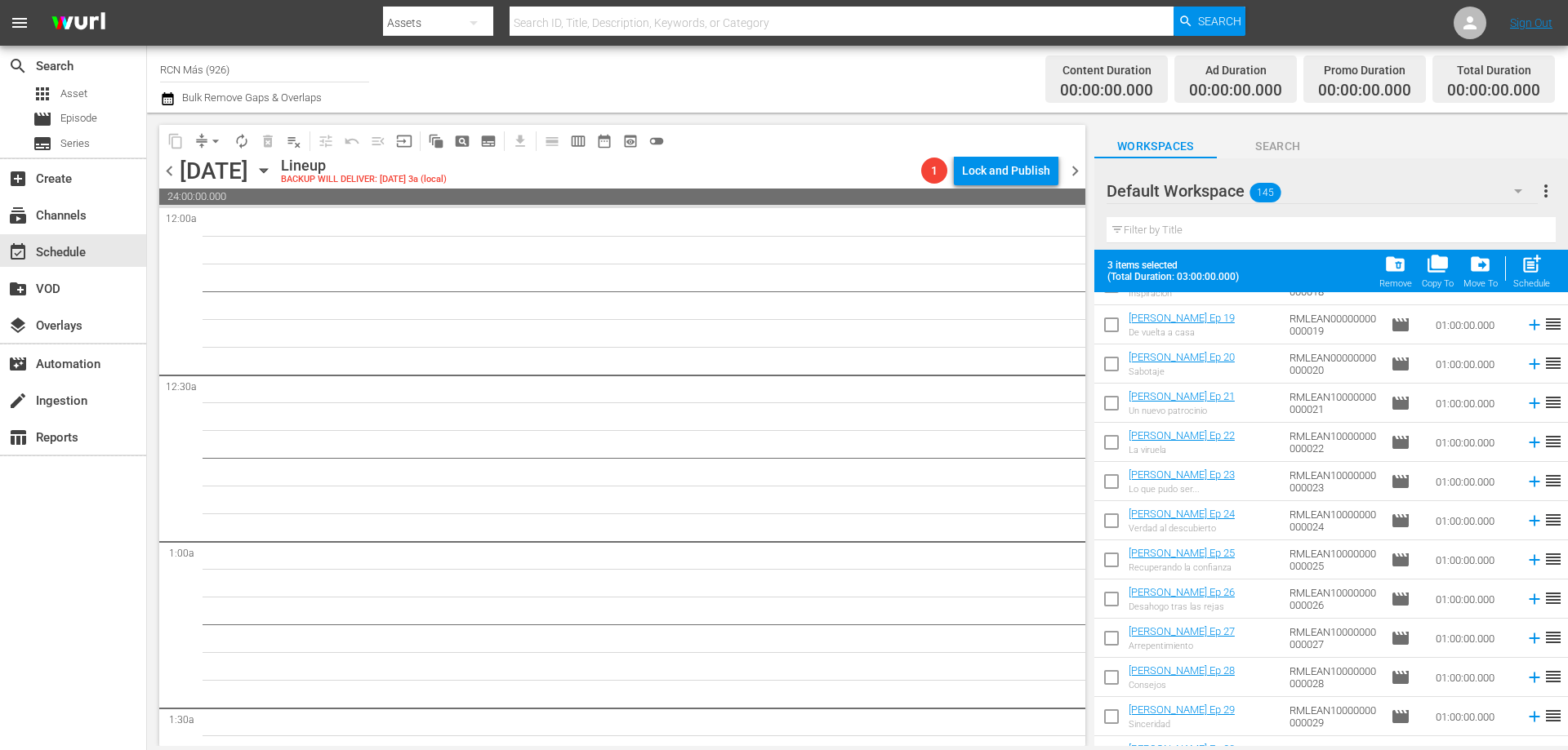
click at [1112, 520] on input "checkbox" at bounding box center [1112, 524] width 34 height 34
checkbox input "true"
click at [1110, 558] on input "checkbox" at bounding box center [1112, 563] width 34 height 34
checkbox input "true"
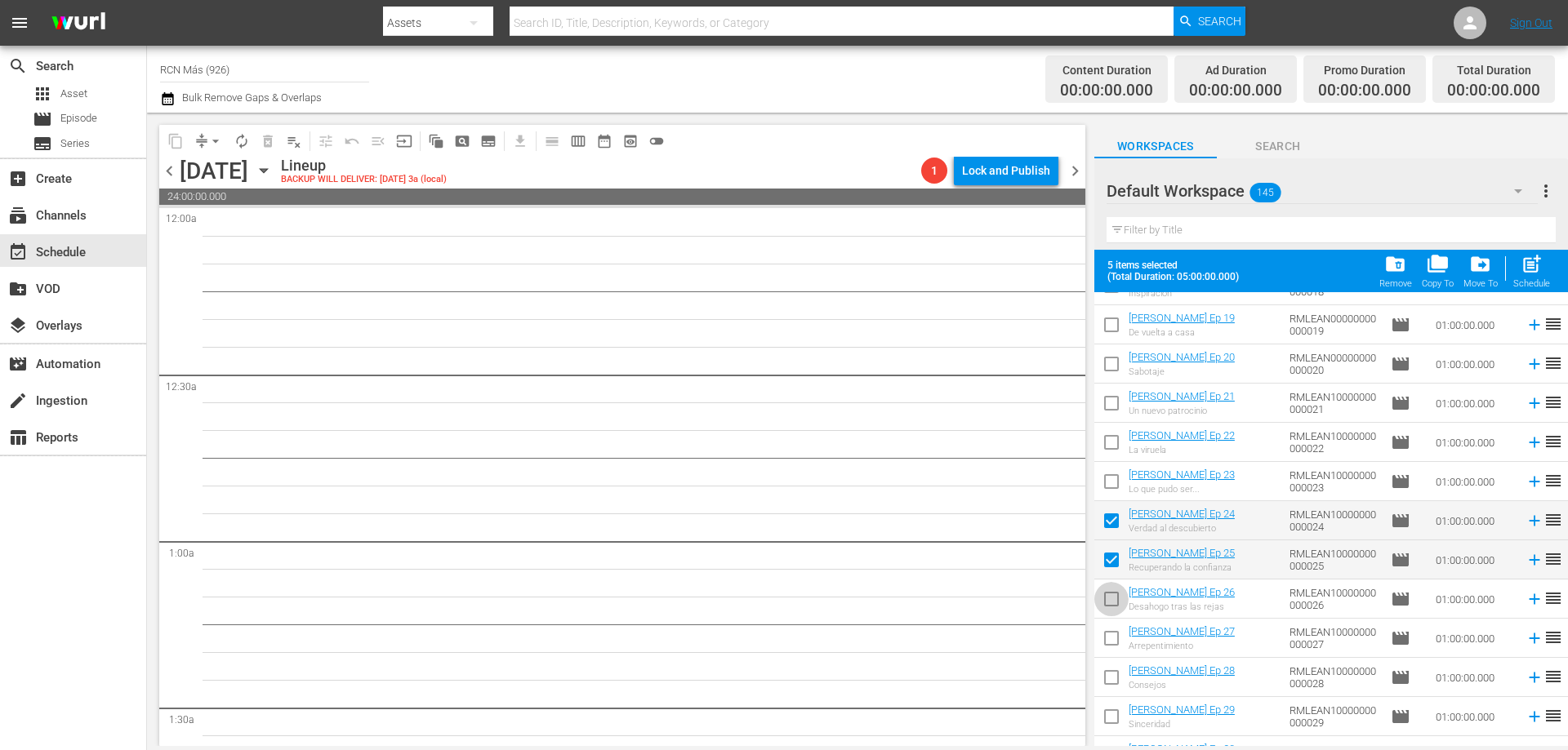
click at [1120, 603] on input "checkbox" at bounding box center [1112, 602] width 34 height 34
checkbox input "true"
click at [1535, 272] on span "post_add" at bounding box center [1531, 264] width 22 height 22
checkbox input "false"
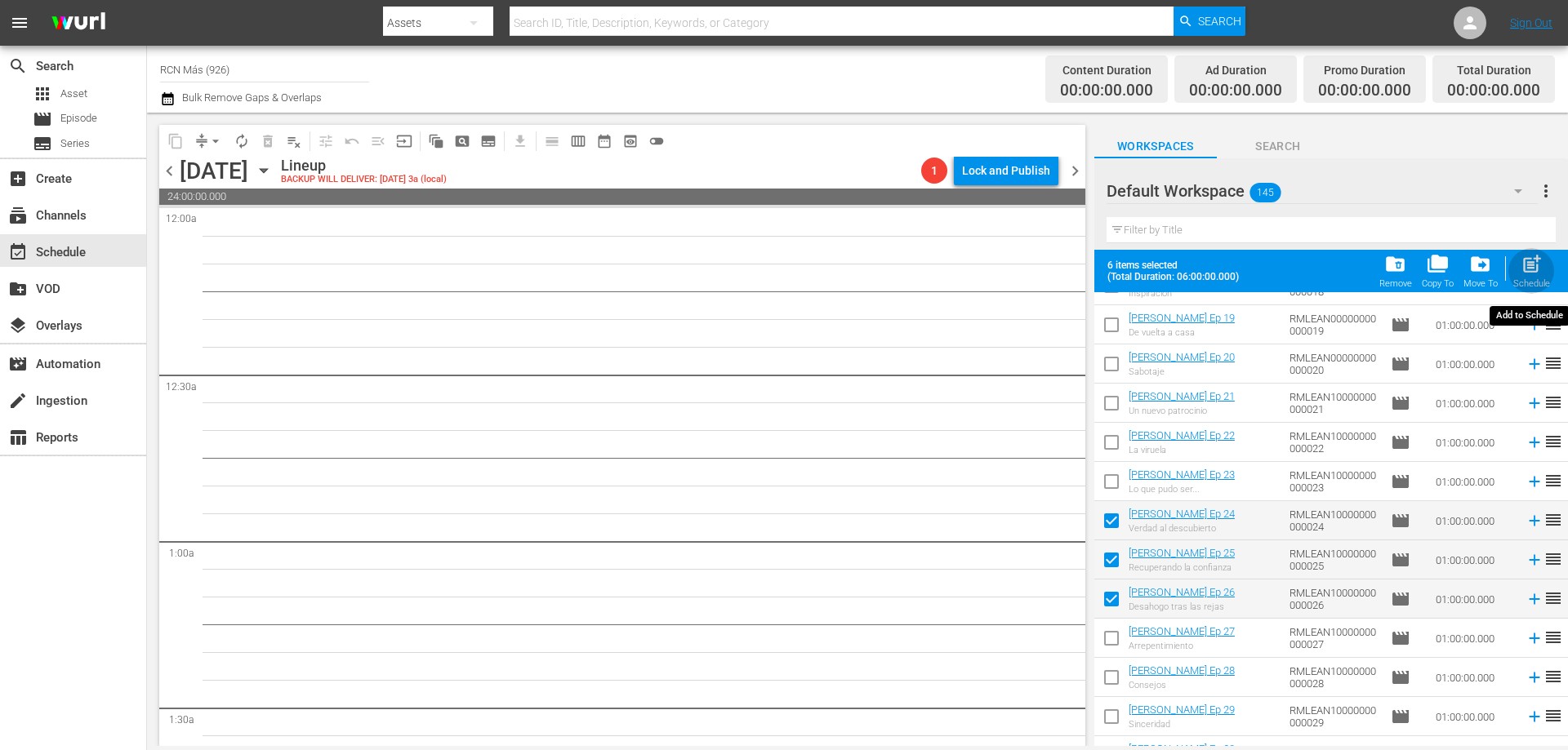
checkbox input "false"
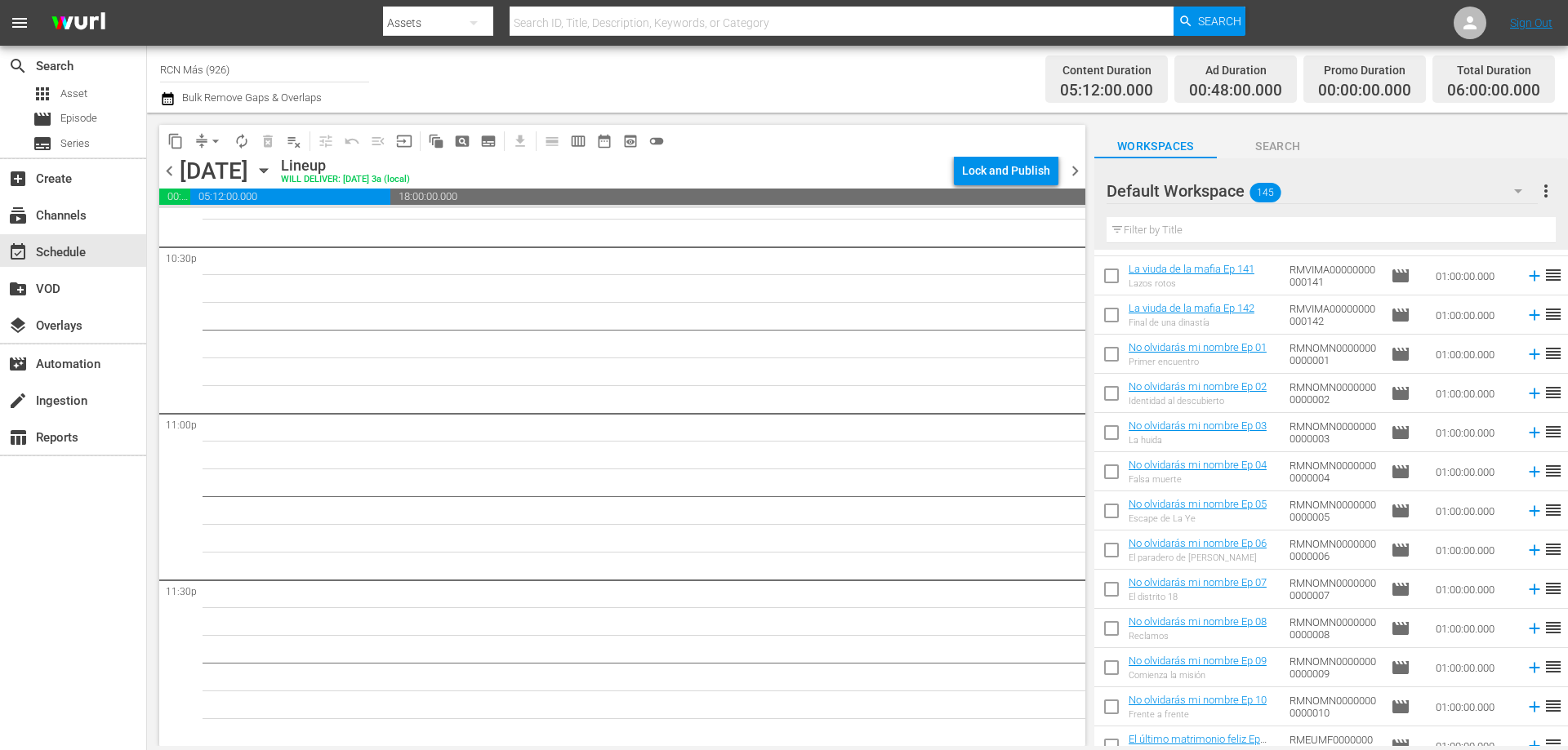
scroll to position [0, 0]
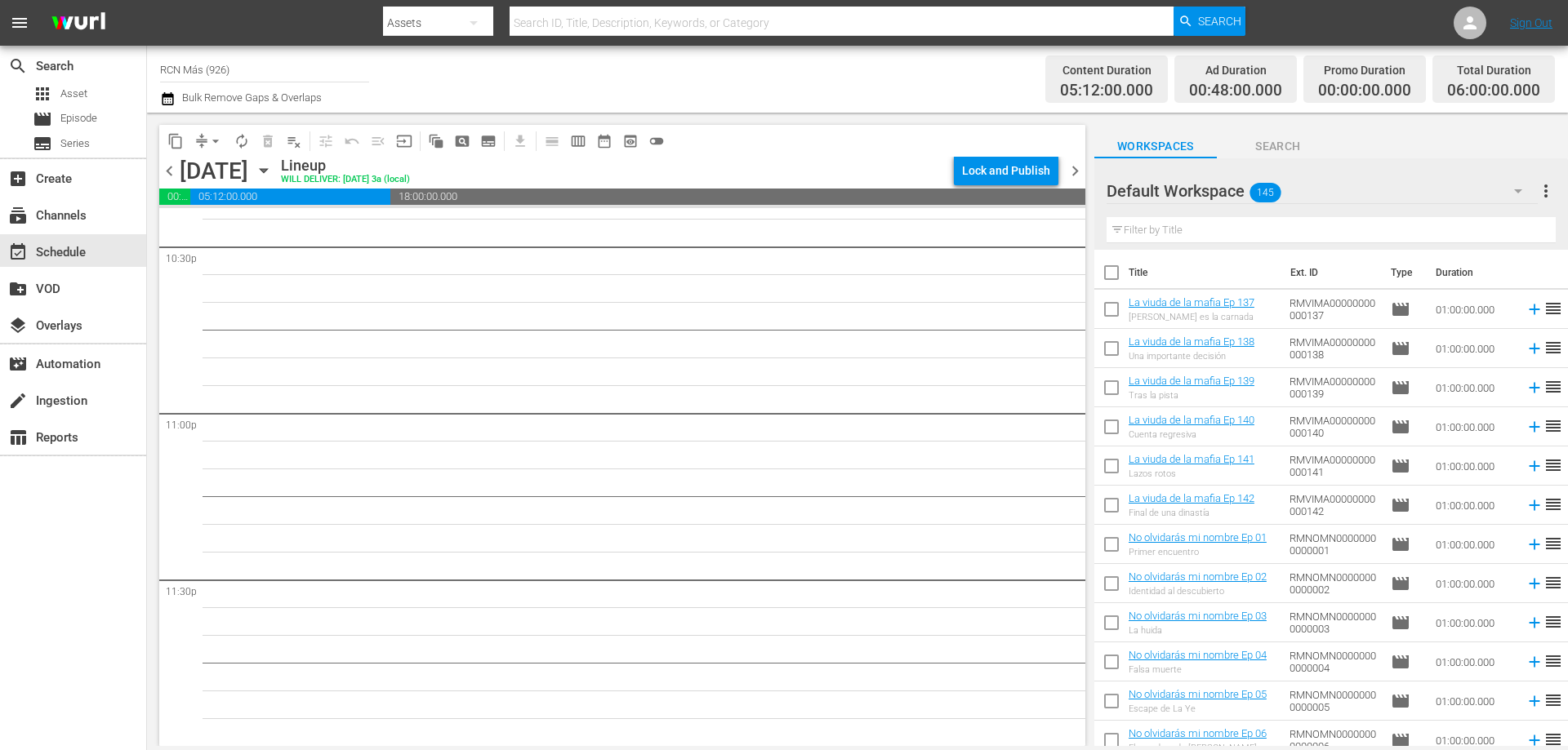
click at [1114, 580] on input "checkbox" at bounding box center [1112, 587] width 34 height 34
checkbox input "true"
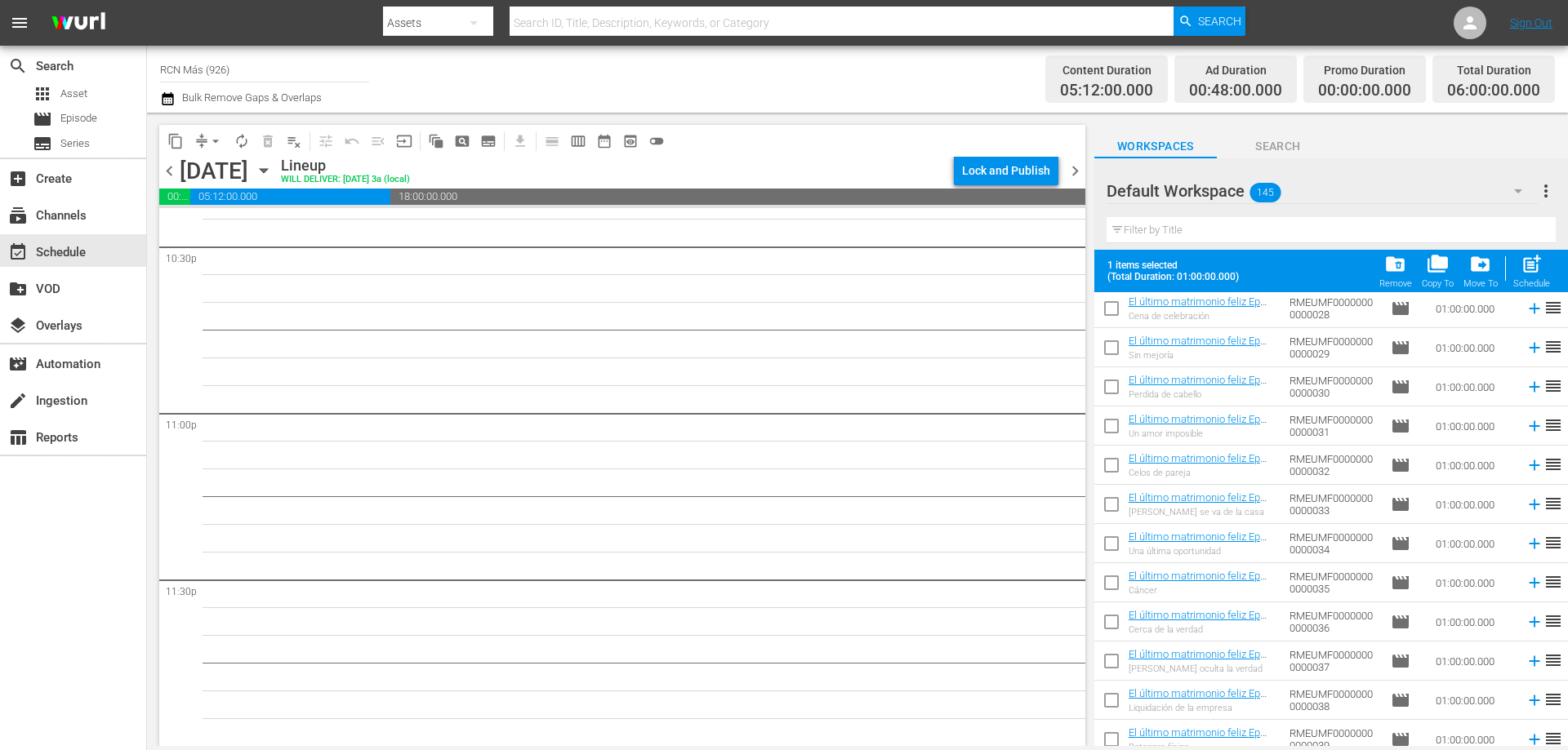
scroll to position [843, 0]
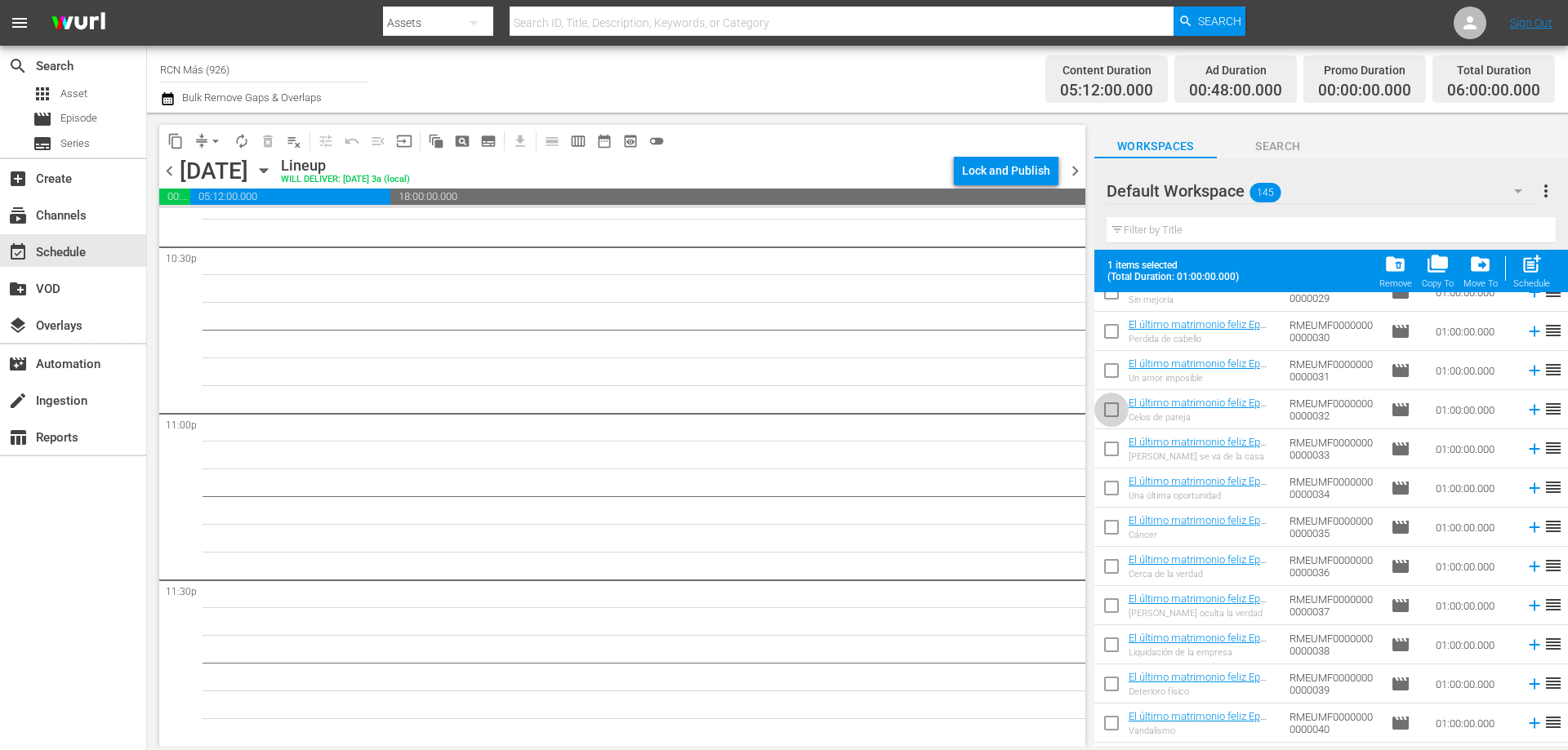
click at [1107, 406] on input "checkbox" at bounding box center [1112, 413] width 34 height 34
checkbox input "true"
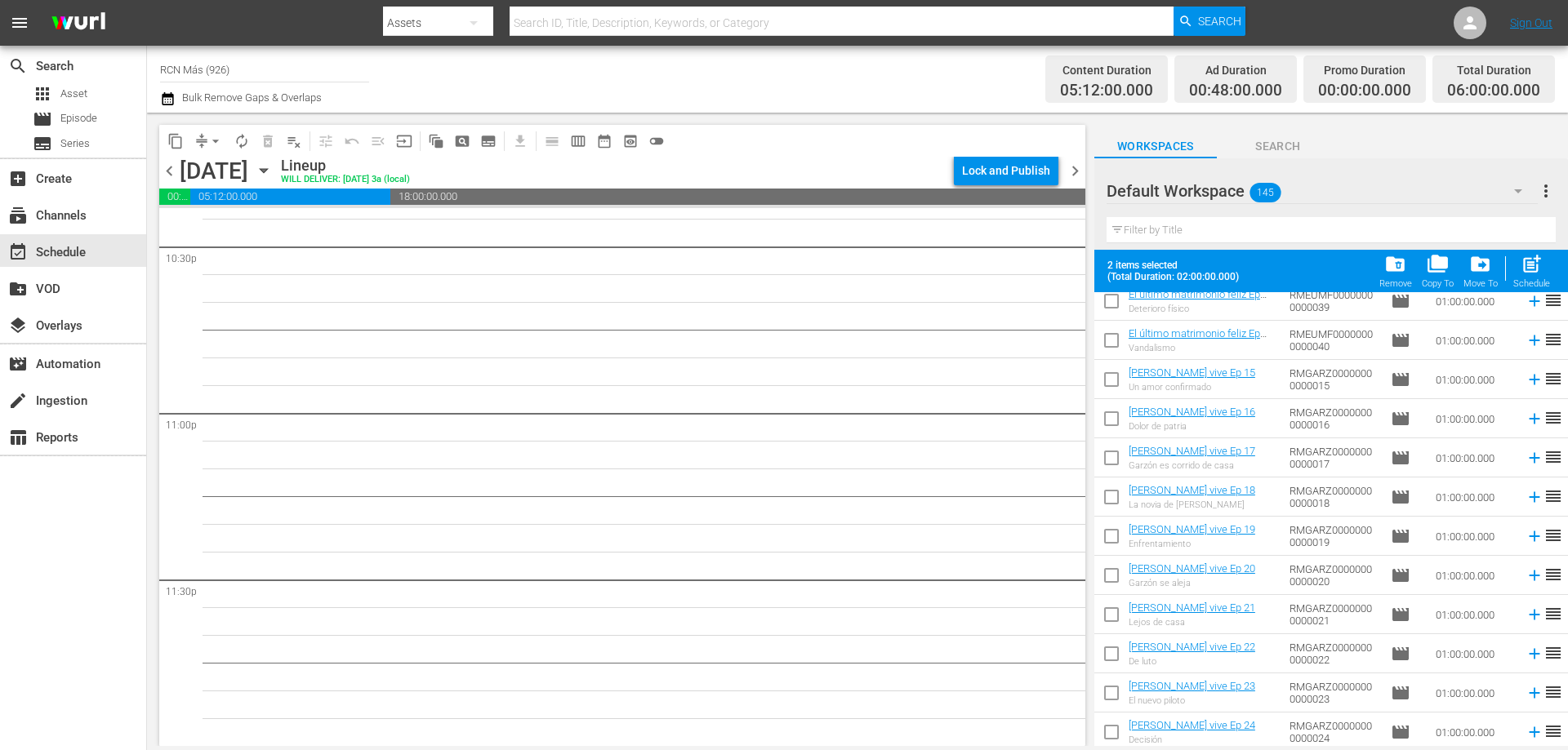
scroll to position [1259, 0]
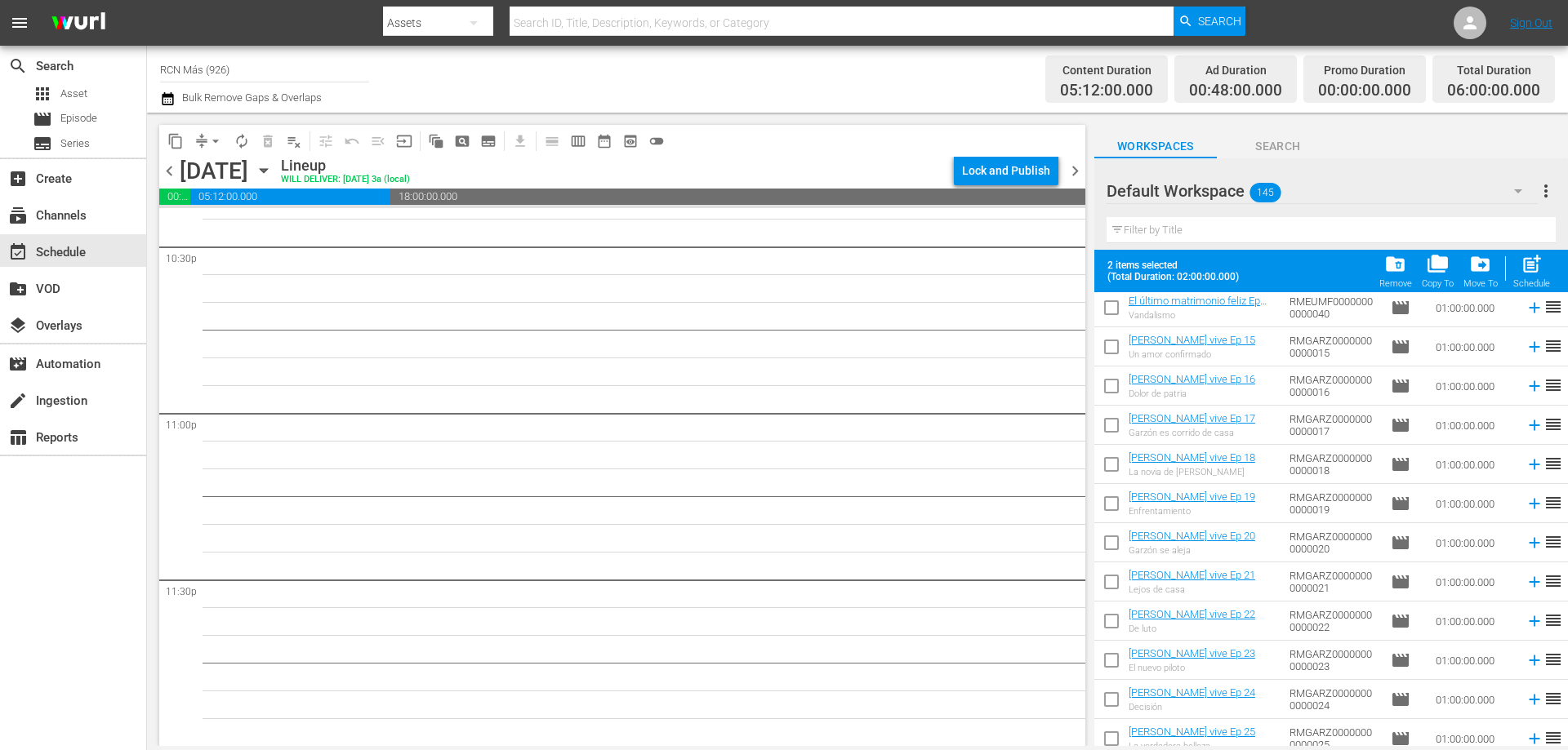
click at [1114, 626] on input "checkbox" at bounding box center [1112, 624] width 34 height 34
checkbox input "true"
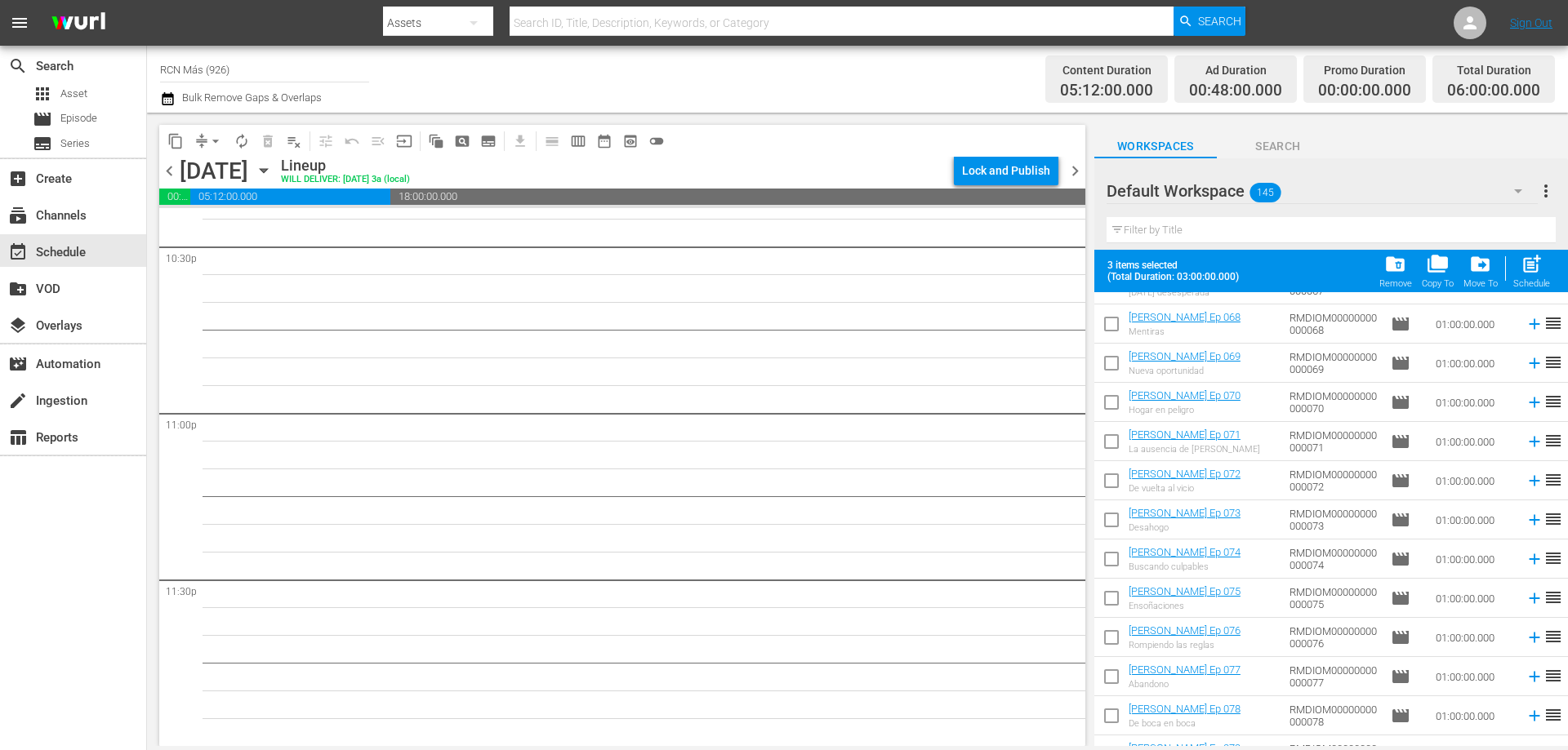
scroll to position [3721, 0]
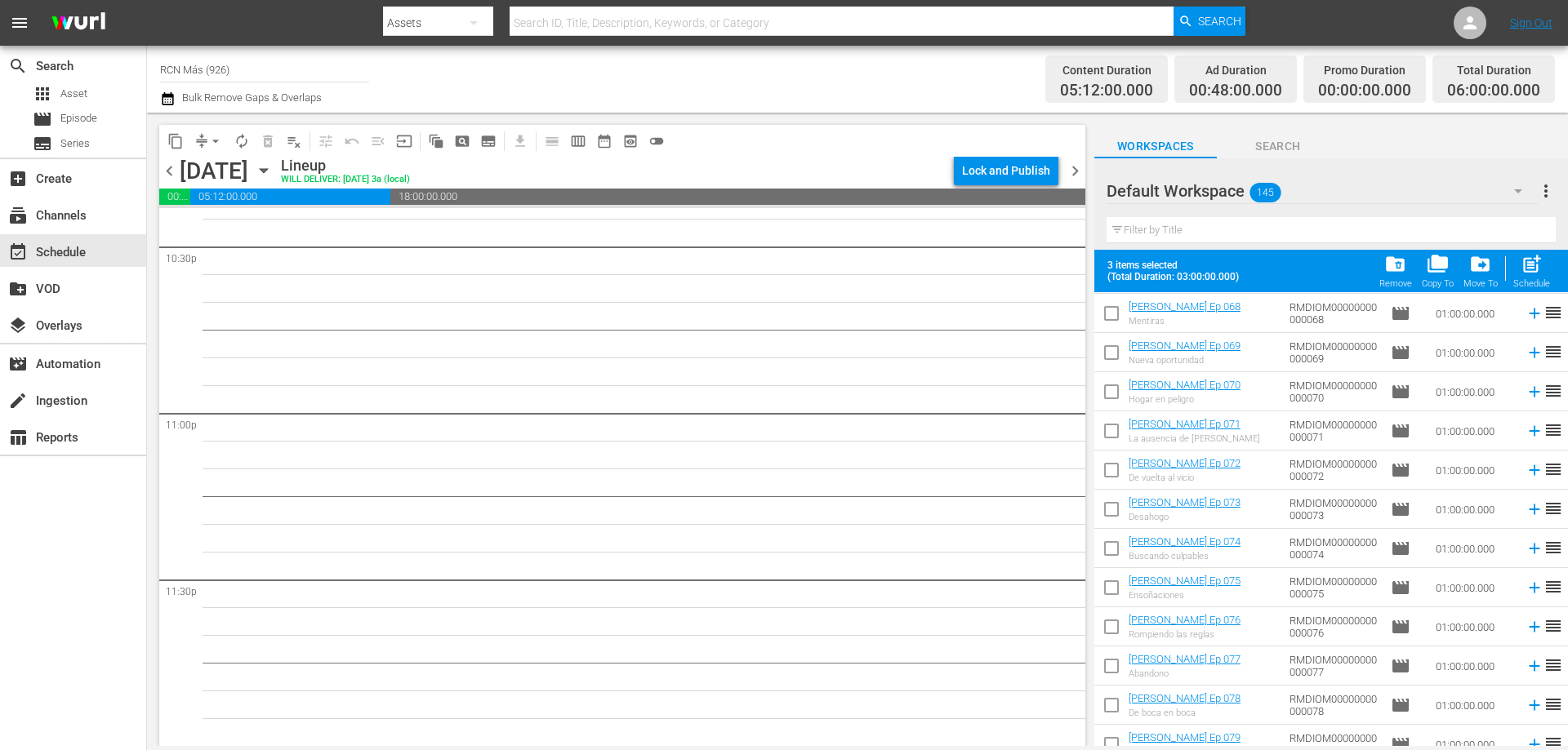
click at [1112, 553] on input "checkbox" at bounding box center [1112, 551] width 34 height 34
checkbox input "true"
click at [1112, 591] on input "checkbox" at bounding box center [1112, 591] width 34 height 34
checkbox input "true"
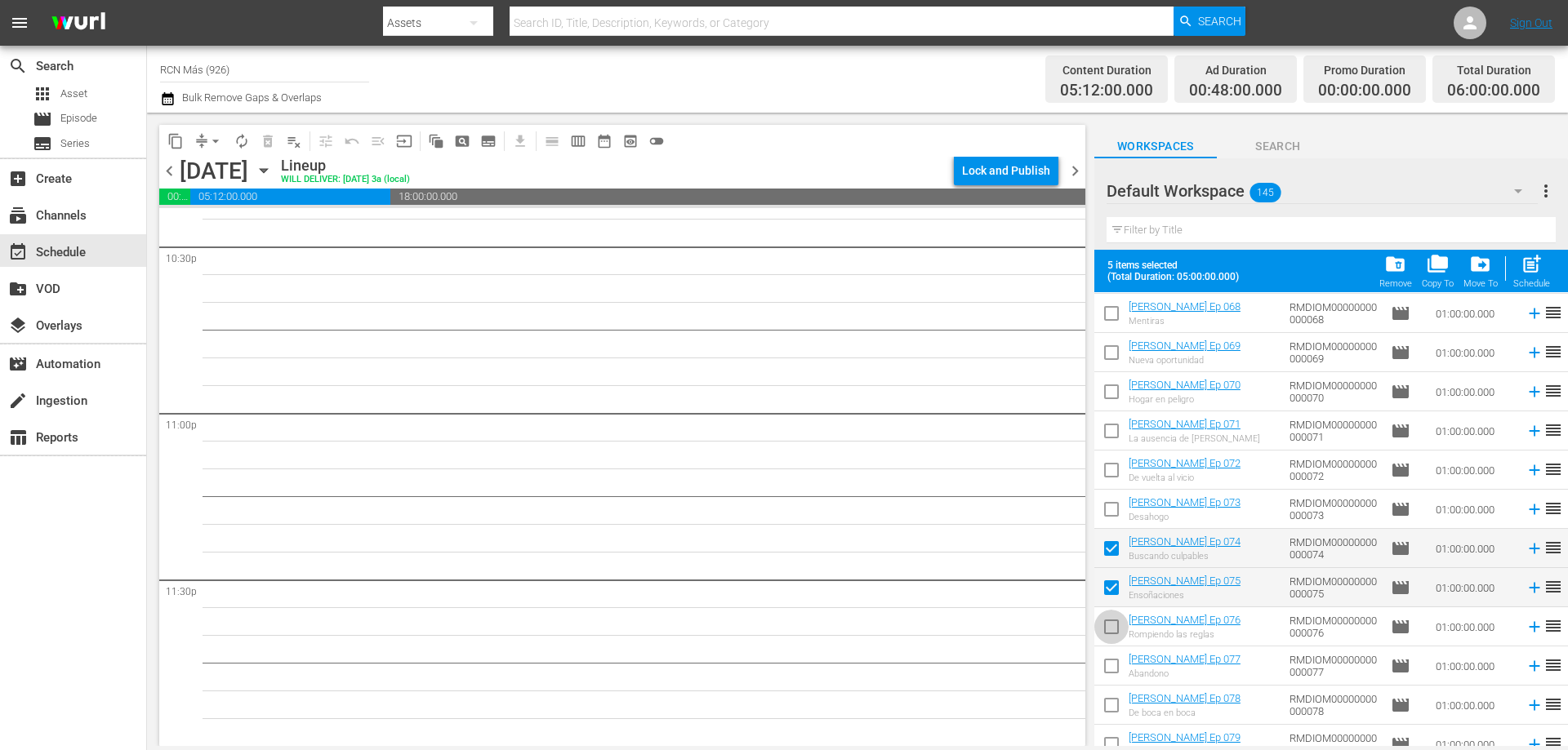
click at [1112, 619] on input "checkbox" at bounding box center [1112, 630] width 34 height 34
checkbox input "true"
click at [1521, 266] on span "post_add" at bounding box center [1531, 264] width 22 height 22
checkbox input "false"
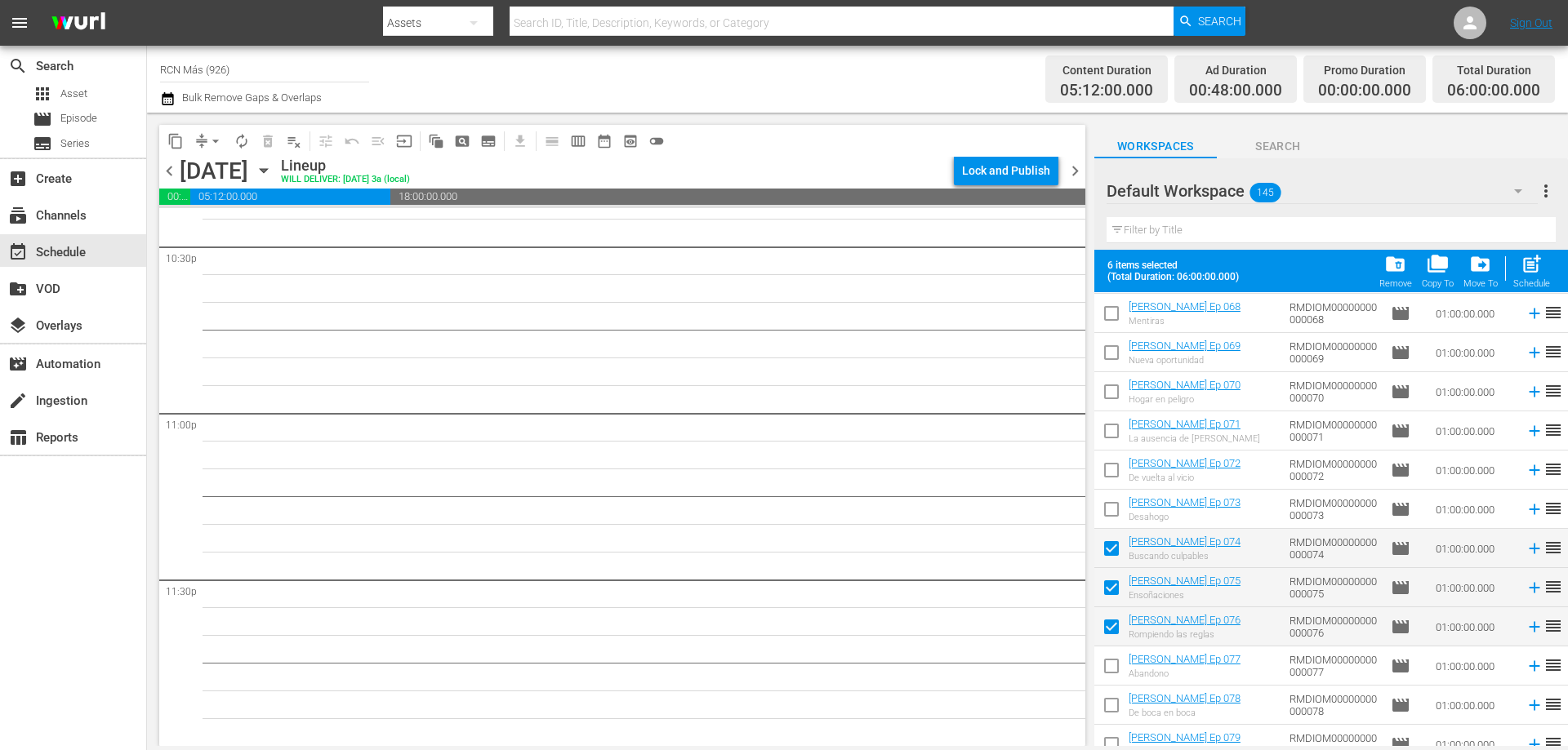
checkbox input "false"
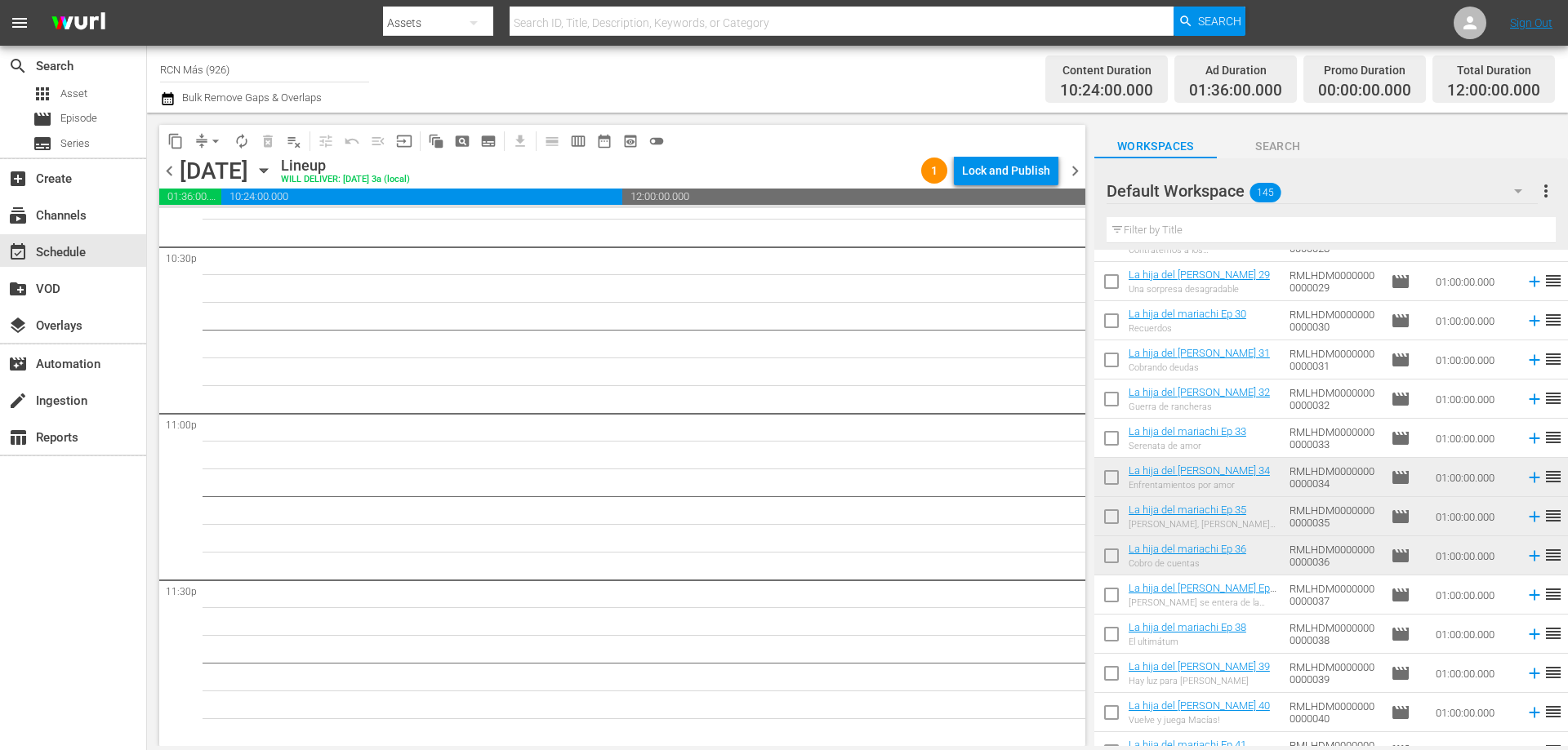
scroll to position [2338, 0]
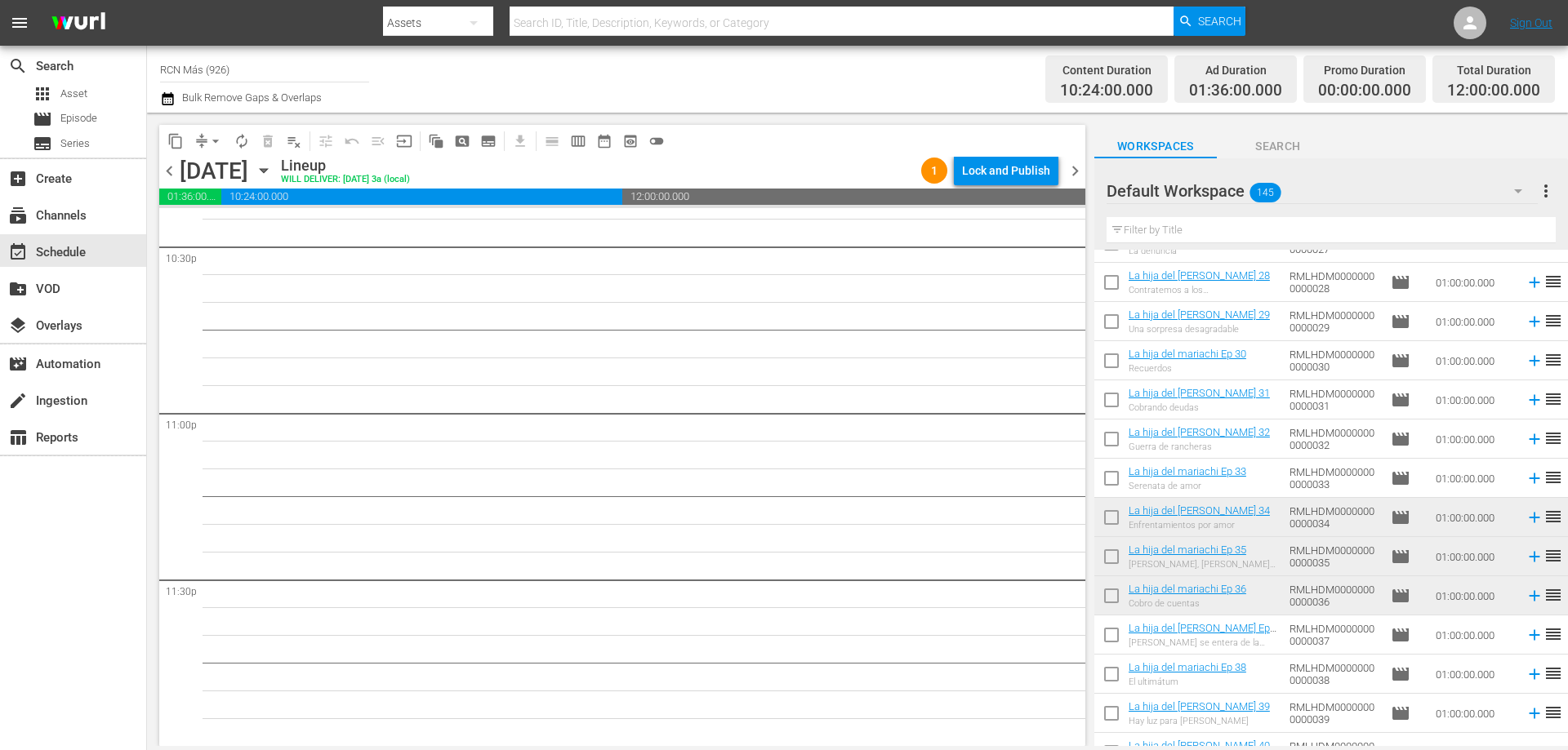
click at [1112, 524] on input "checkbox" at bounding box center [1112, 521] width 34 height 34
checkbox input "true"
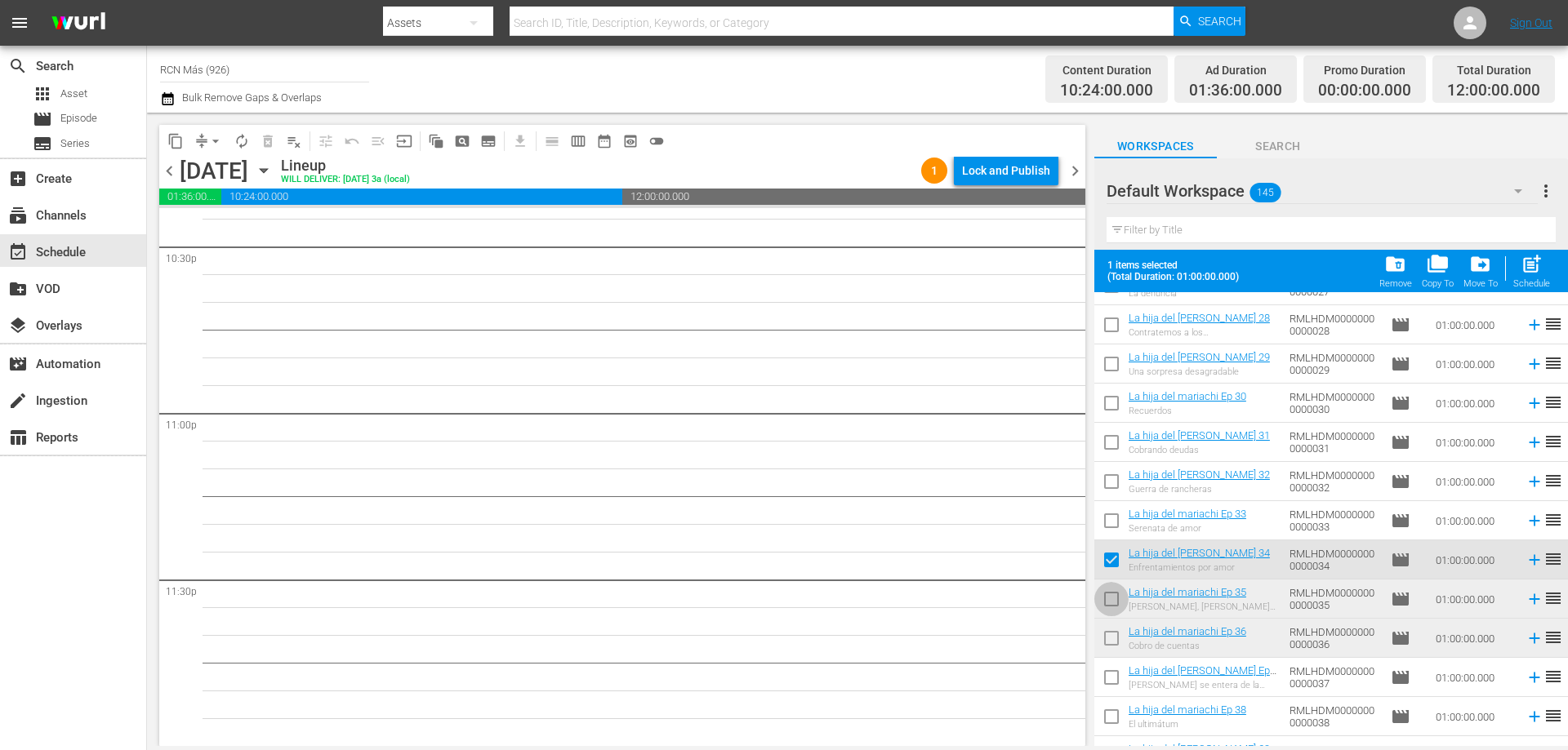
click at [1113, 589] on input "checkbox" at bounding box center [1112, 602] width 34 height 34
checkbox input "true"
click at [1111, 636] on input "checkbox" at bounding box center [1112, 641] width 34 height 34
checkbox input "true"
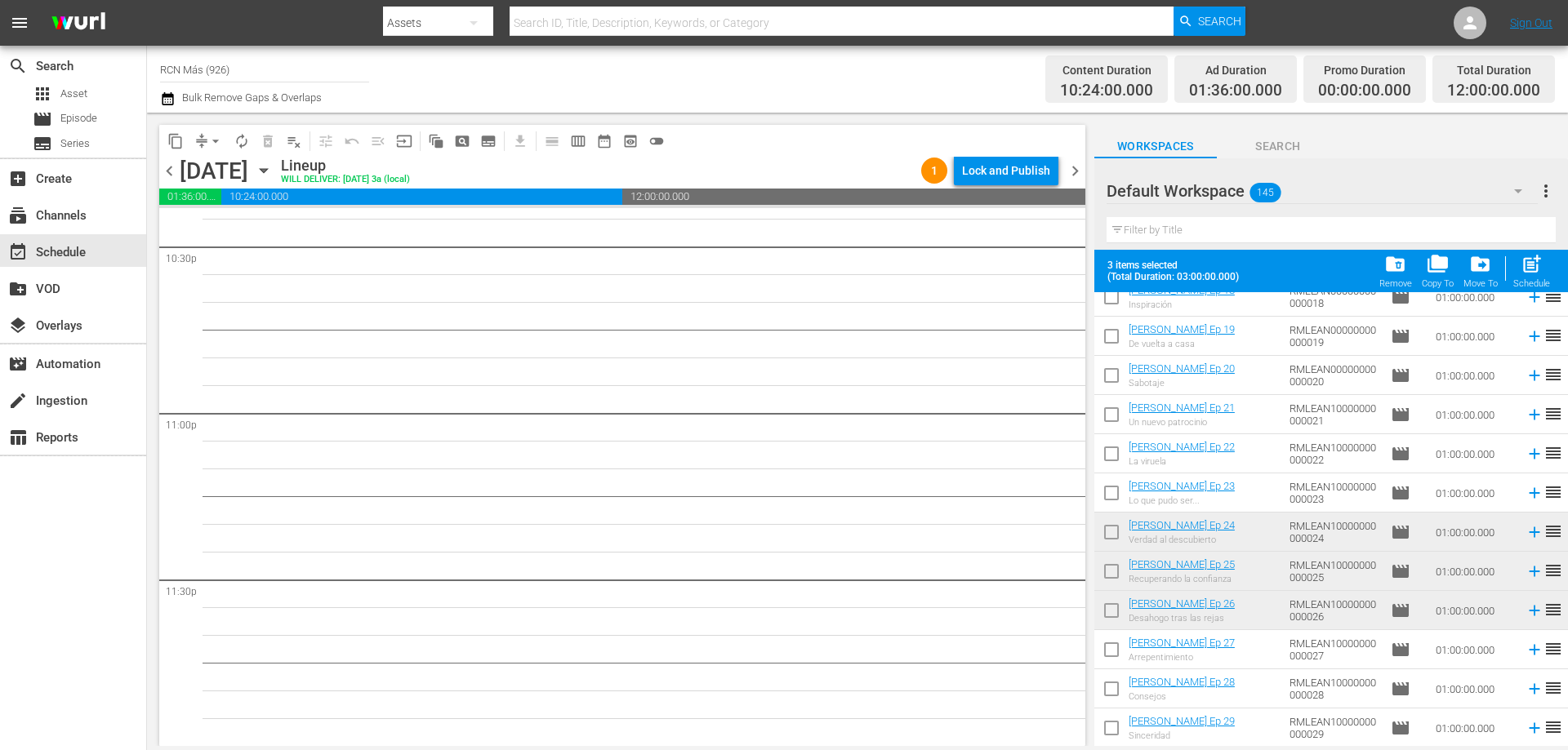
scroll to position [4845, 0]
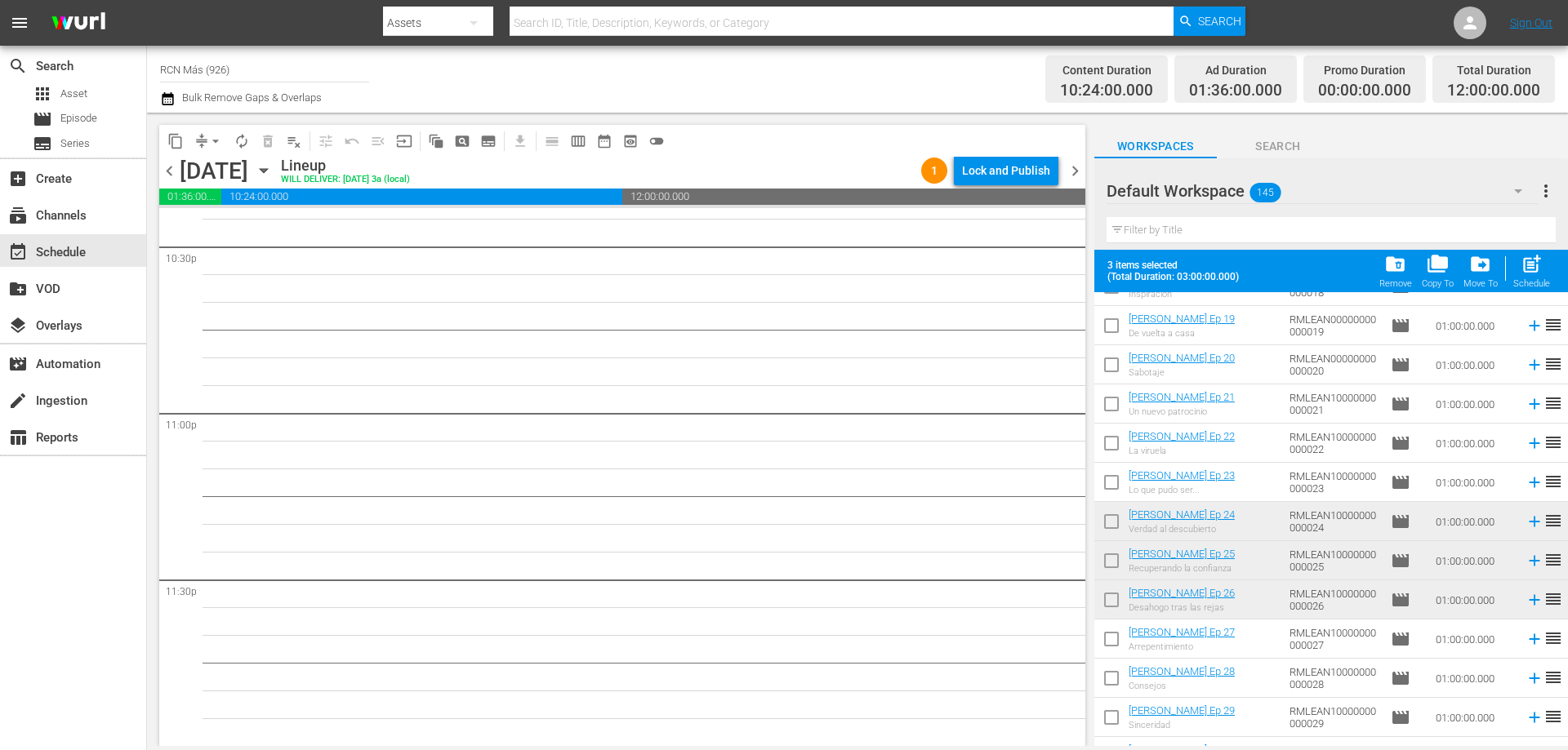
click at [1115, 520] on input "checkbox" at bounding box center [1112, 525] width 34 height 34
checkbox input "true"
click at [1110, 568] on input "checkbox" at bounding box center [1112, 564] width 34 height 34
checkbox input "true"
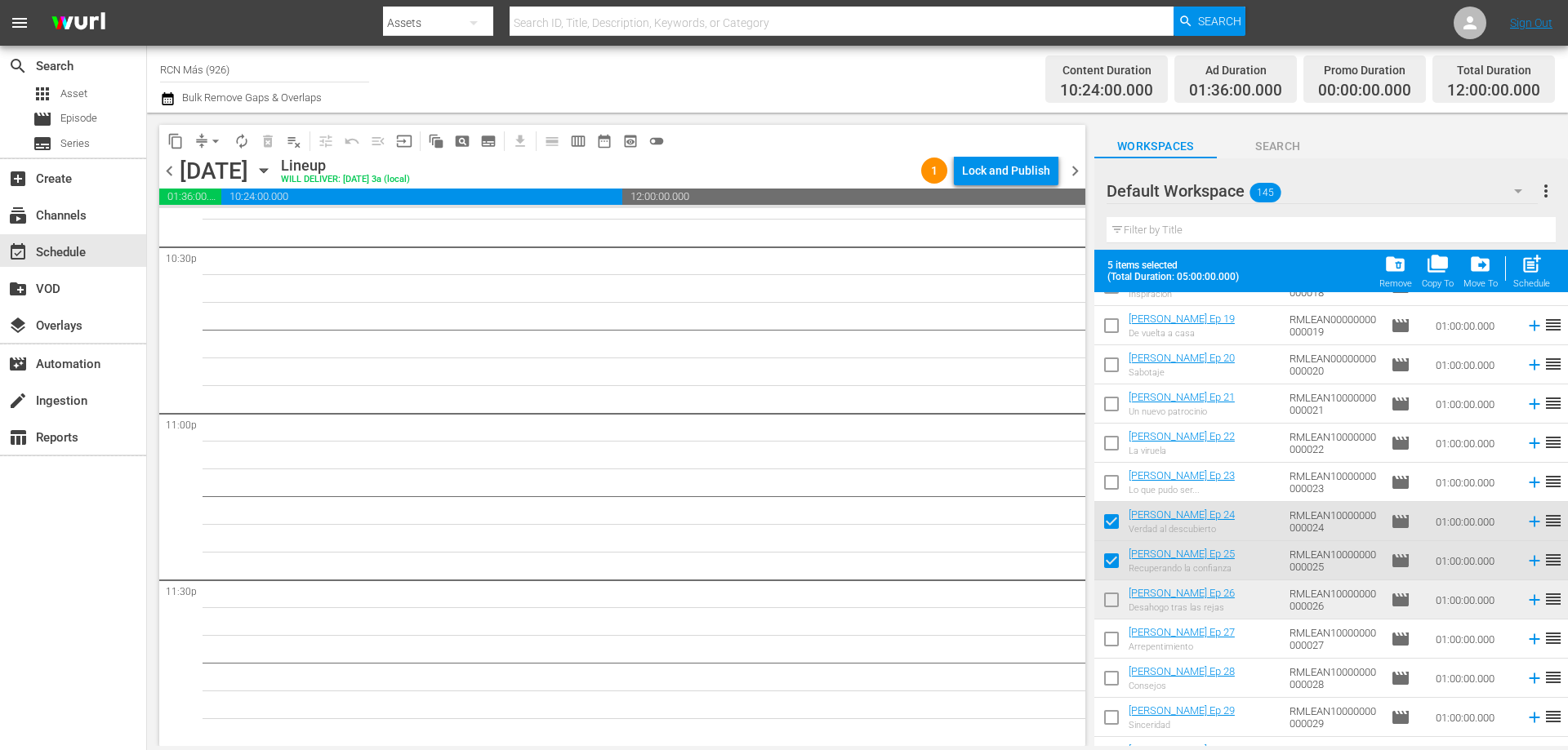
click at [1109, 600] on input "checkbox" at bounding box center [1112, 603] width 34 height 34
checkbox input "true"
click at [1527, 273] on span "post_add" at bounding box center [1531, 264] width 22 height 22
checkbox input "false"
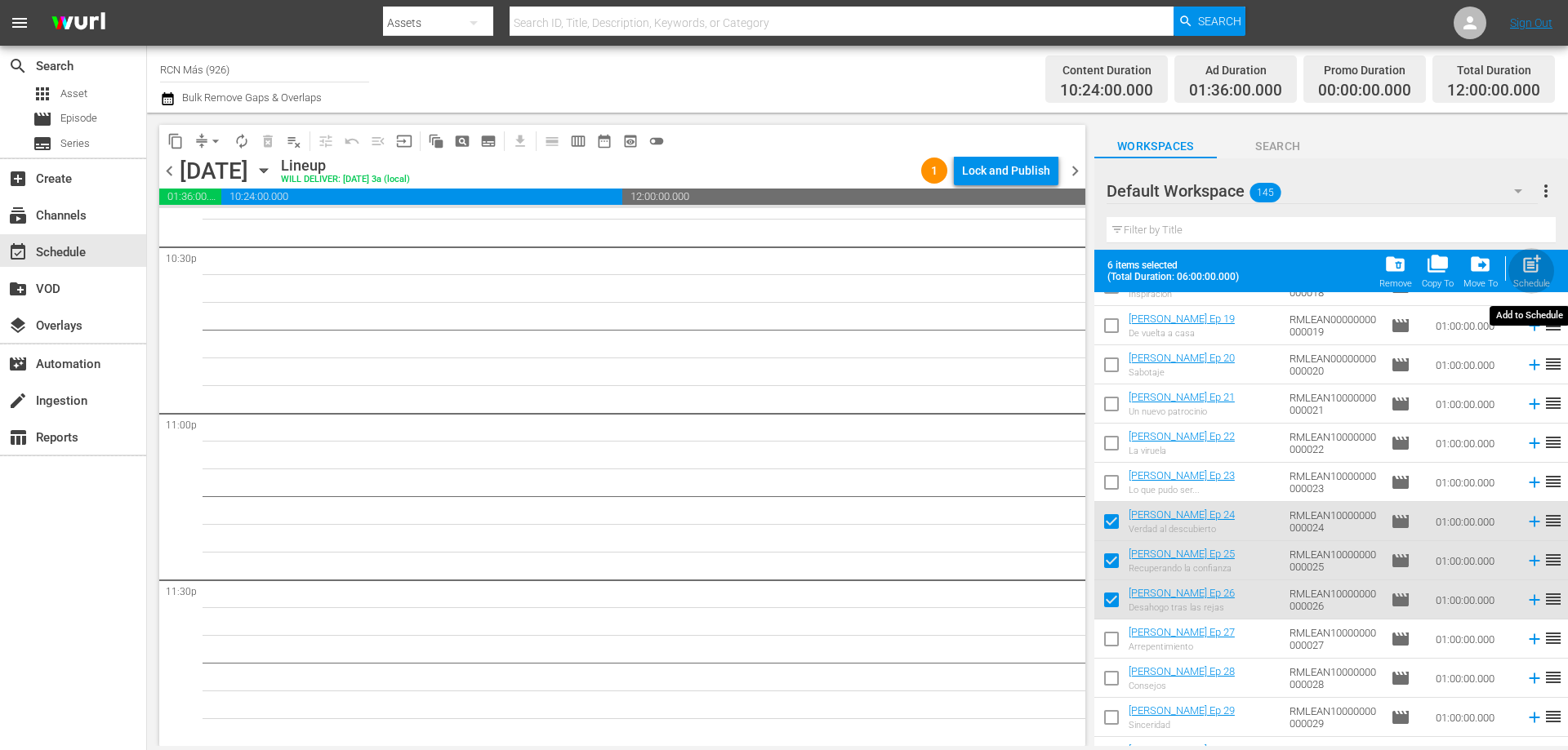
checkbox input "false"
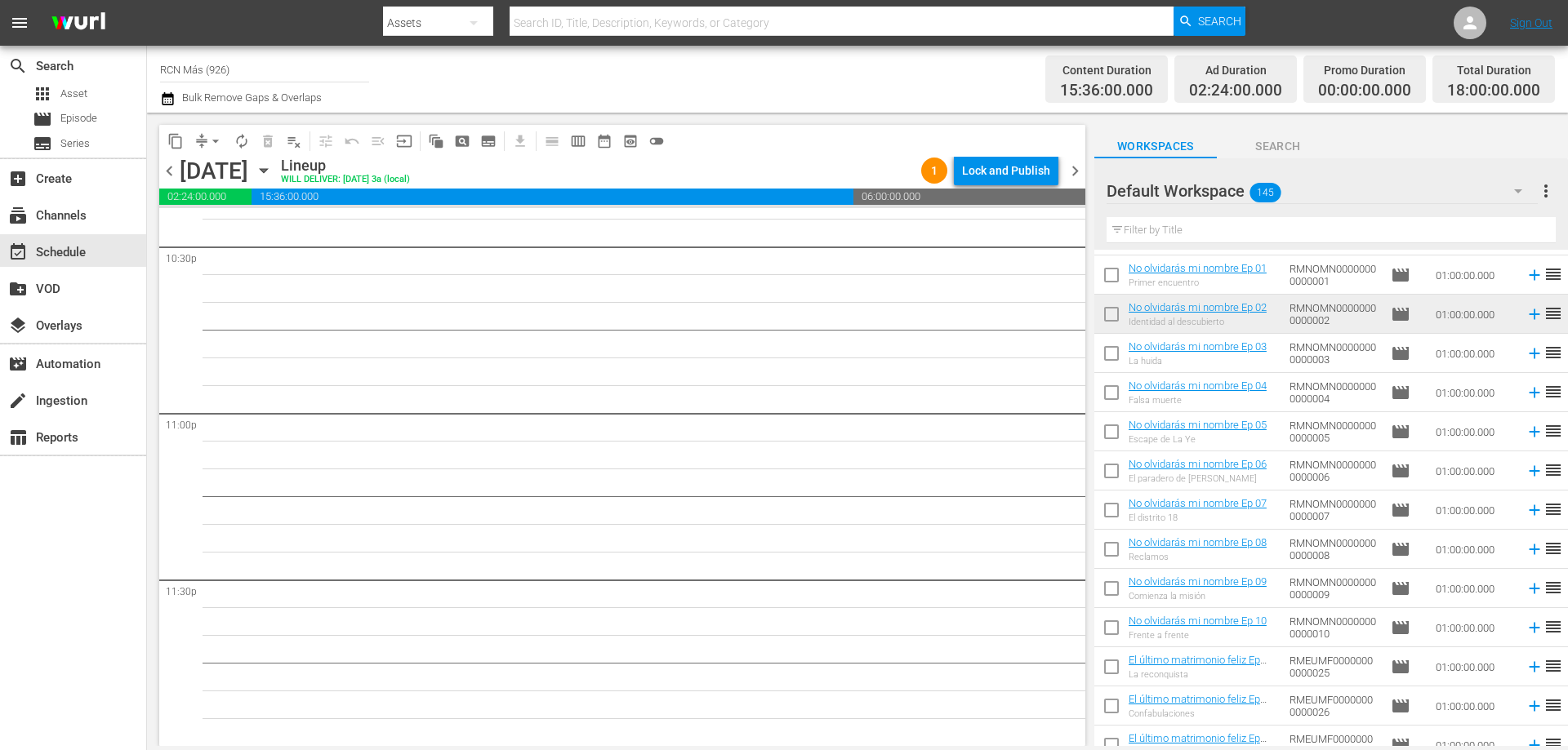
scroll to position [210, 0]
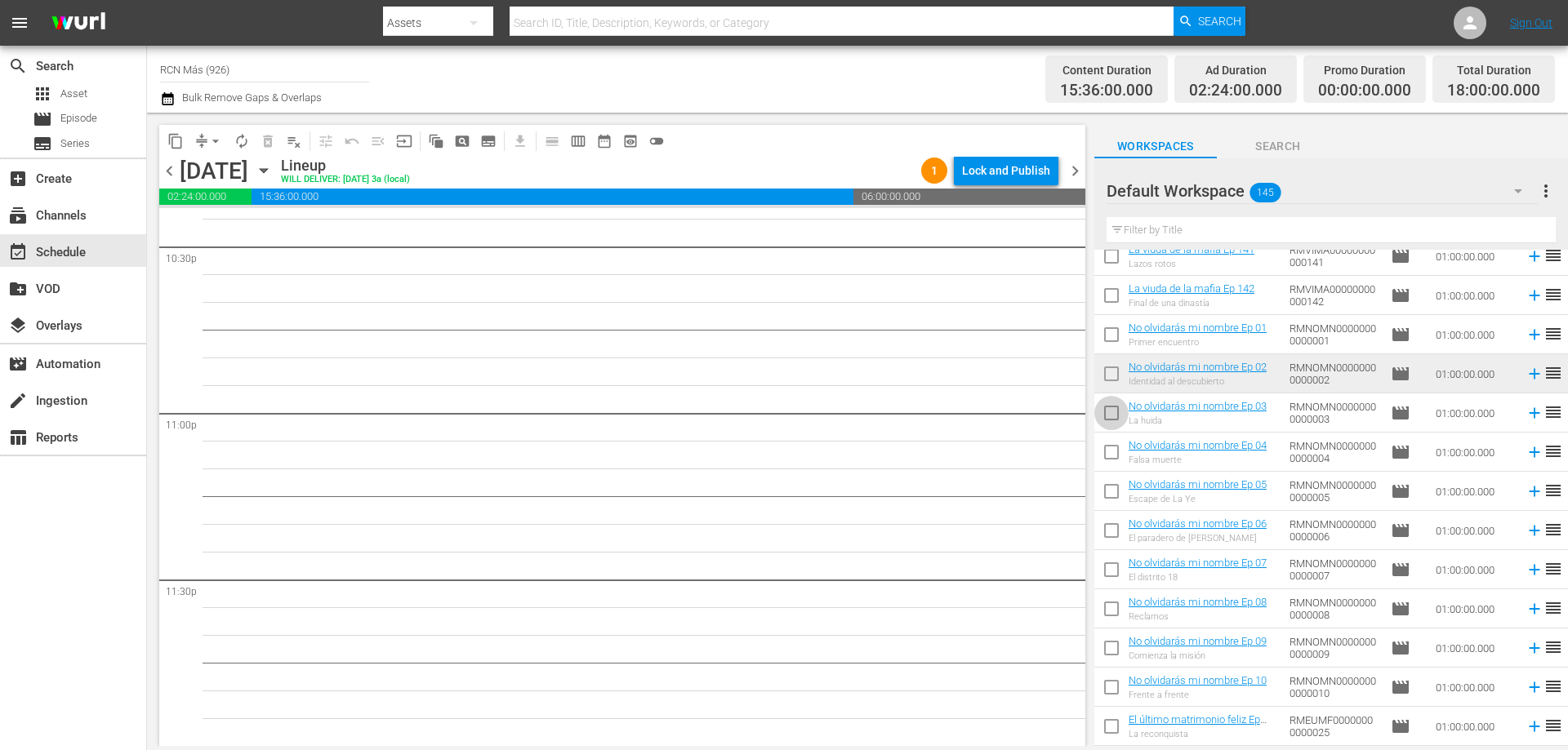
click at [1107, 412] on input "checkbox" at bounding box center [1112, 416] width 34 height 34
checkbox input "true"
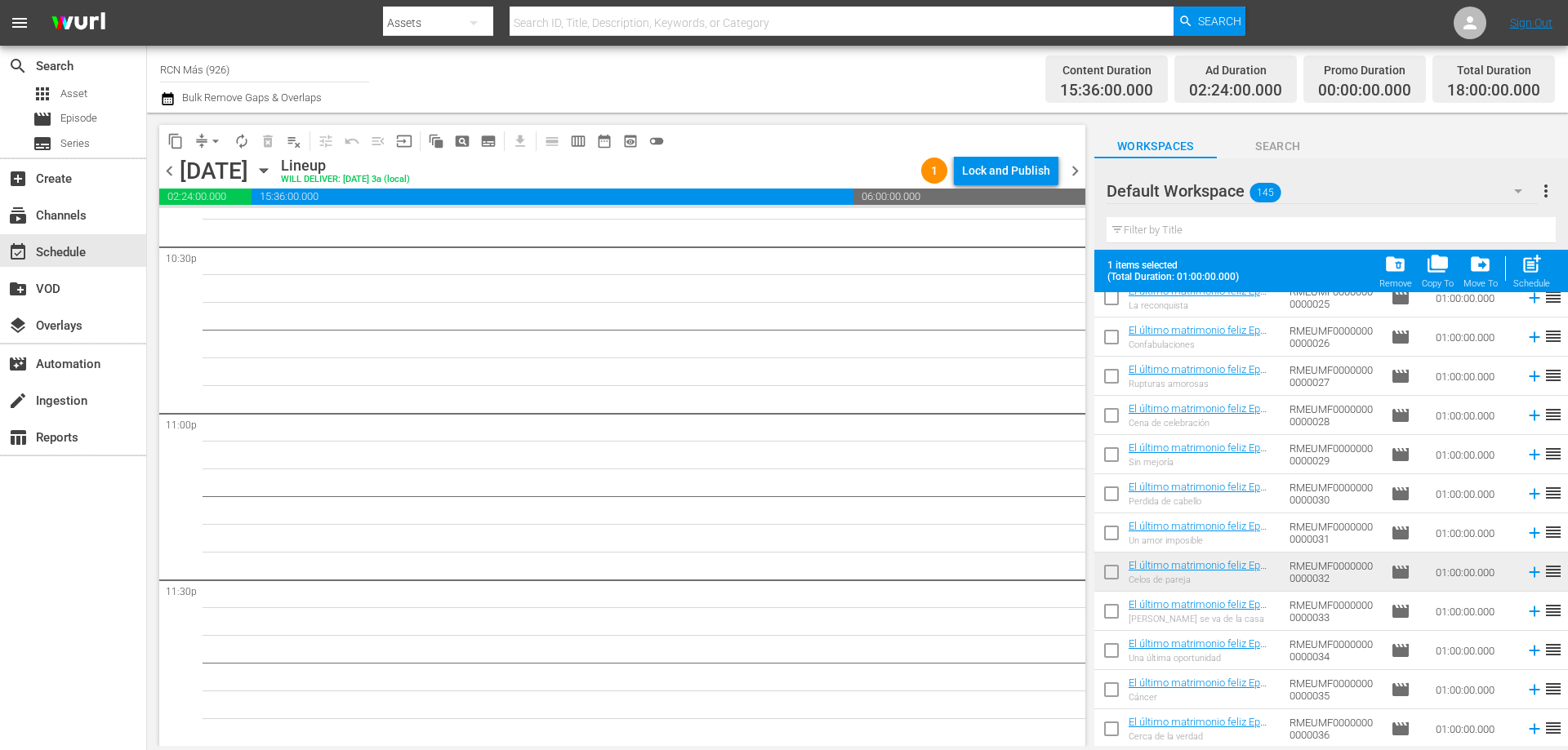
scroll to position [768, 0]
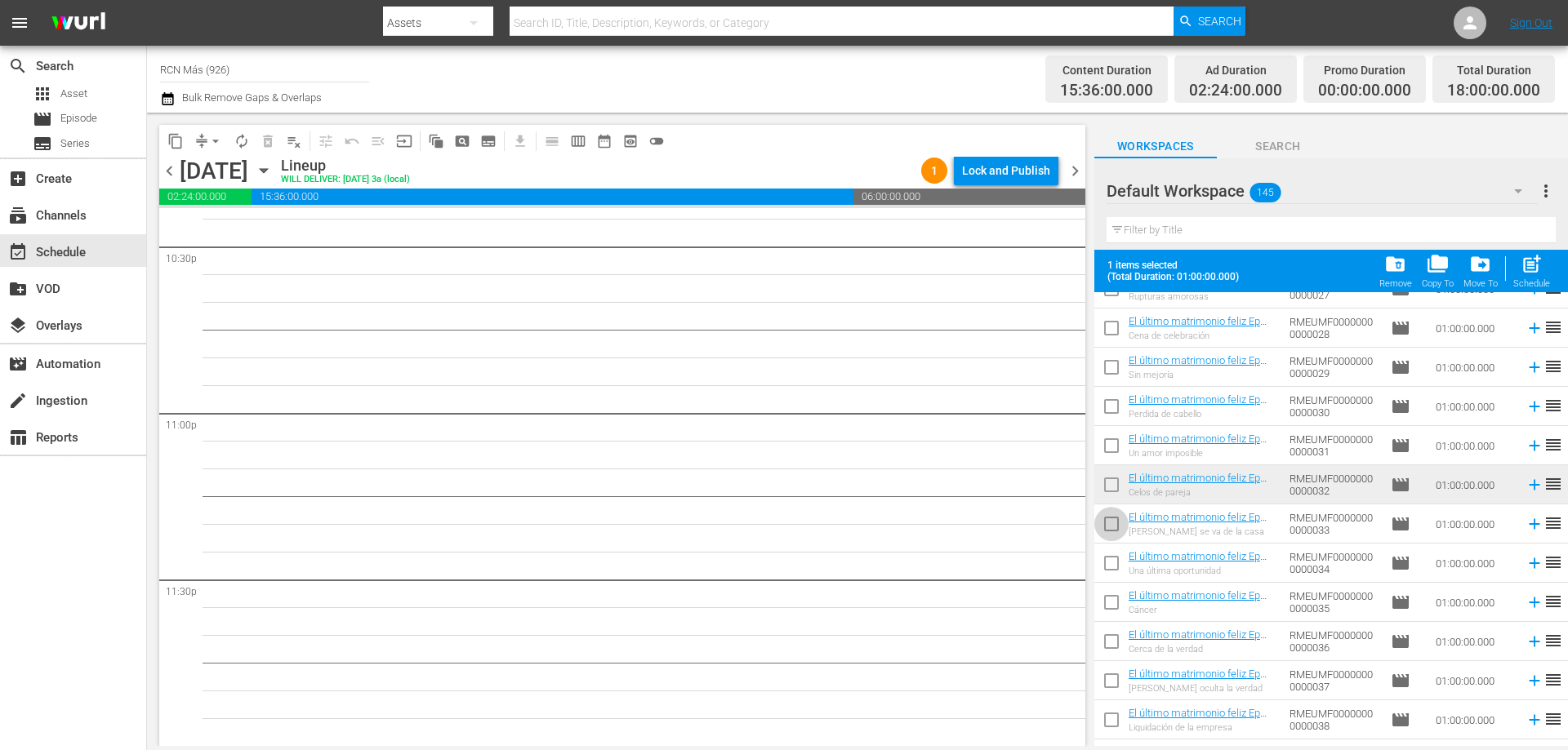
click at [1100, 527] on input "checkbox" at bounding box center [1112, 527] width 34 height 34
checkbox input "true"
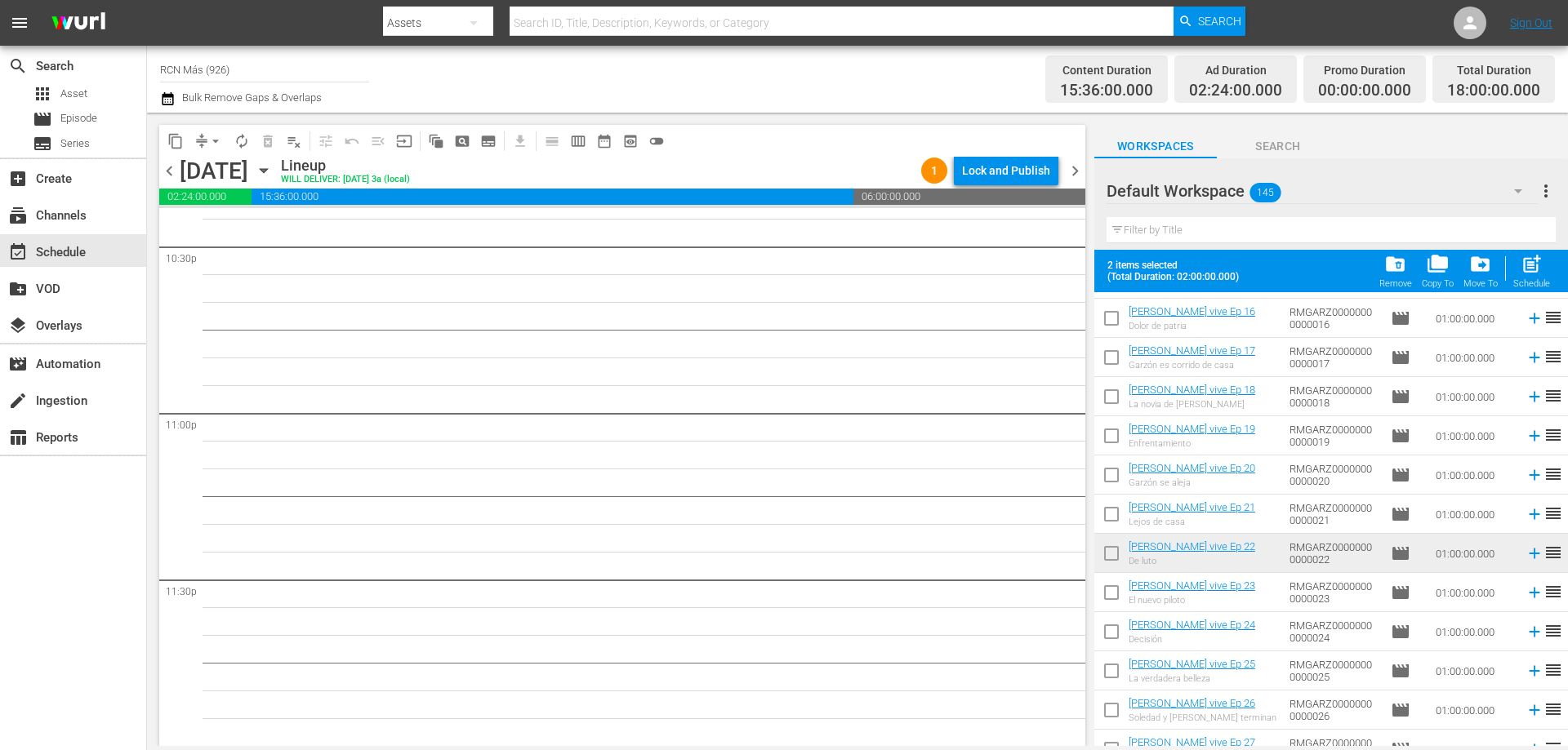
scroll to position [1349, 0]
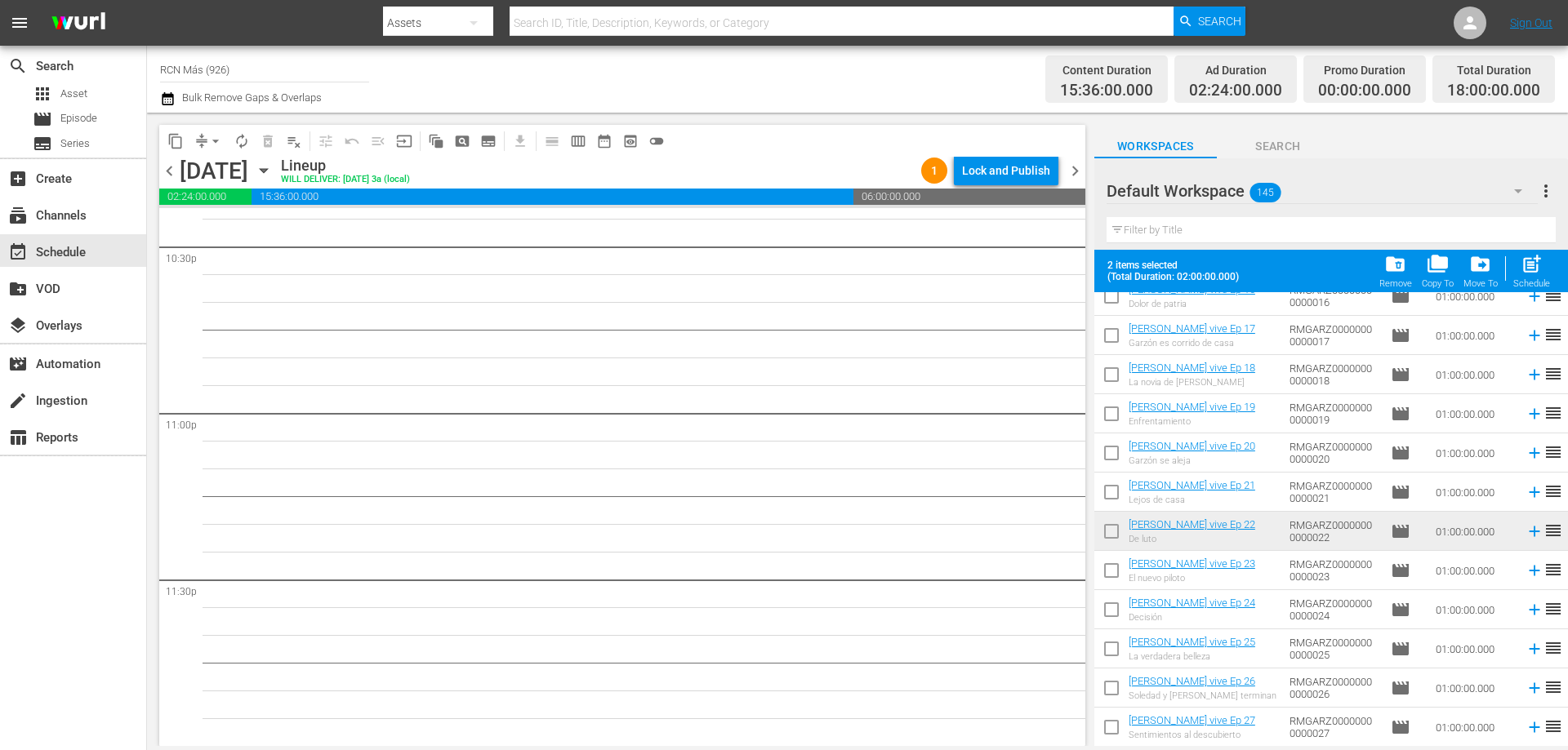
click at [1110, 567] on input "checkbox" at bounding box center [1112, 573] width 34 height 34
checkbox input "true"
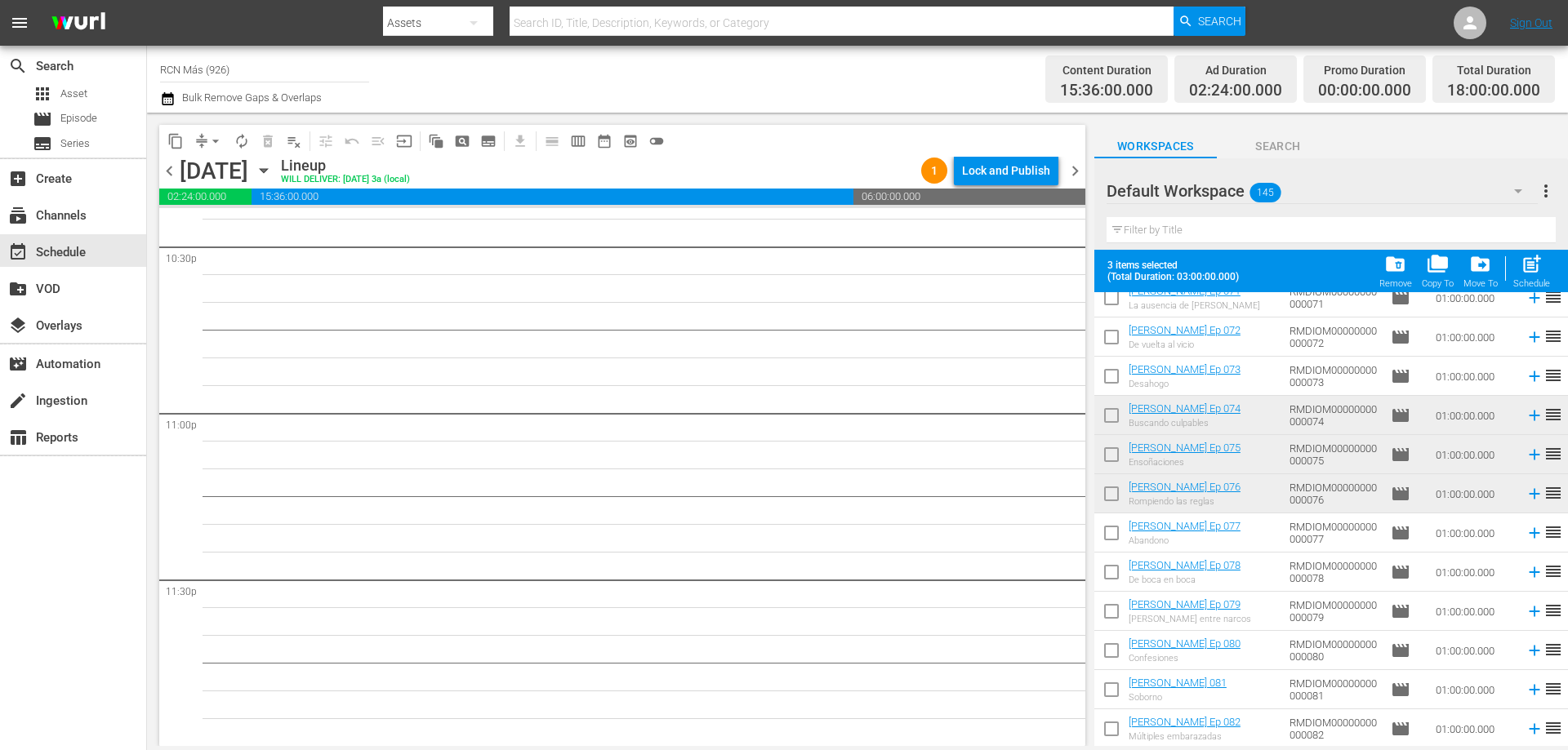
scroll to position [3888, 0]
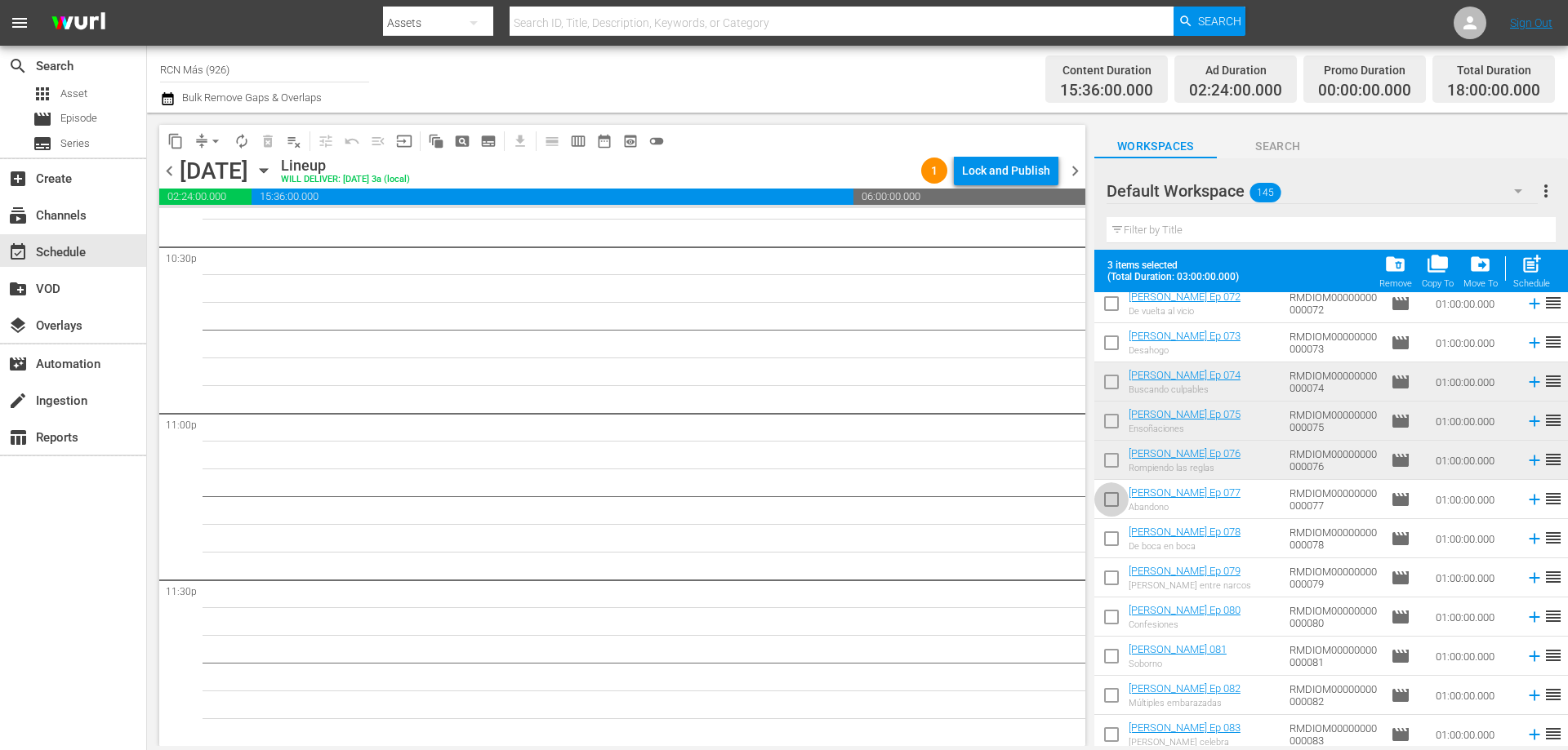
click at [1112, 505] on input "checkbox" at bounding box center [1112, 503] width 34 height 34
checkbox input "true"
click at [1110, 536] on input "checkbox" at bounding box center [1112, 542] width 34 height 34
checkbox input "true"
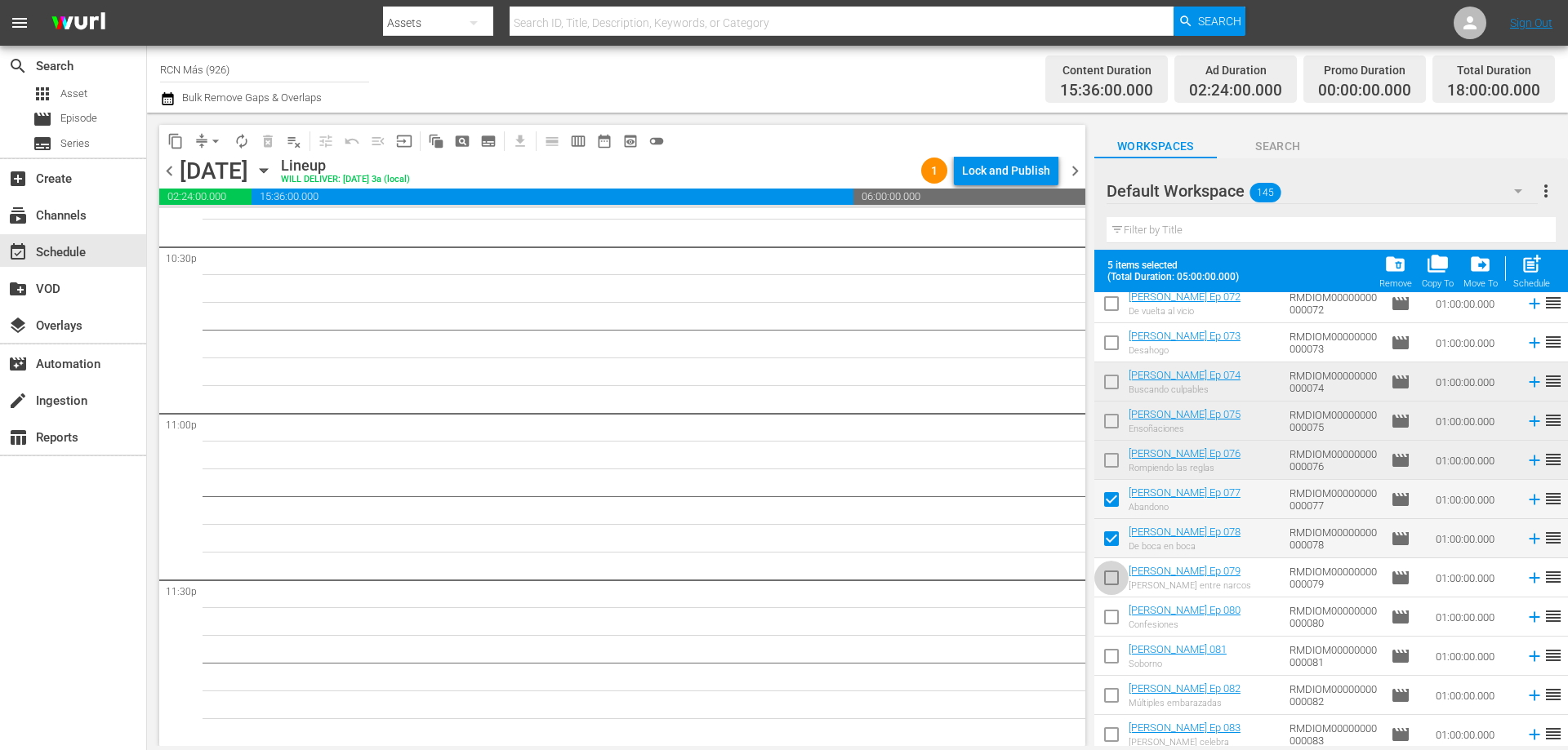
click at [1108, 582] on input "checkbox" at bounding box center [1112, 581] width 34 height 34
checkbox input "true"
click at [1531, 269] on span "post_add" at bounding box center [1531, 264] width 22 height 22
checkbox input "false"
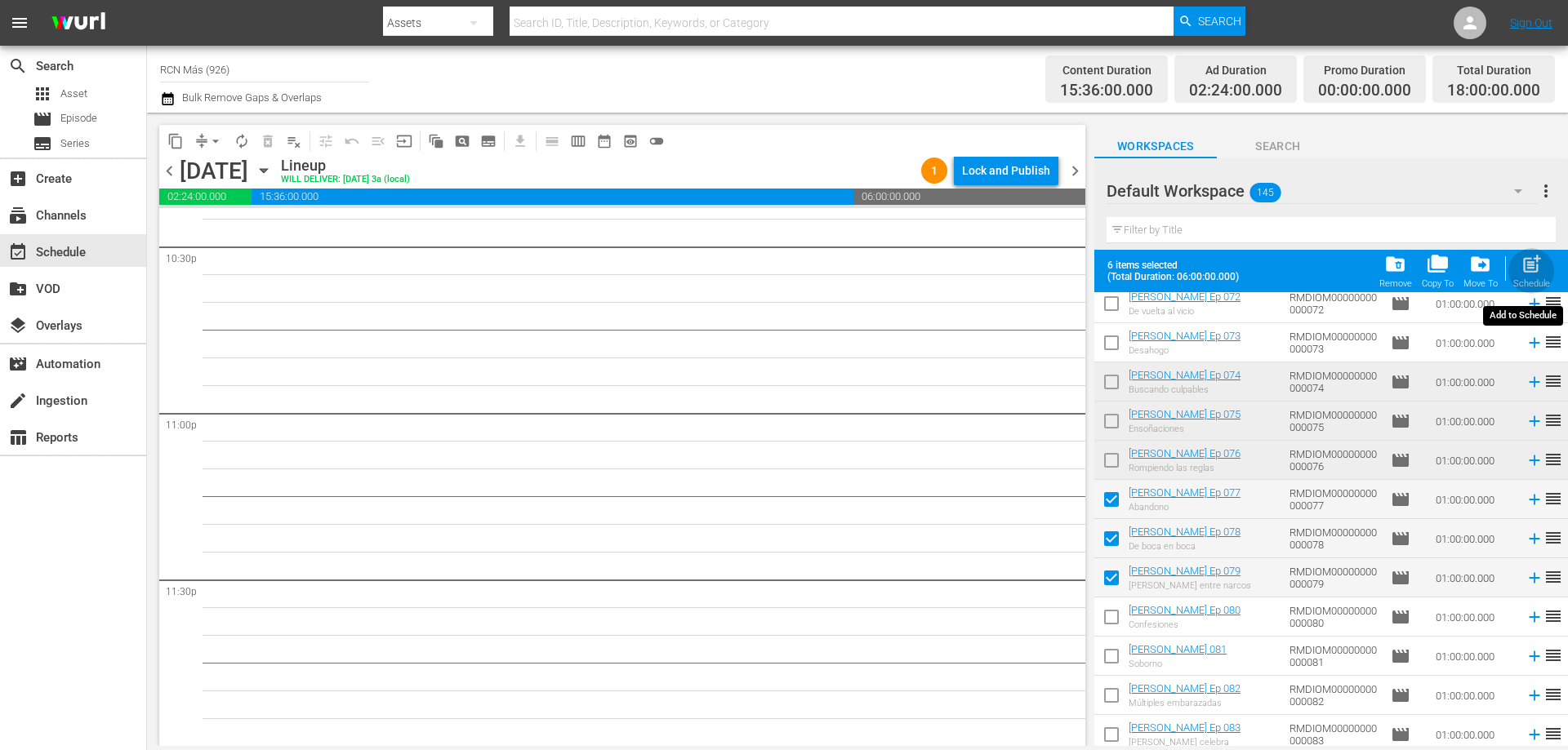
checkbox input "false"
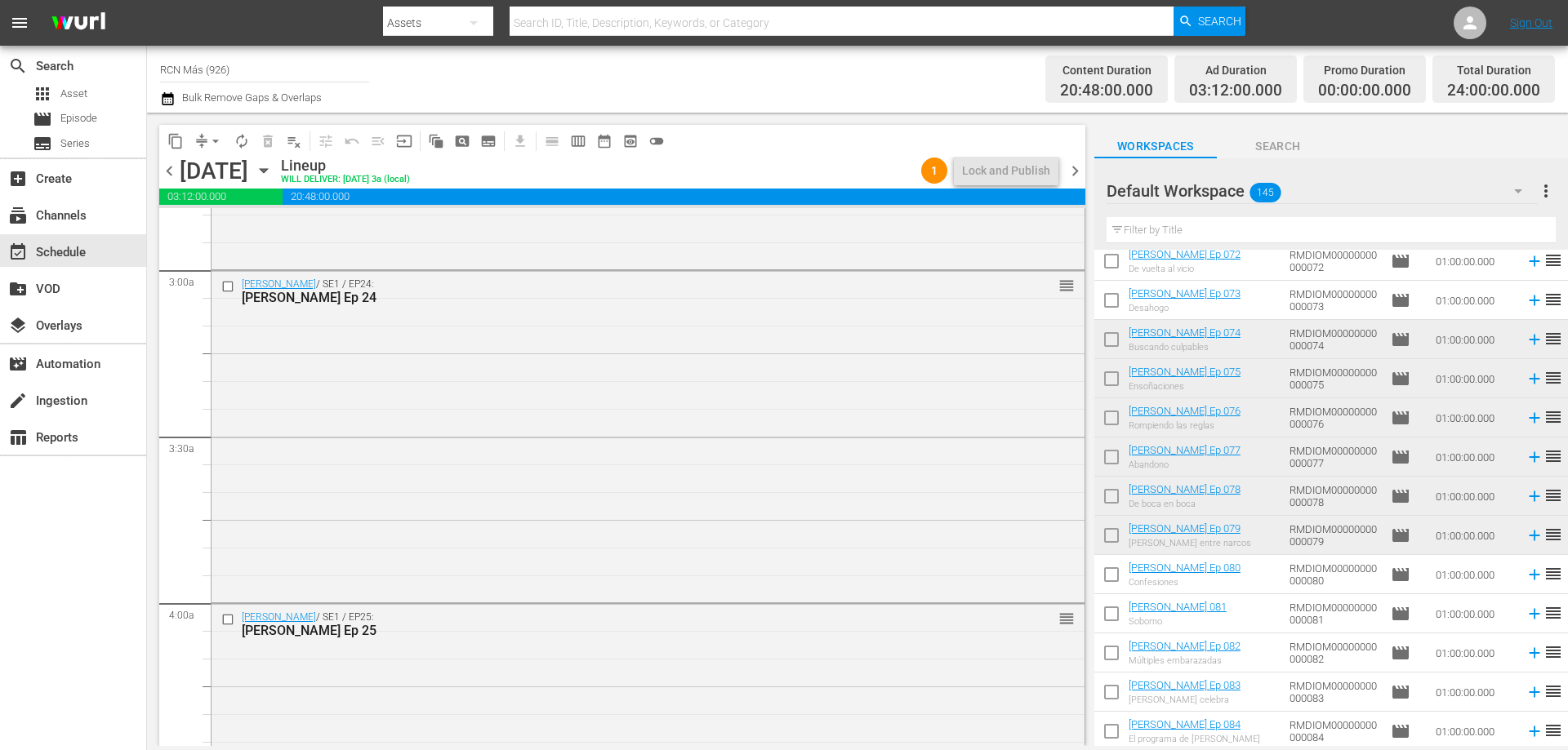
scroll to position [0, 0]
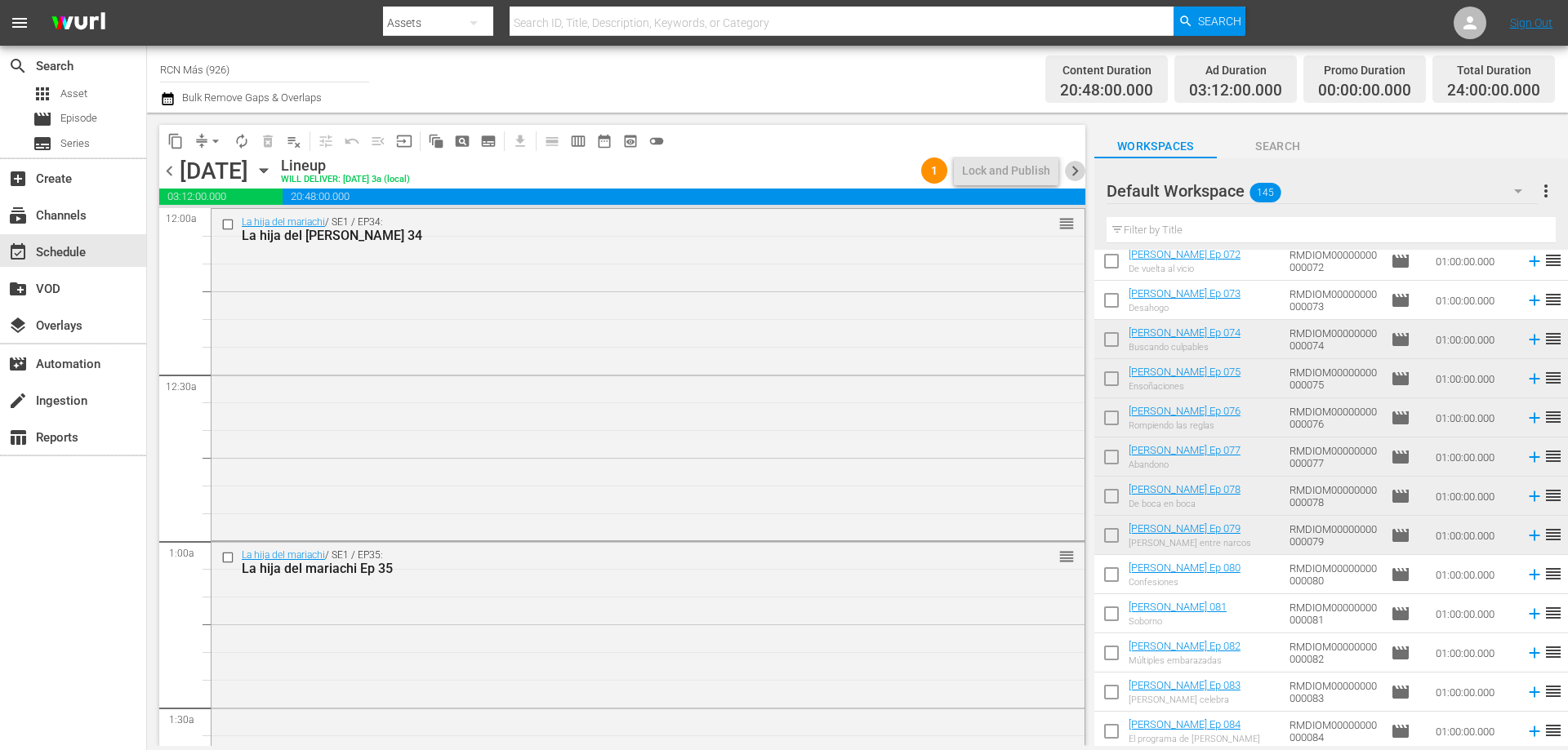
click at [1068, 172] on span "chevron_right" at bounding box center [1075, 171] width 20 height 20
